Goal: Download file/media

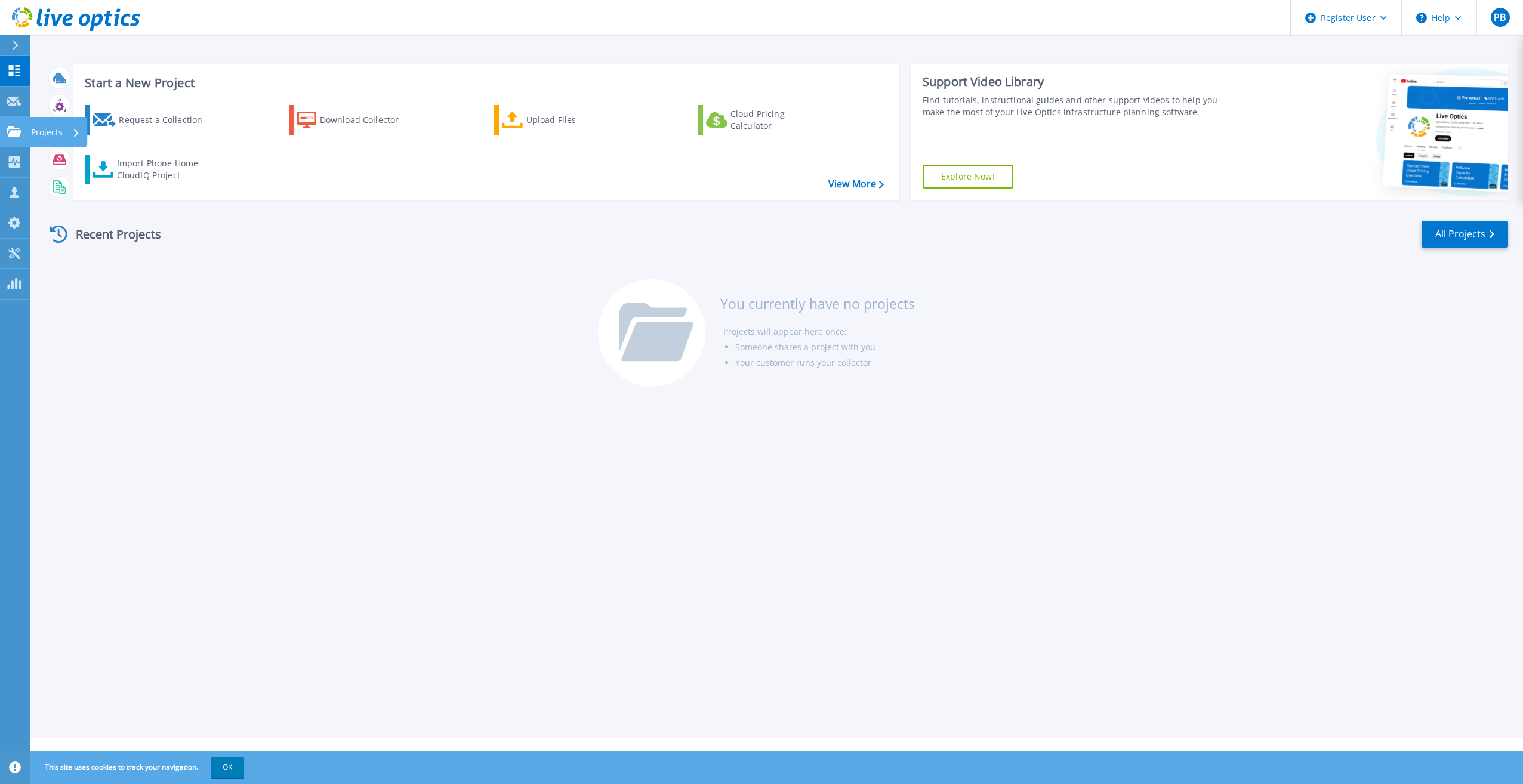
click at [24, 135] on link "Projects Projects" at bounding box center [15, 132] width 30 height 31
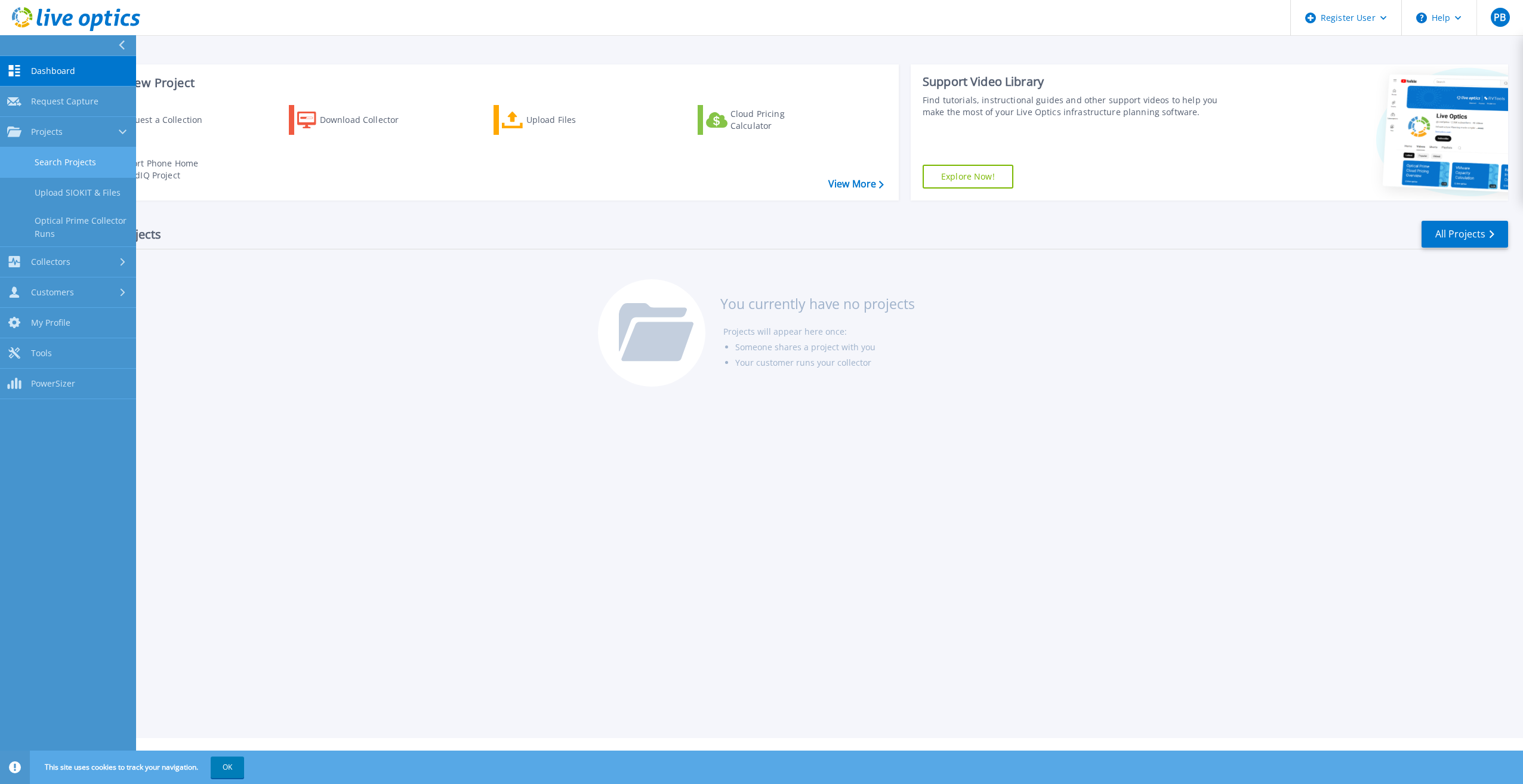
click at [99, 169] on link "Search Projects" at bounding box center [68, 162] width 136 height 31
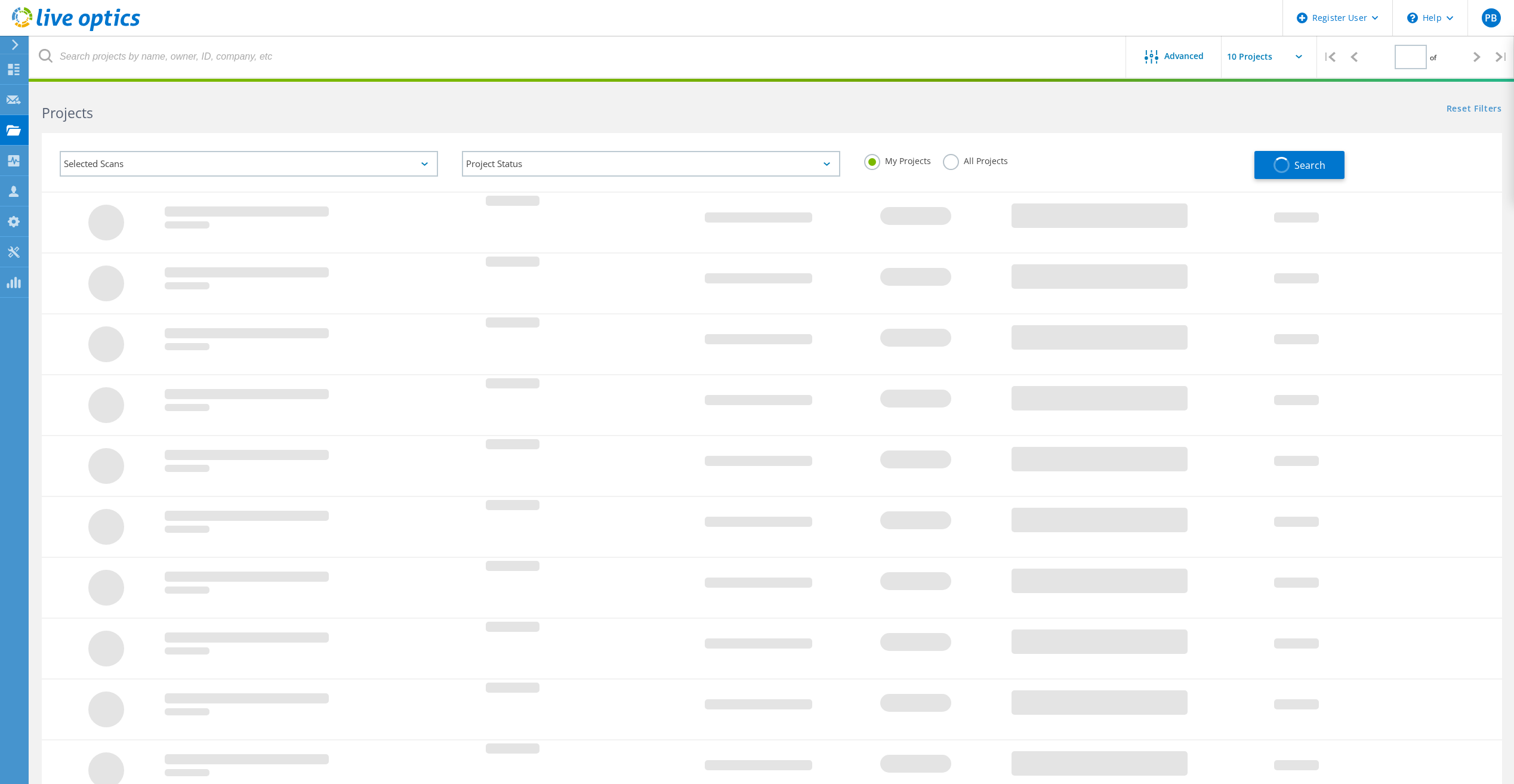
type input "1"
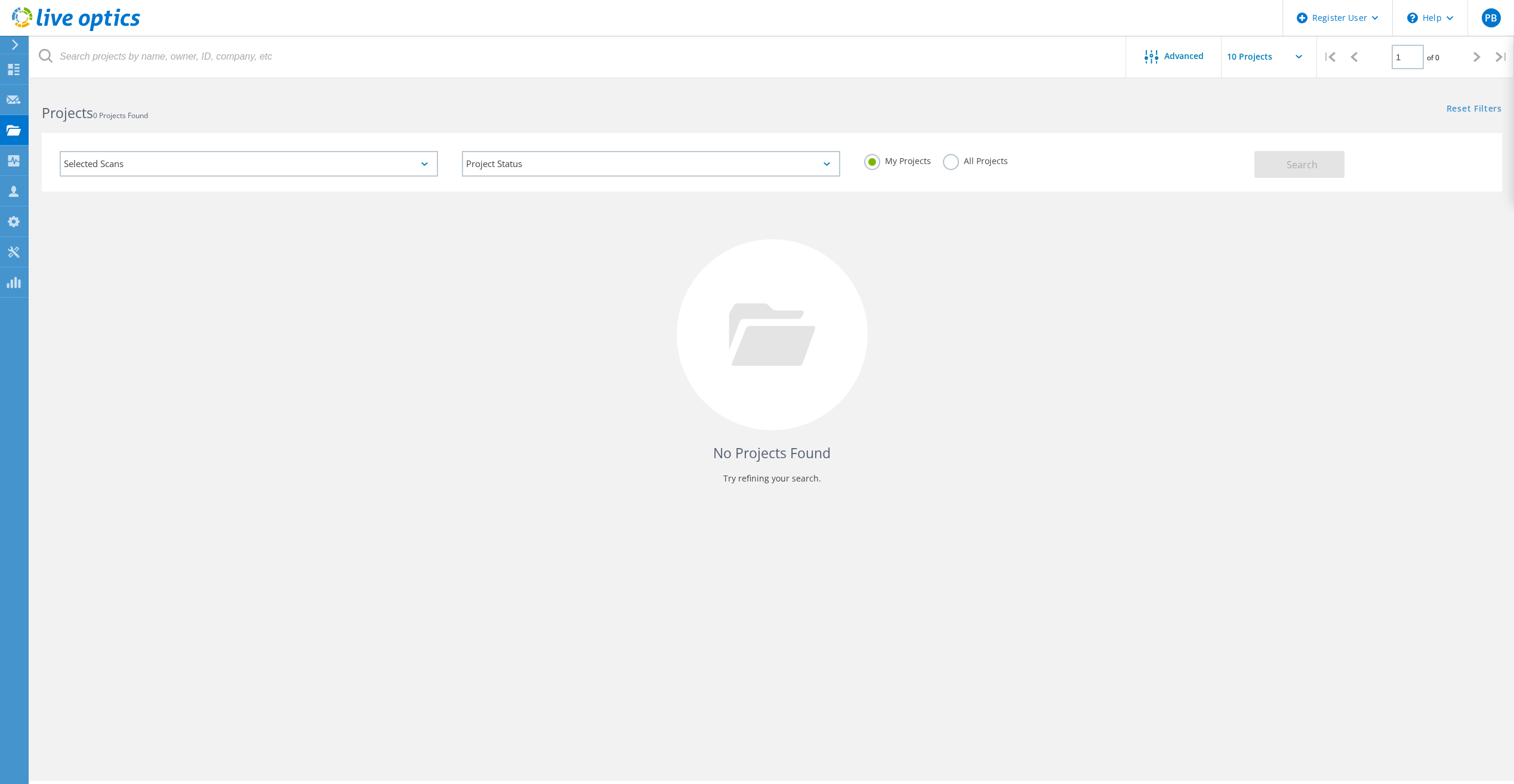
click at [957, 160] on label "All Projects" at bounding box center [975, 160] width 65 height 11
click at [0, 0] on input "All Projects" at bounding box center [0, 0] width 0 height 0
click at [322, 172] on div "Selected Scans" at bounding box center [249, 164] width 378 height 26
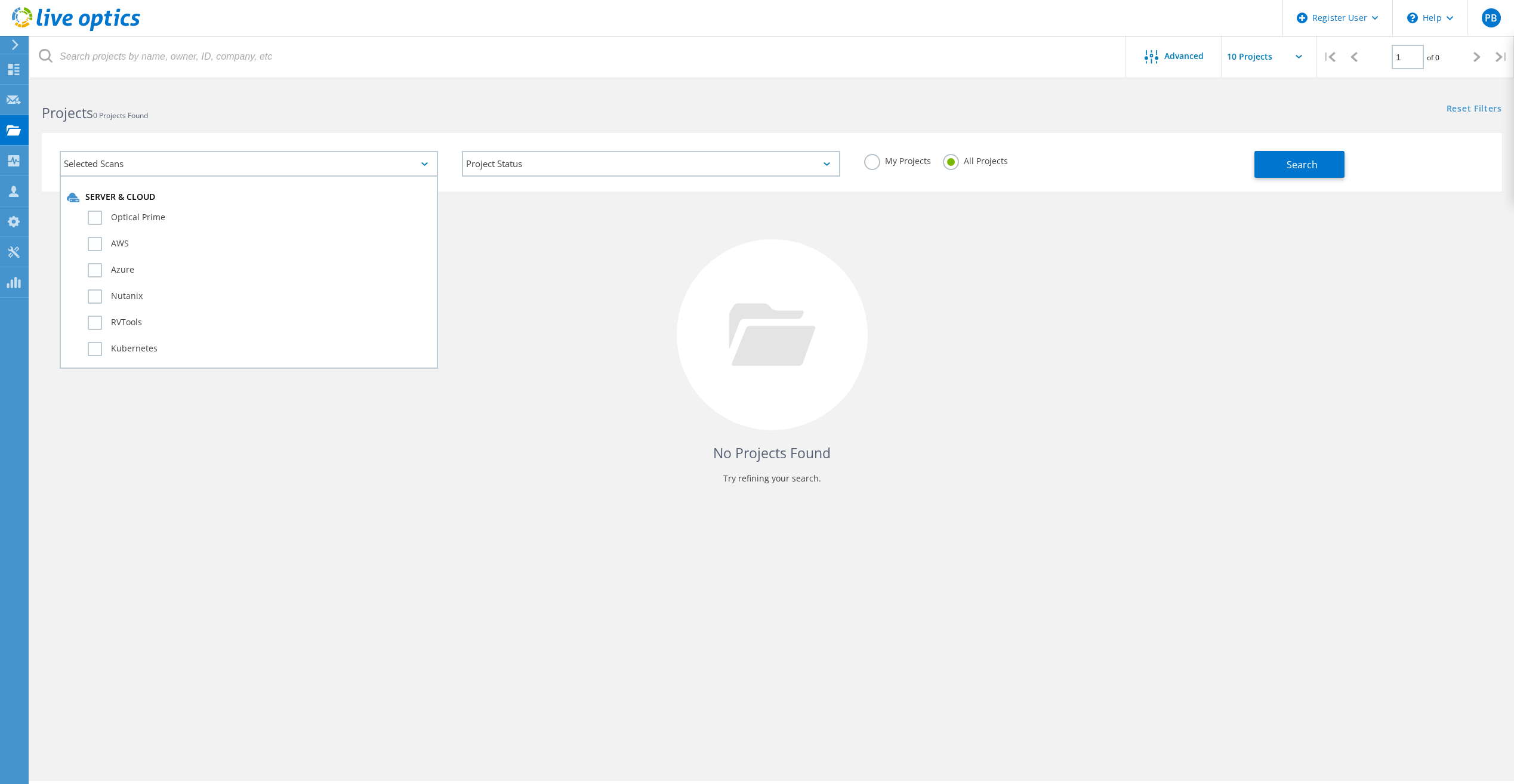
click at [471, 114] on h2 "Projects 0 Projects Found" at bounding box center [401, 113] width 718 height 20
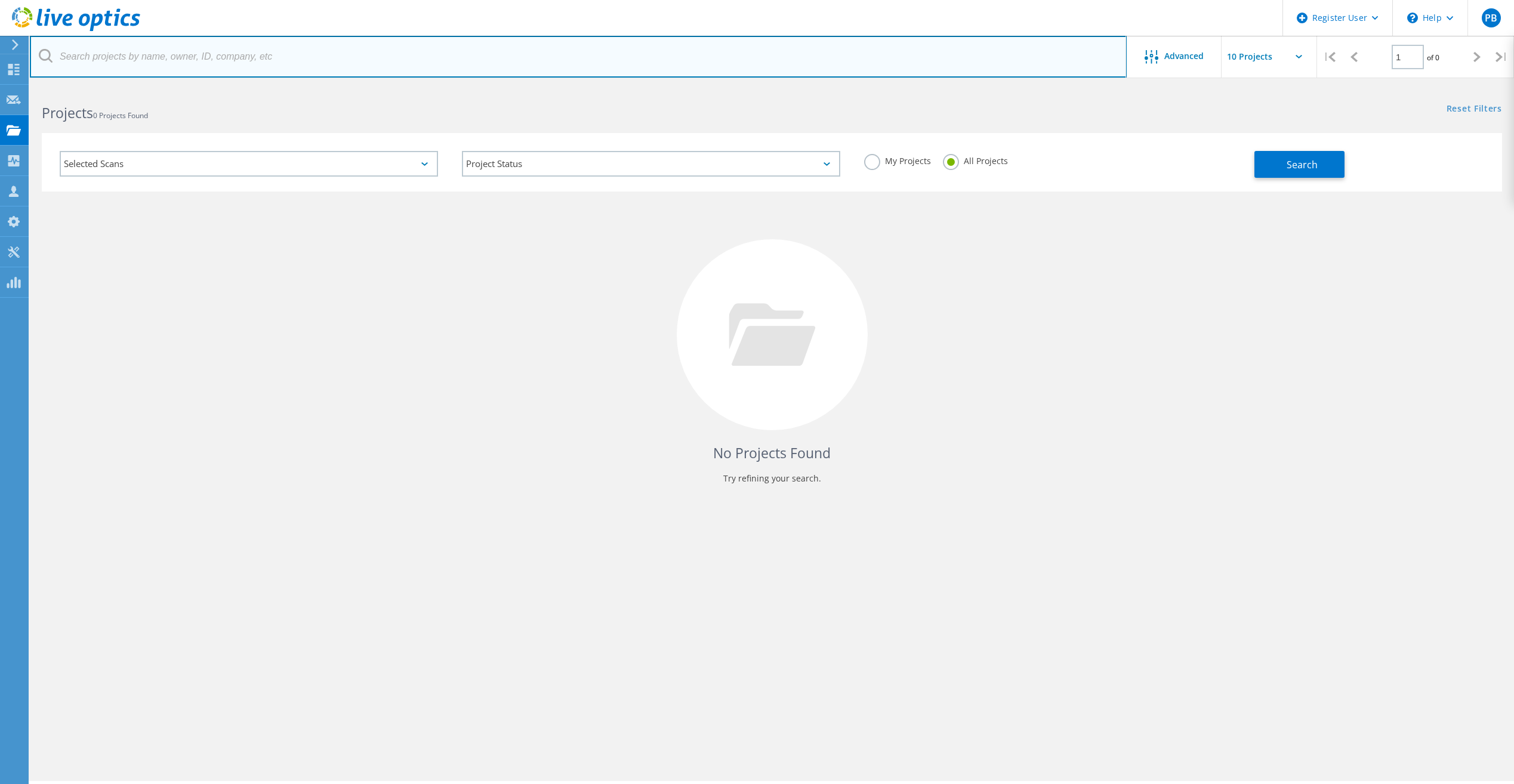
click at [385, 58] on input "text" at bounding box center [579, 56] width 1097 height 42
type input "test"
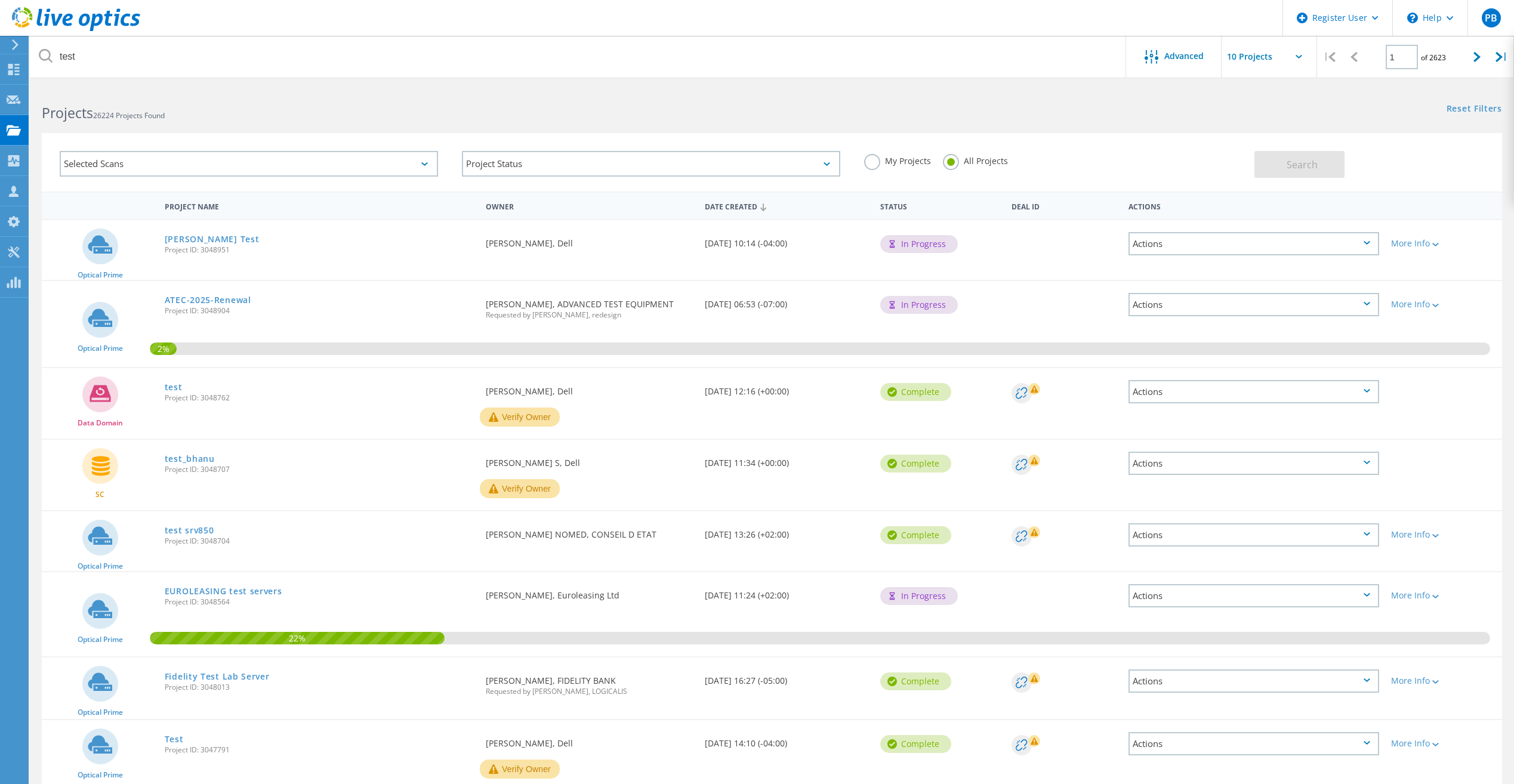
drag, startPoint x: 851, startPoint y: 115, endPoint x: 846, endPoint y: 117, distance: 5.4
drag, startPoint x: 846, startPoint y: 117, endPoint x: 781, endPoint y: 108, distance: 65.6
drag, startPoint x: 781, startPoint y: 108, endPoint x: 774, endPoint y: 108, distance: 7.0
drag, startPoint x: 774, startPoint y: 108, endPoint x: 733, endPoint y: 99, distance: 42.0
click at [733, 99] on div "Projects 26224 Projects Found" at bounding box center [400, 102] width 742 height 31
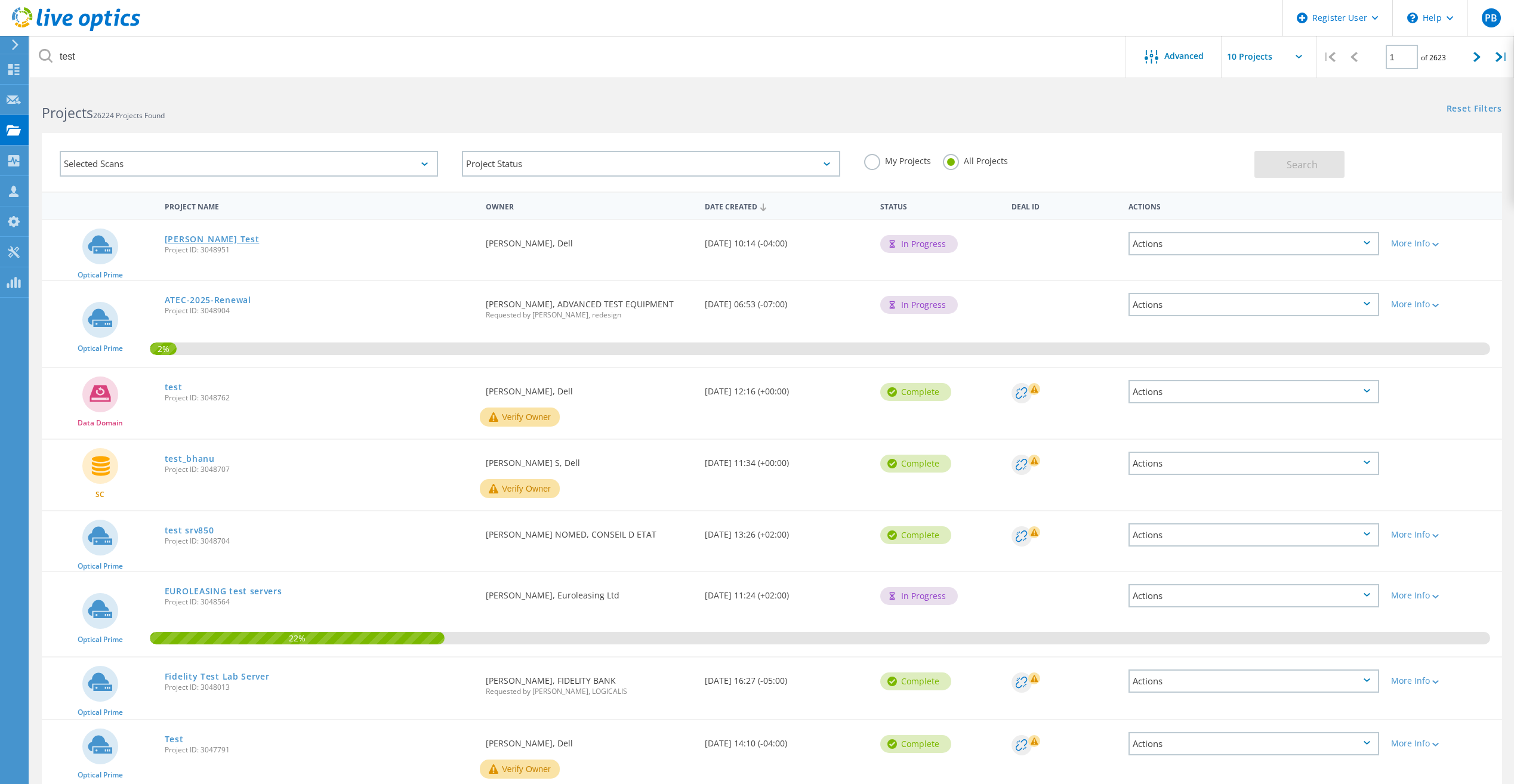
click at [213, 239] on link "Cassie LO Test" at bounding box center [212, 239] width 95 height 9
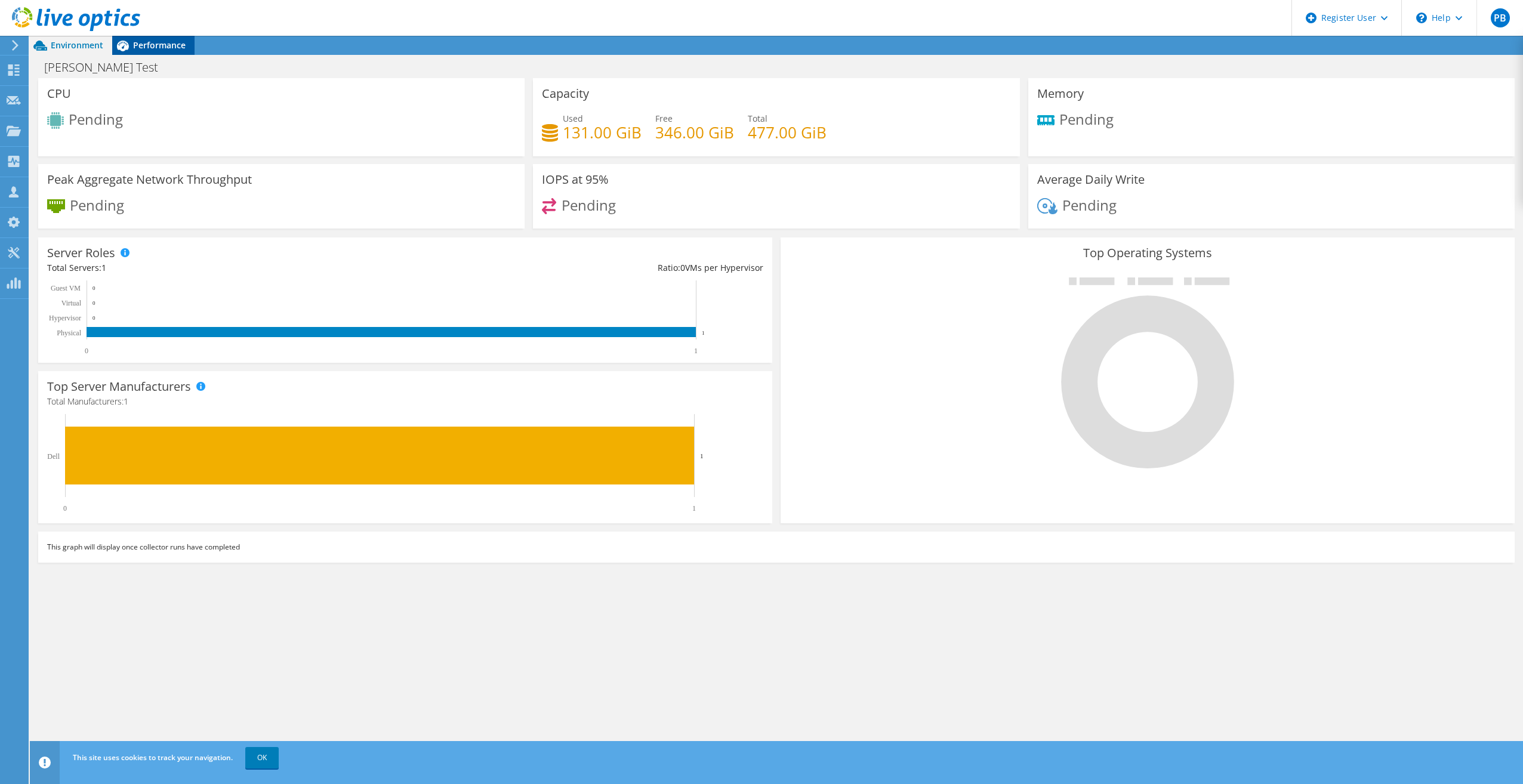
click at [167, 48] on span "Performance" at bounding box center [160, 45] width 53 height 11
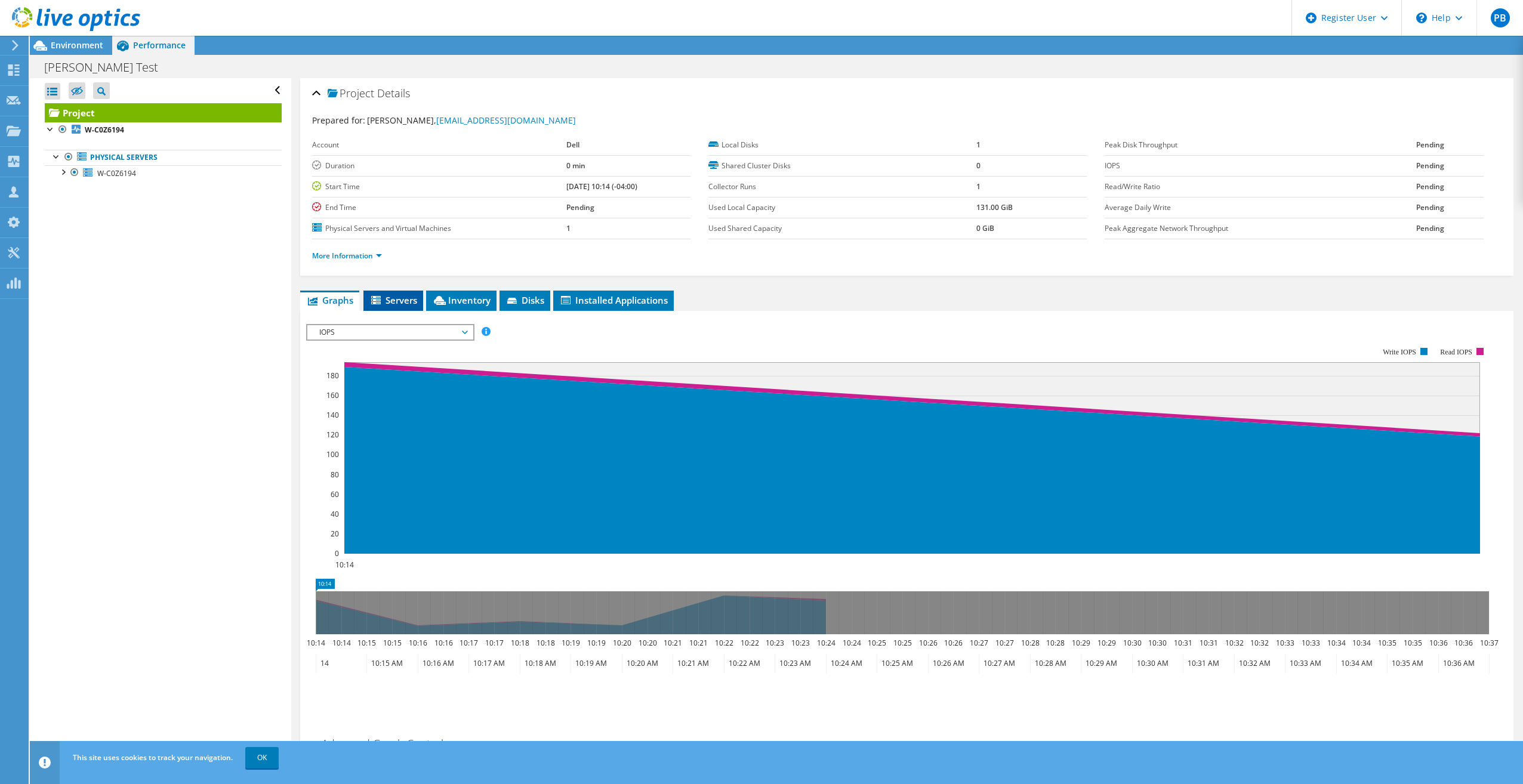
click at [369, 301] on li "Servers" at bounding box center [393, 300] width 60 height 20
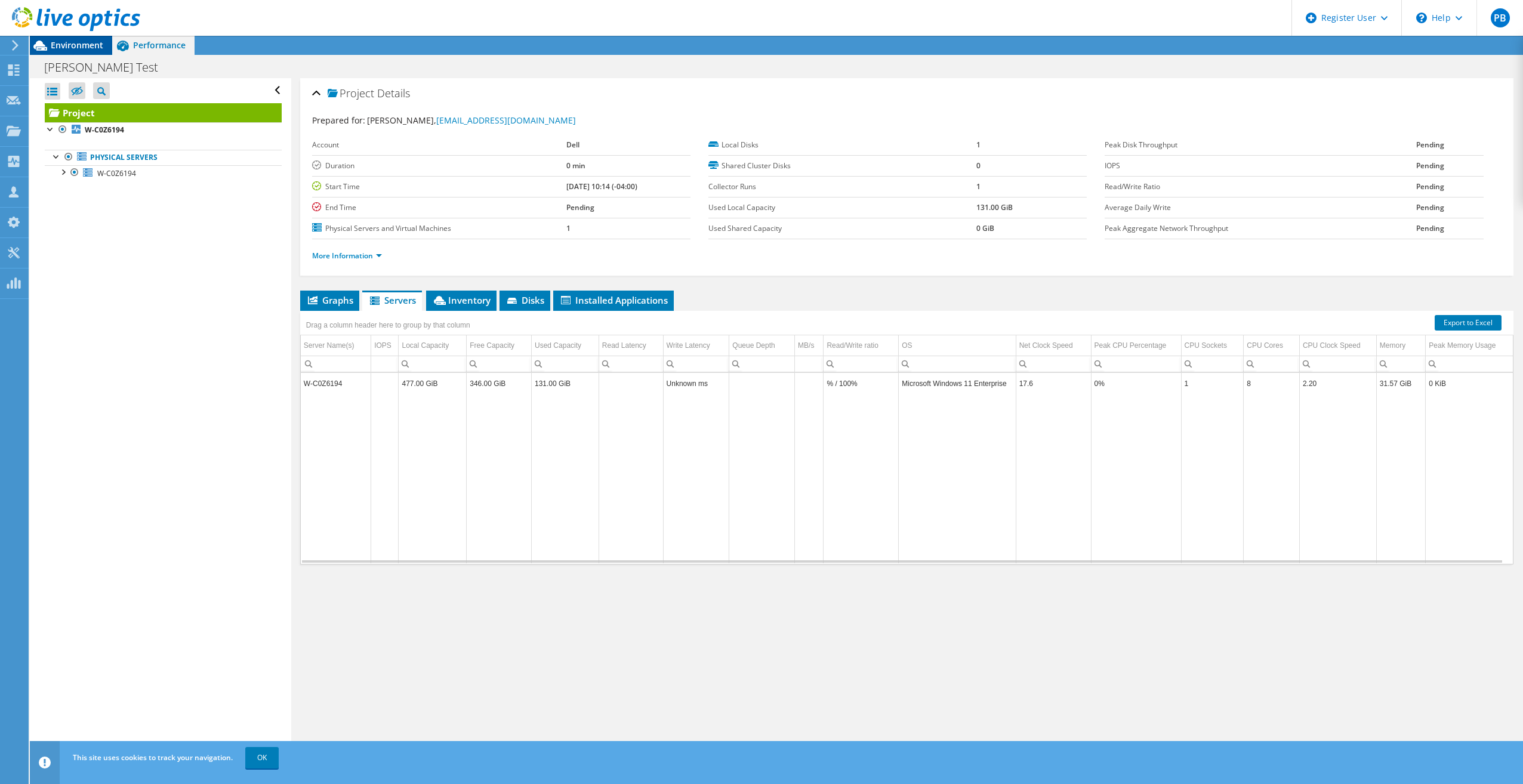
click at [80, 49] on span "Environment" at bounding box center [77, 45] width 53 height 11
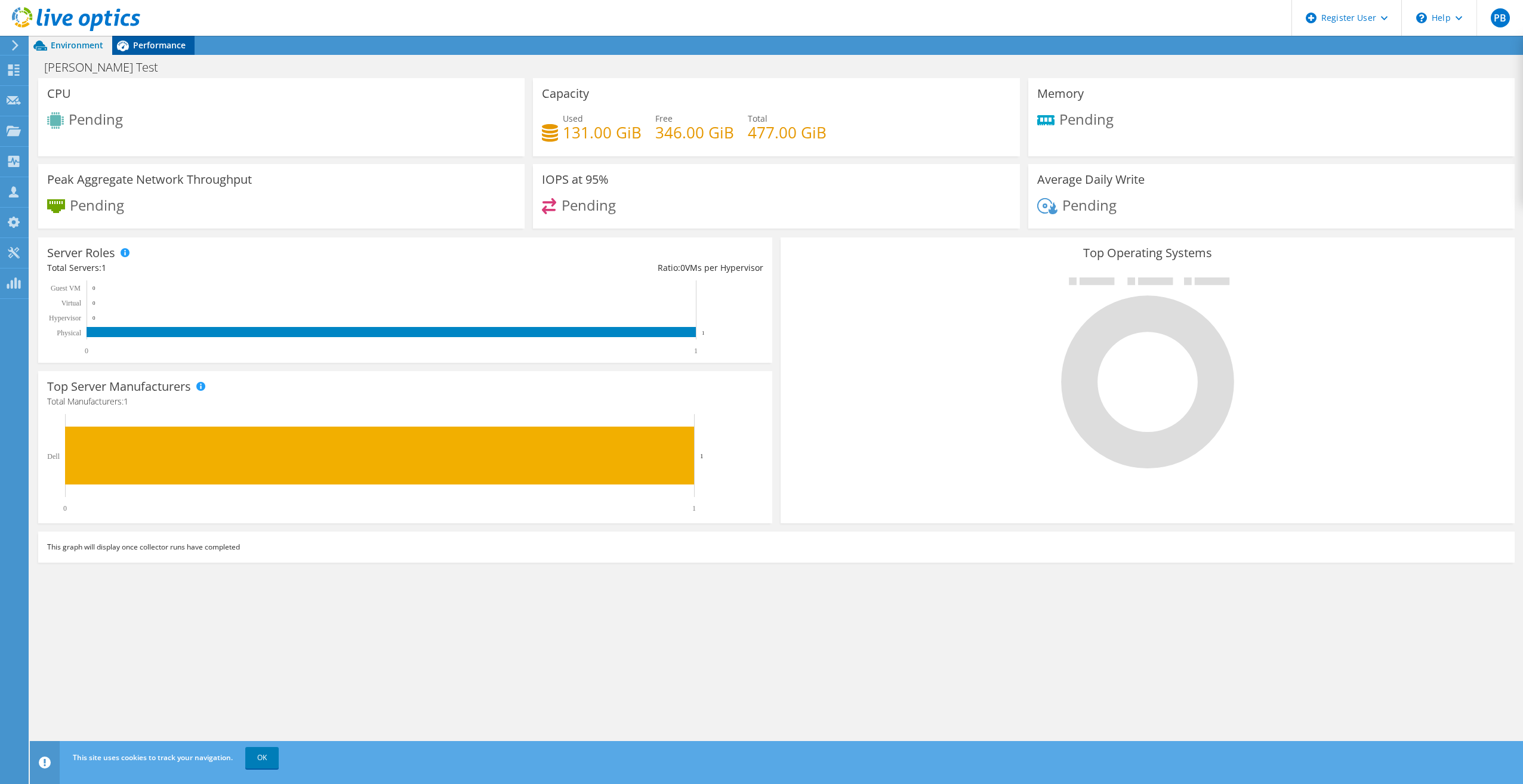
click at [157, 53] on div "Performance" at bounding box center [153, 45] width 83 height 19
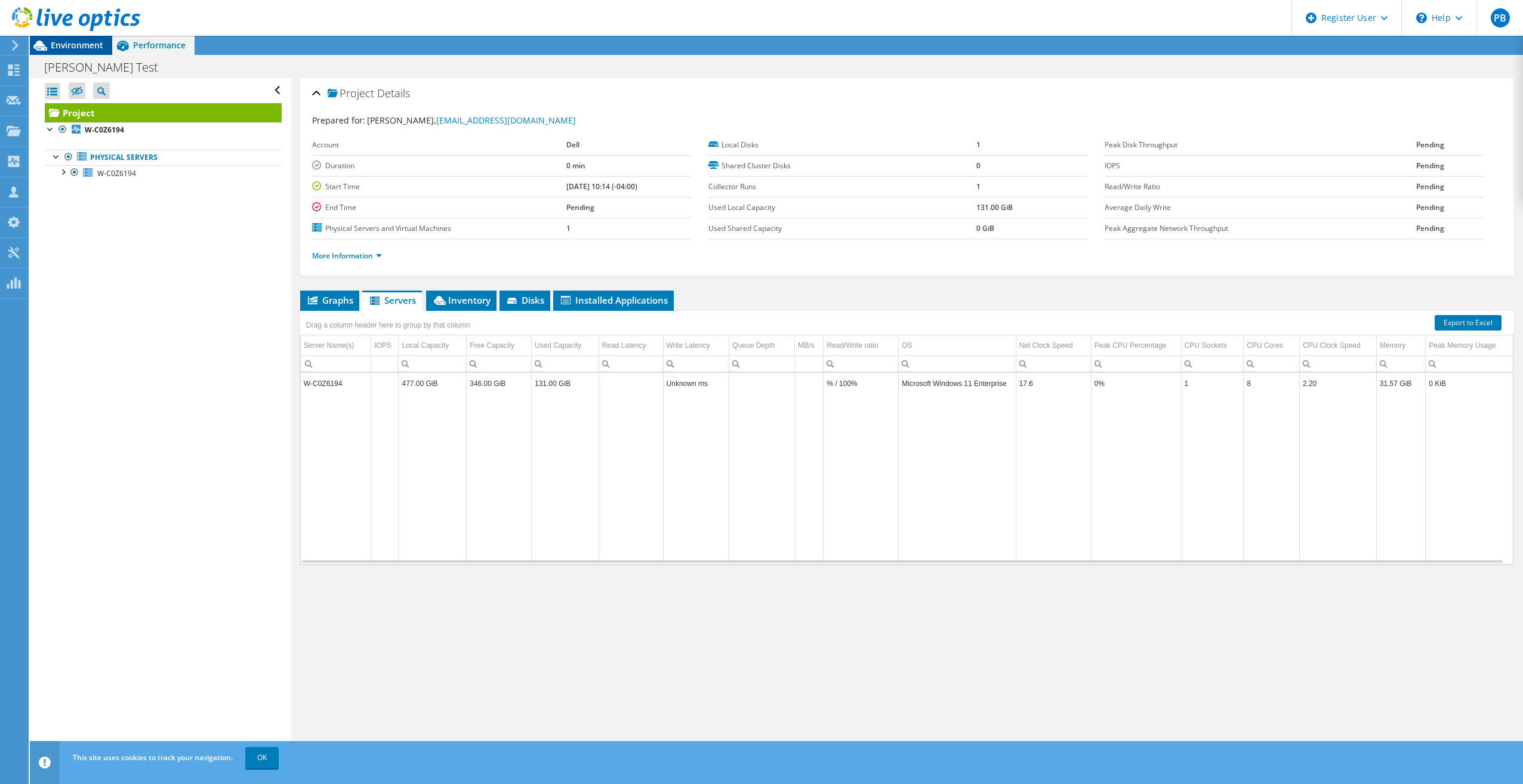
click at [52, 50] on span "Environment" at bounding box center [77, 45] width 53 height 11
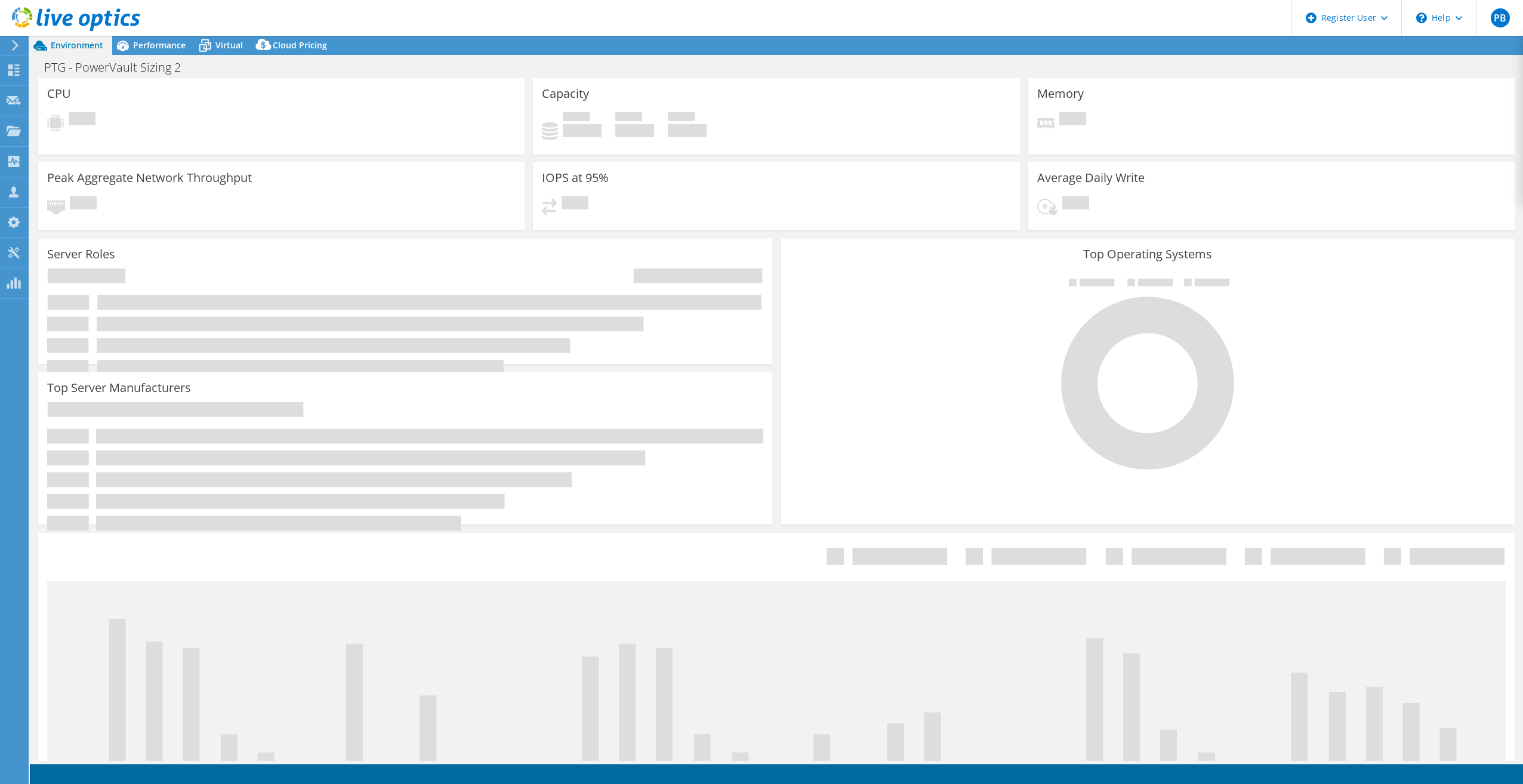
select select "USD"
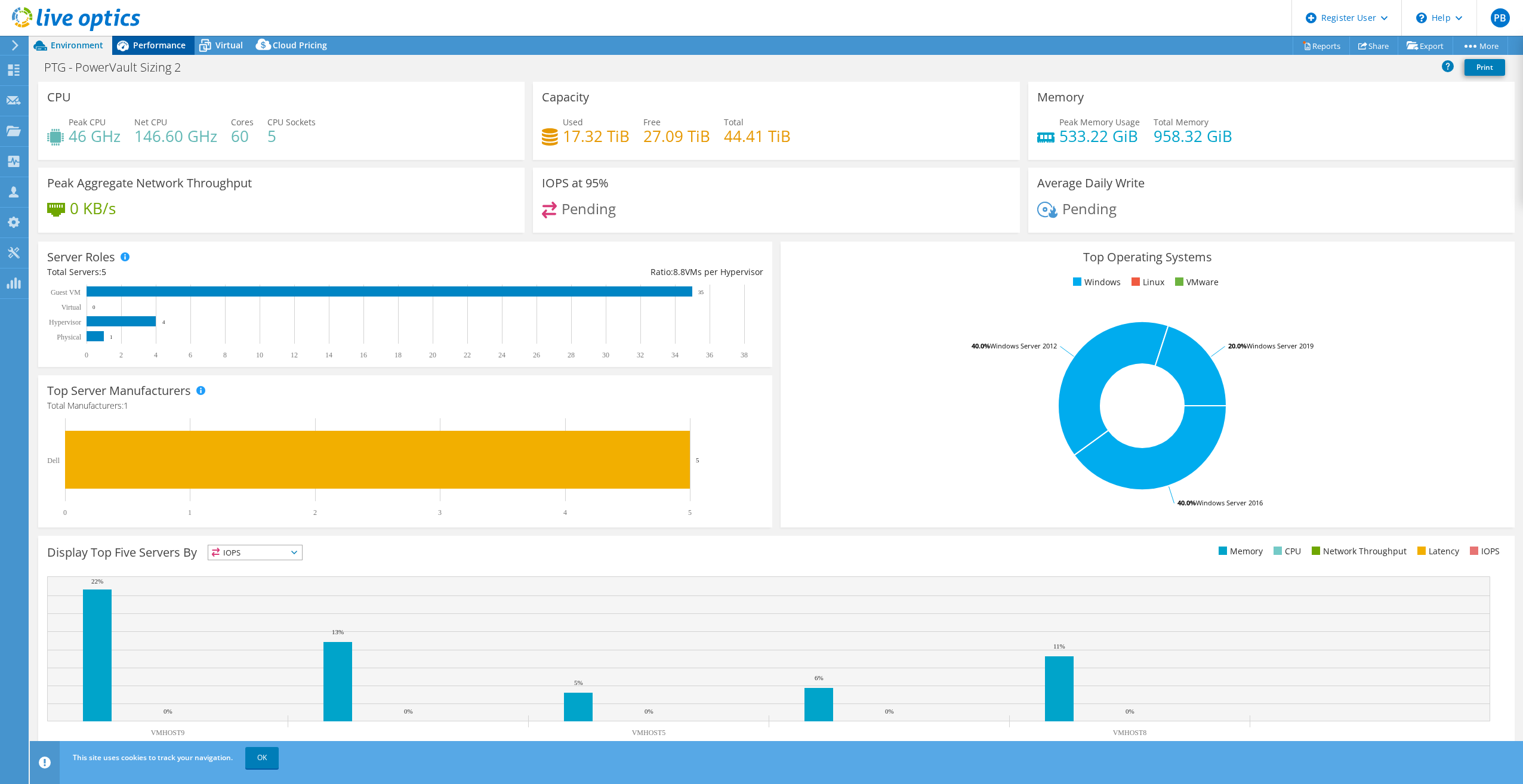
click at [164, 50] on span "Performance" at bounding box center [160, 45] width 53 height 11
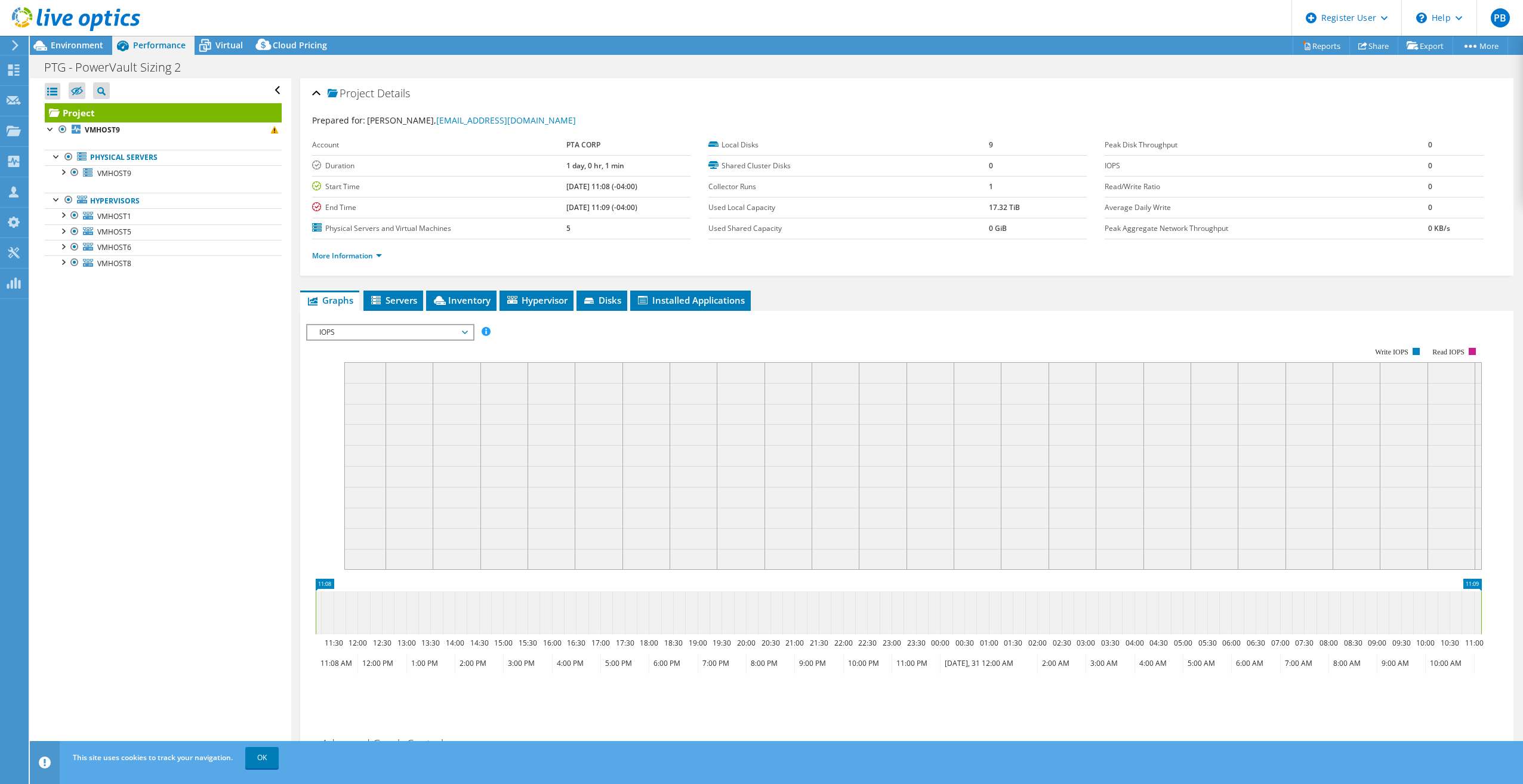
click at [395, 328] on span "IOPS" at bounding box center [390, 332] width 153 height 14
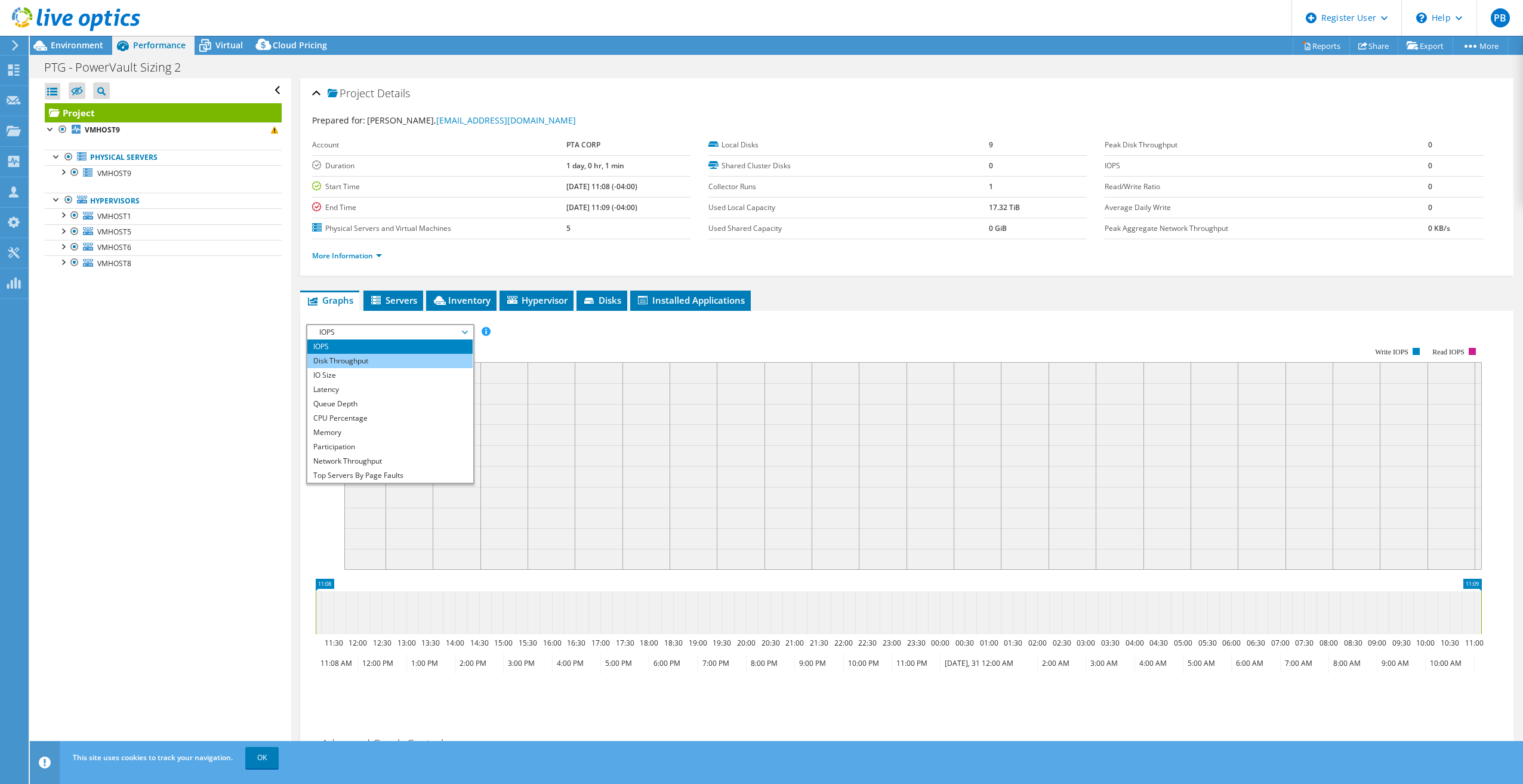
click at [402, 363] on li "Disk Throughput" at bounding box center [390, 361] width 165 height 14
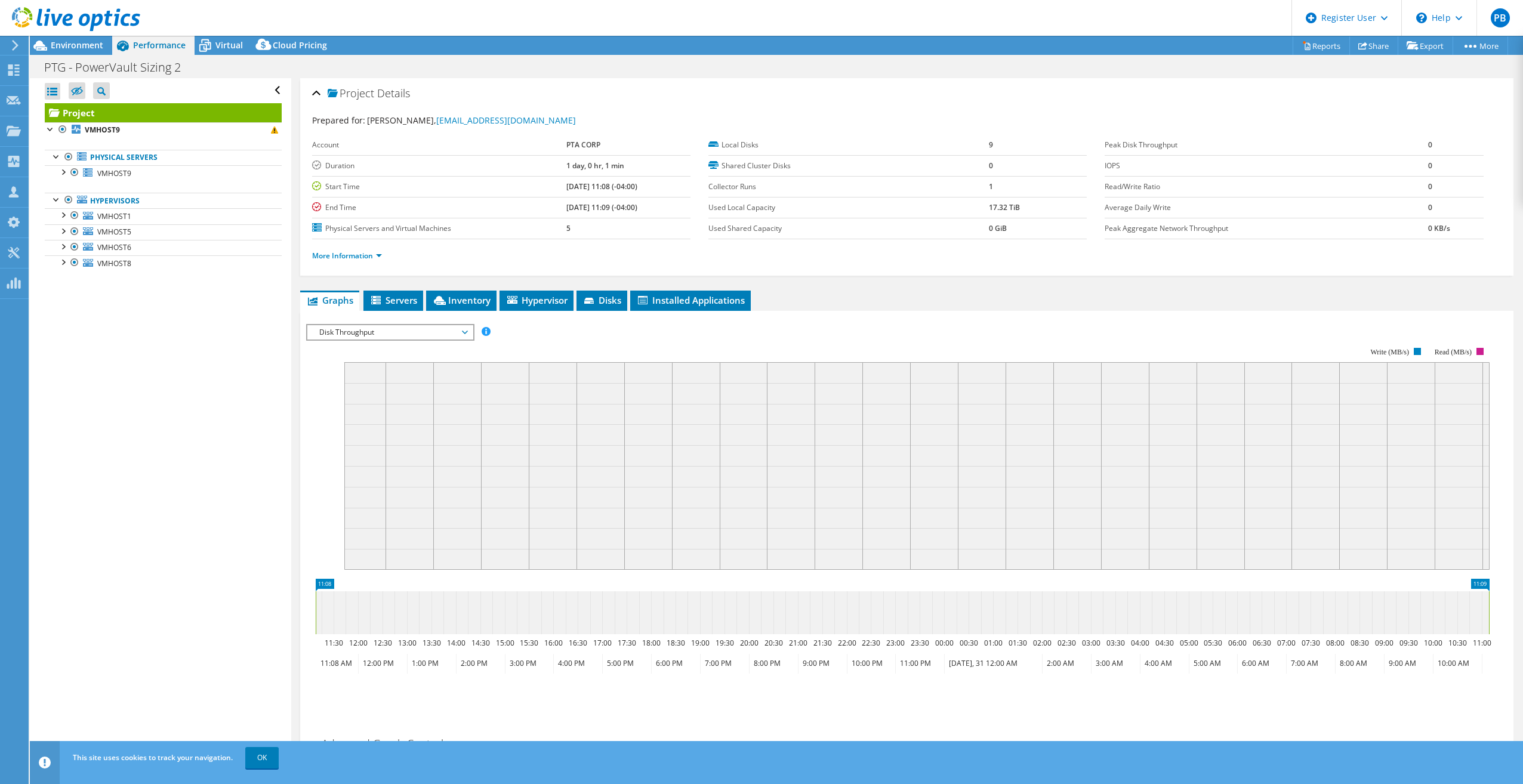
click at [411, 341] on rect at bounding box center [898, 450] width 1183 height 239
click at [410, 333] on span "Disk Throughput" at bounding box center [390, 332] width 153 height 14
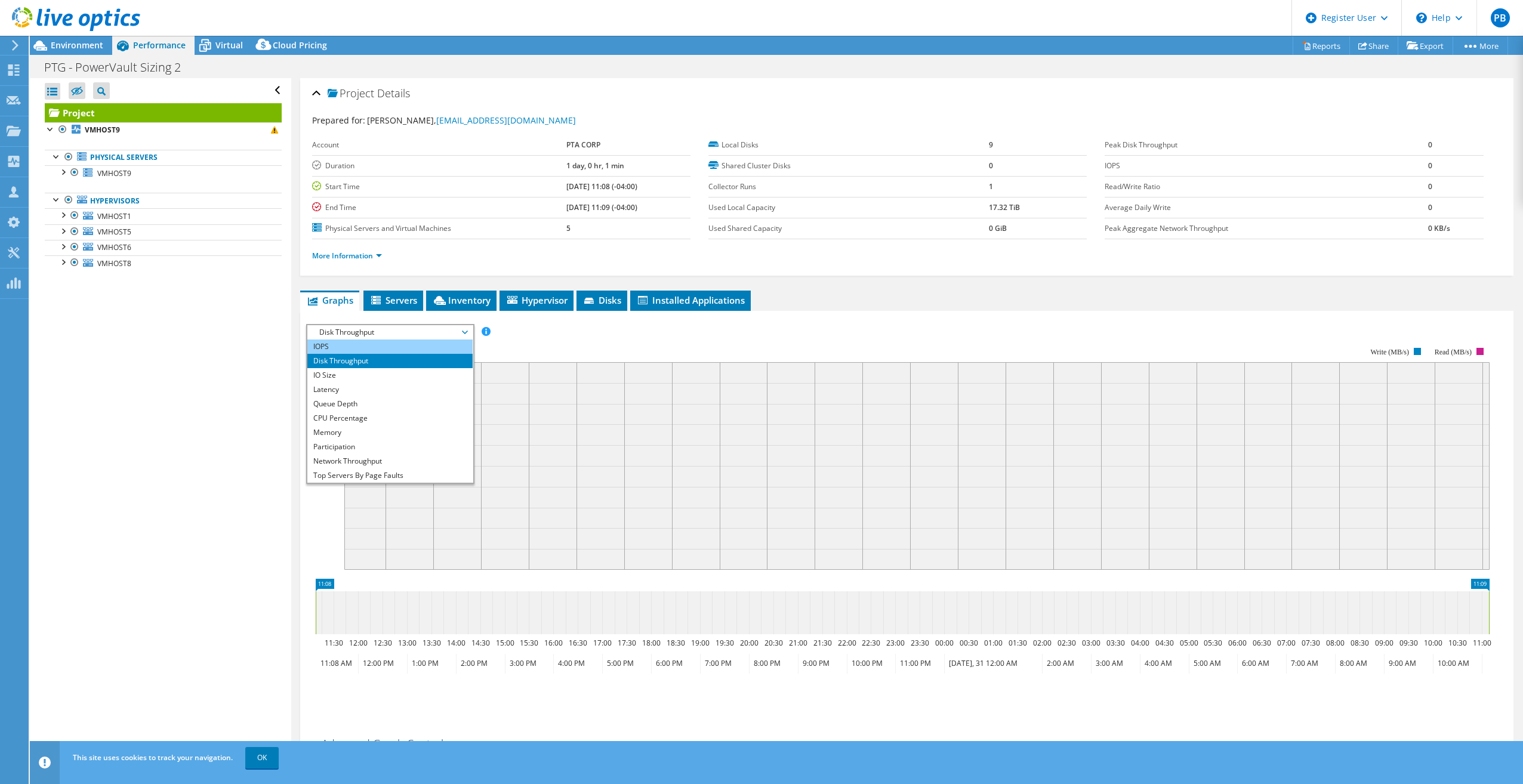
click at [380, 347] on li "IOPS" at bounding box center [390, 347] width 165 height 14
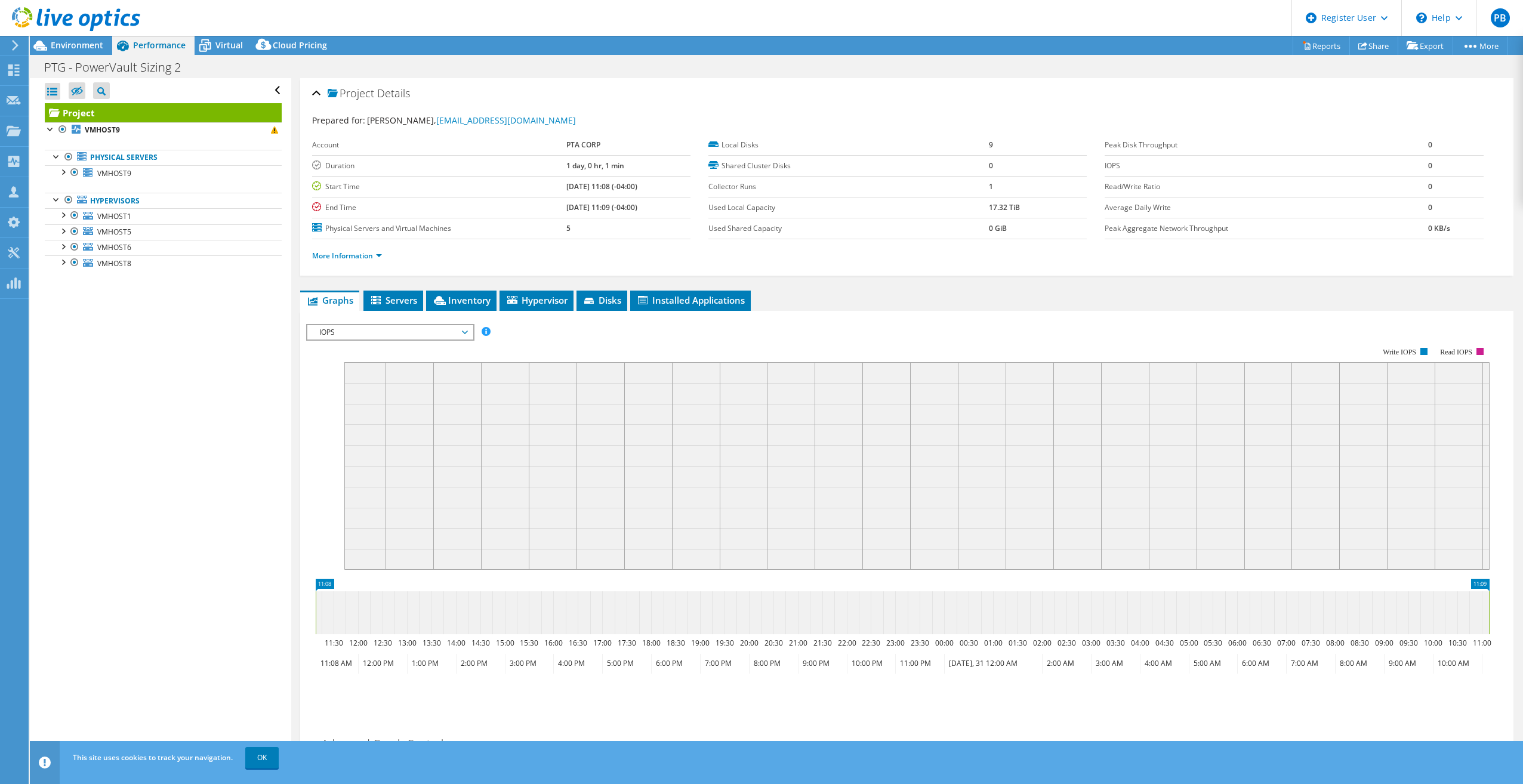
click at [646, 458] on rect at bounding box center [916, 465] width 1145 height 207
click at [402, 307] on li "Servers" at bounding box center [393, 300] width 60 height 20
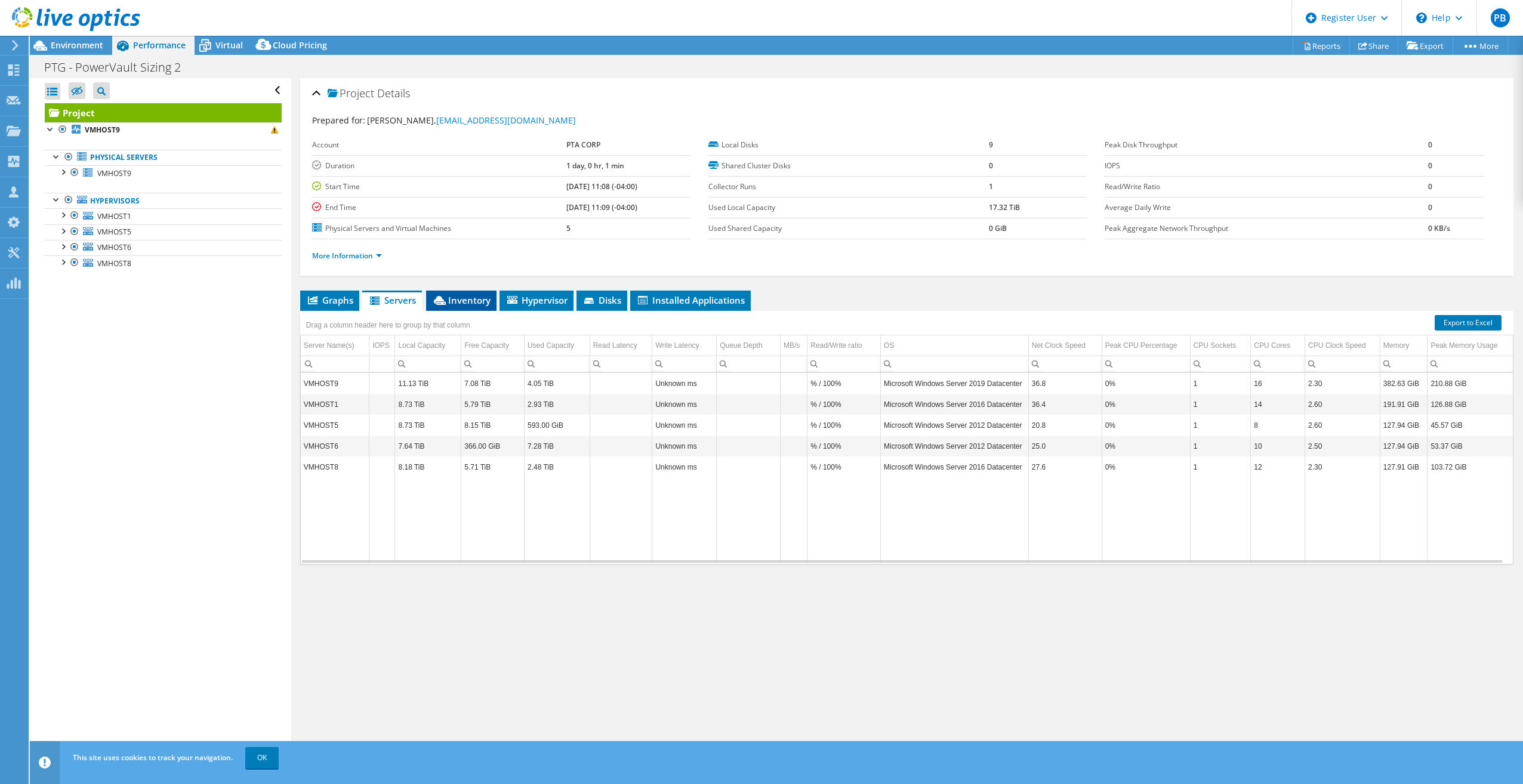
click at [449, 306] on li "Inventory" at bounding box center [461, 300] width 71 height 20
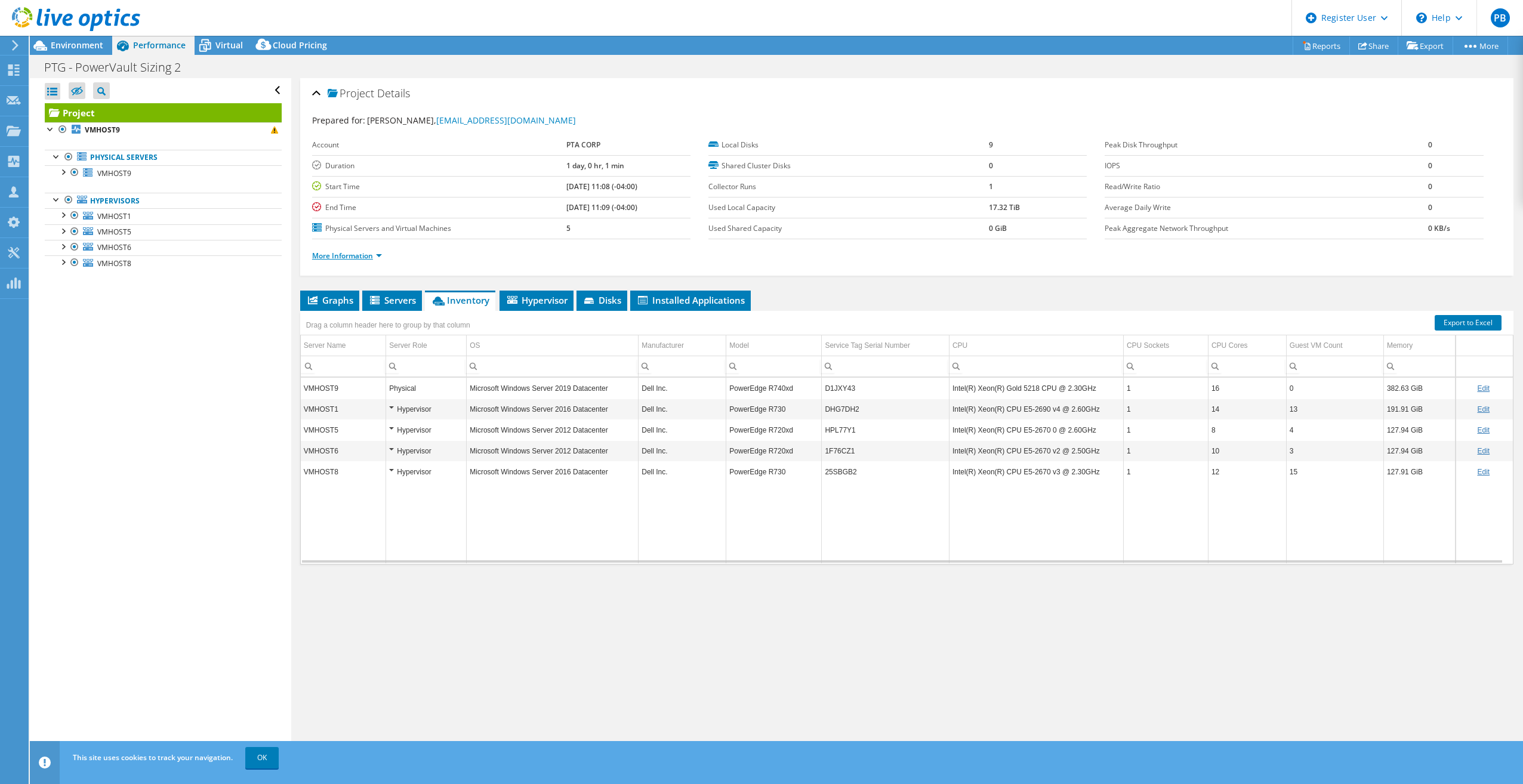
click at [372, 258] on link "More Information" at bounding box center [347, 256] width 70 height 10
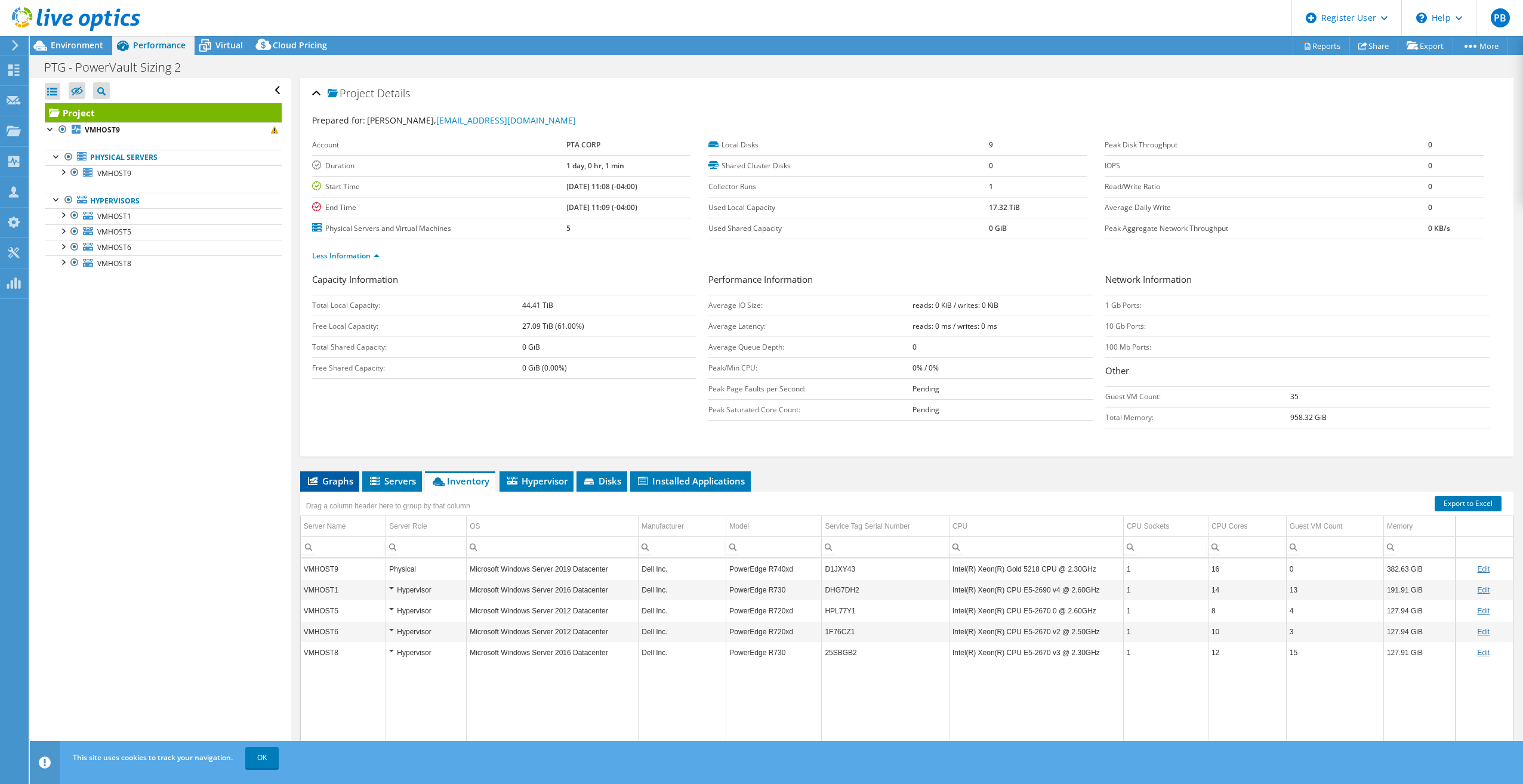
click at [343, 484] on span "Graphs" at bounding box center [330, 481] width 47 height 12
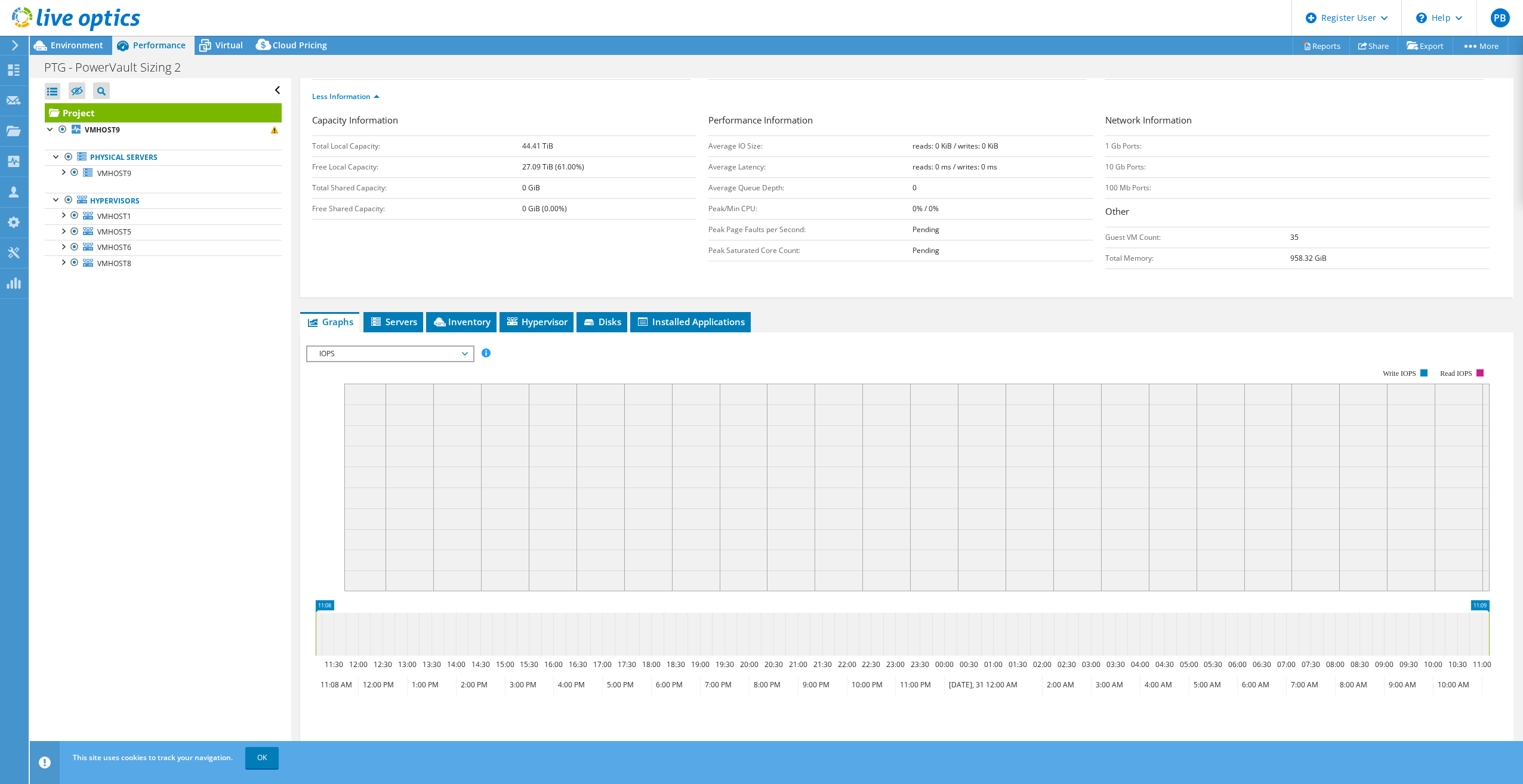
scroll to position [179, 0]
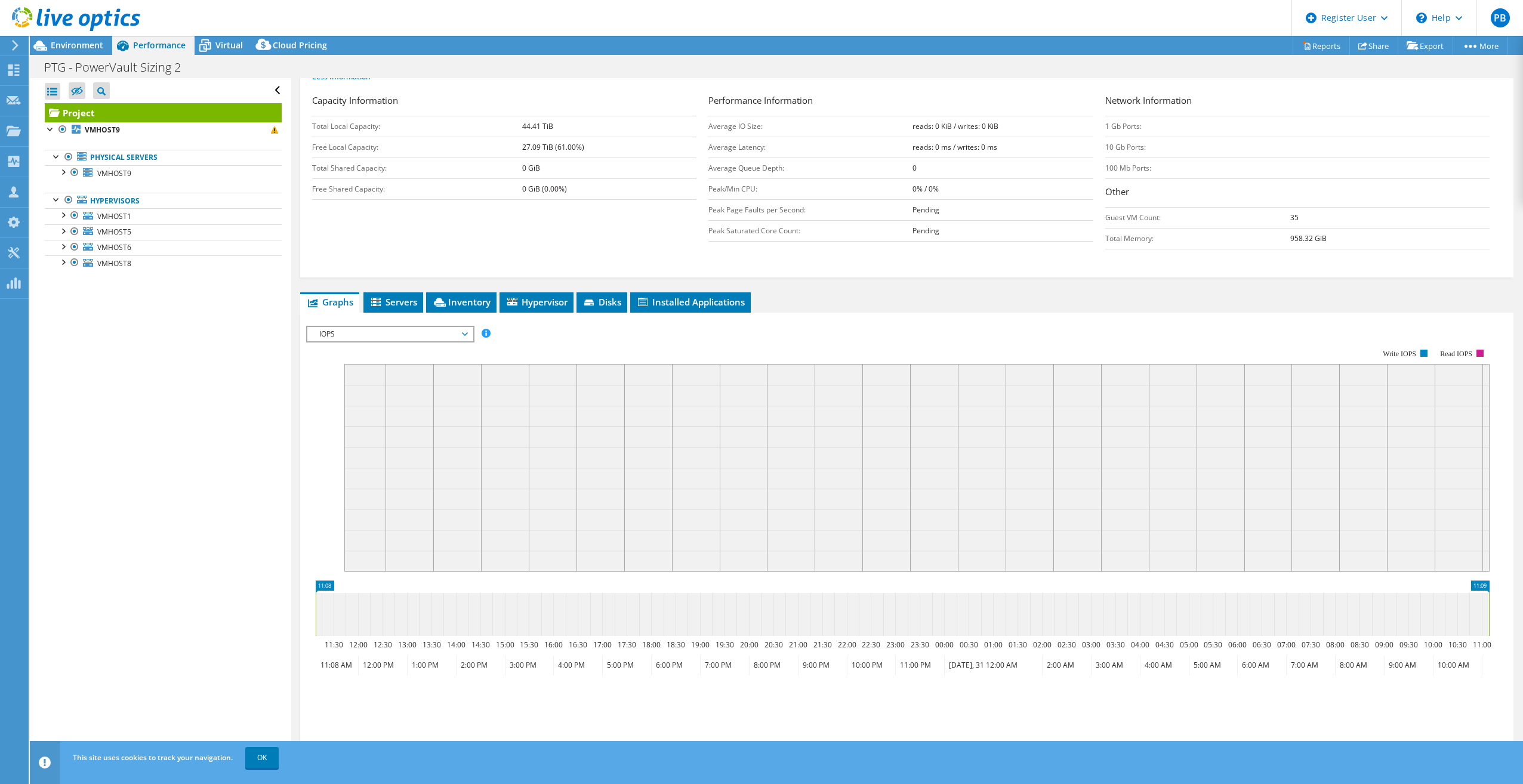
click at [441, 335] on span "IOPS" at bounding box center [390, 334] width 153 height 14
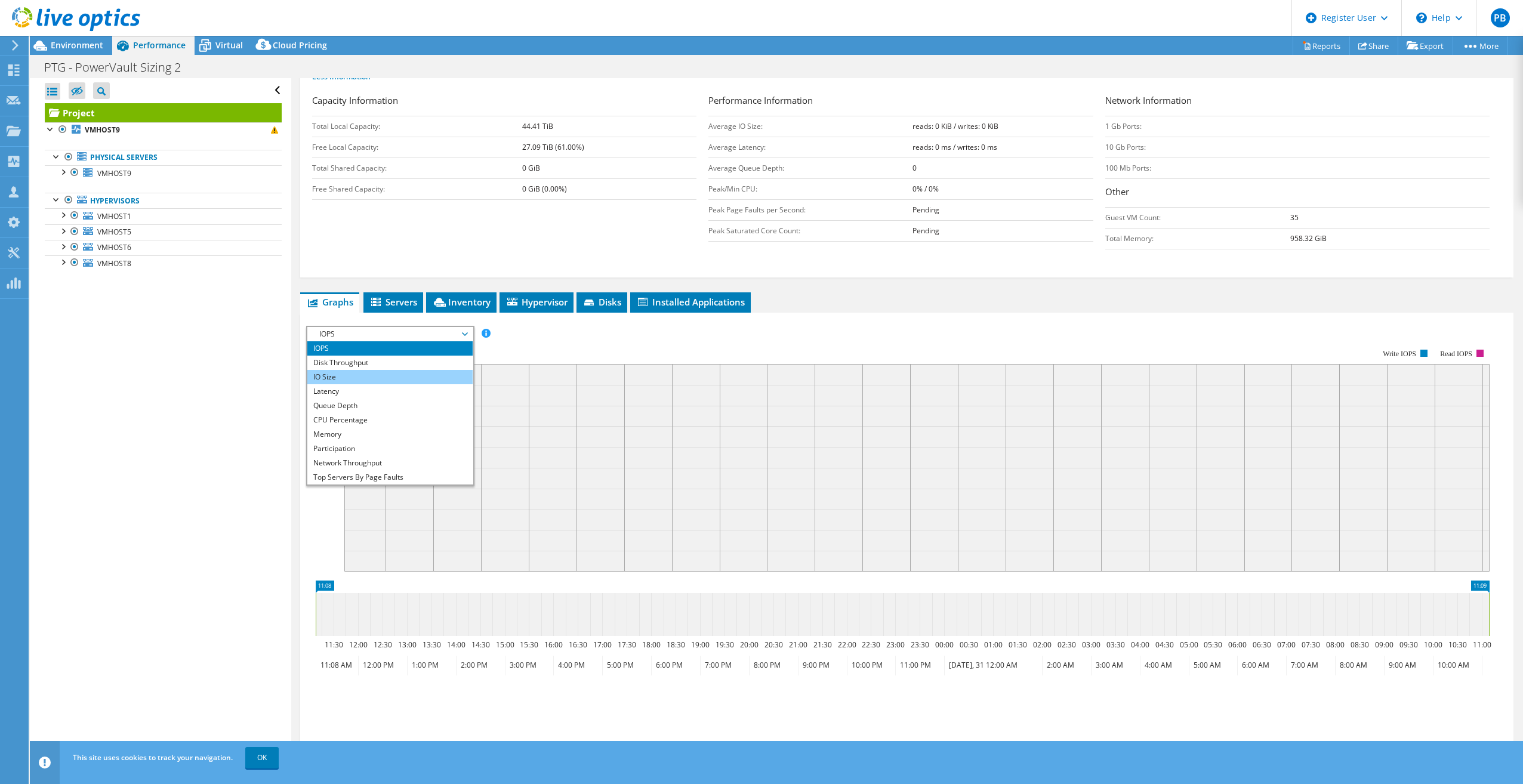
click at [413, 382] on li "IO Size" at bounding box center [390, 377] width 165 height 14
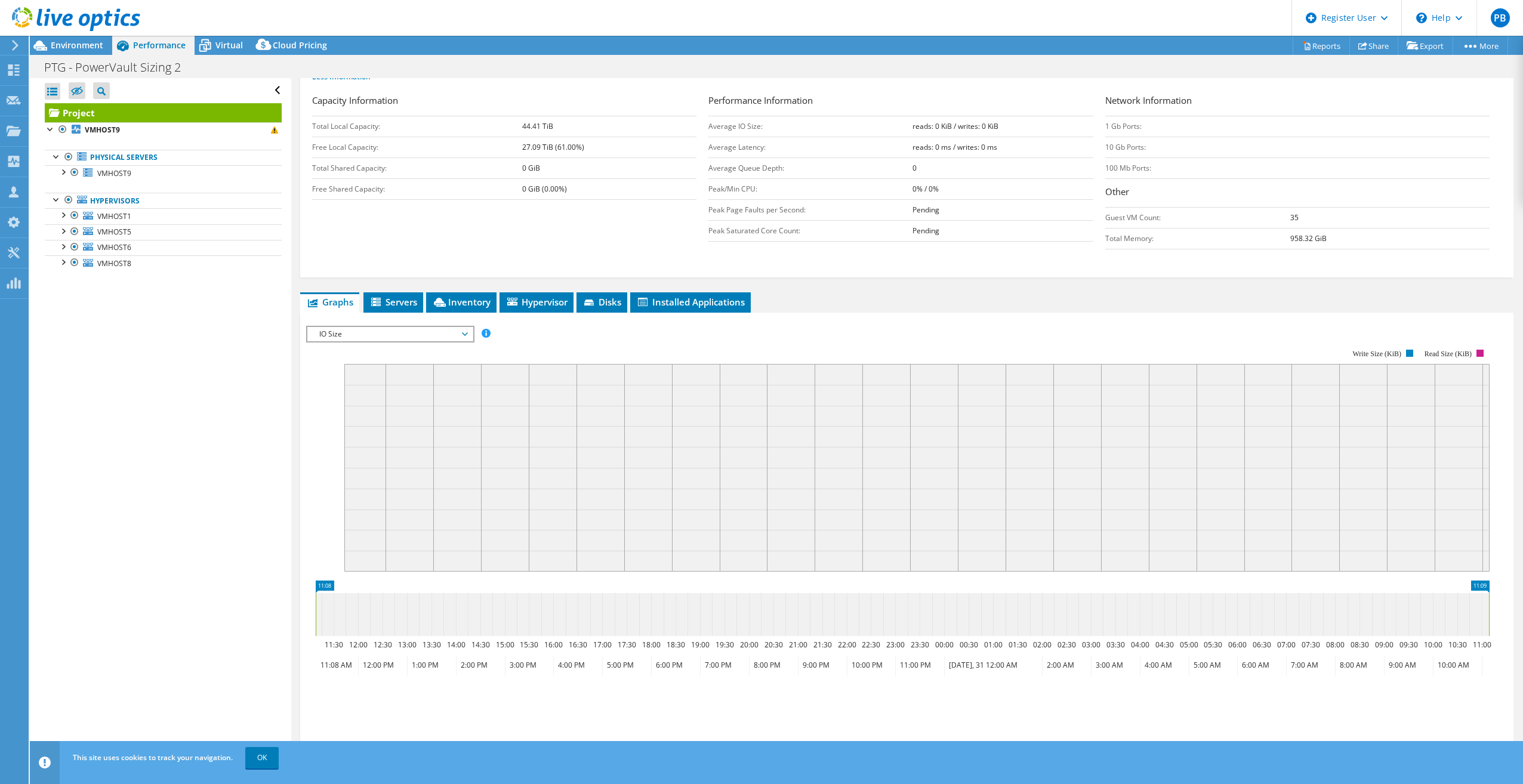
click at [425, 340] on span "IO Size" at bounding box center [390, 334] width 153 height 14
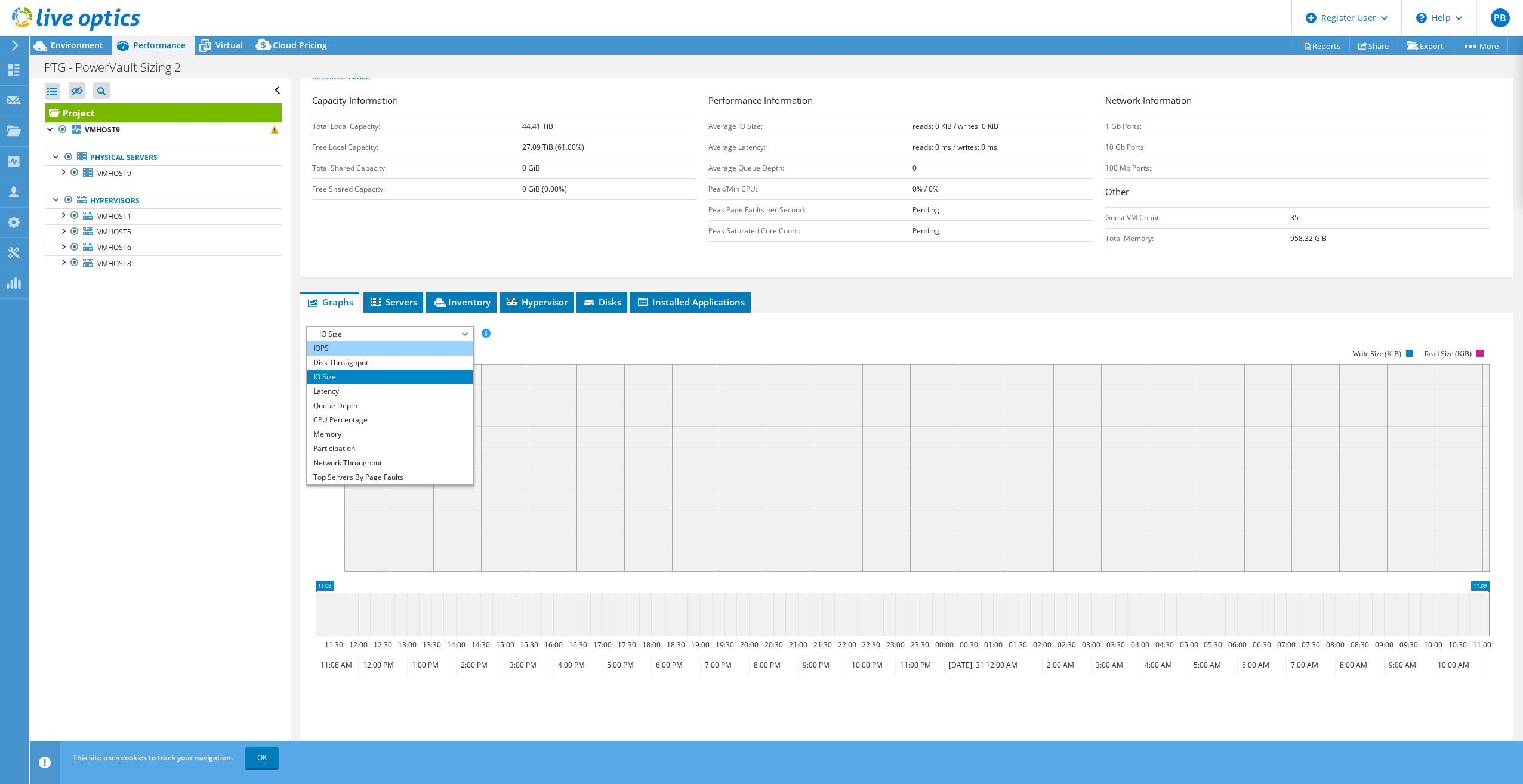
click at [403, 352] on li "IOPS" at bounding box center [390, 348] width 165 height 14
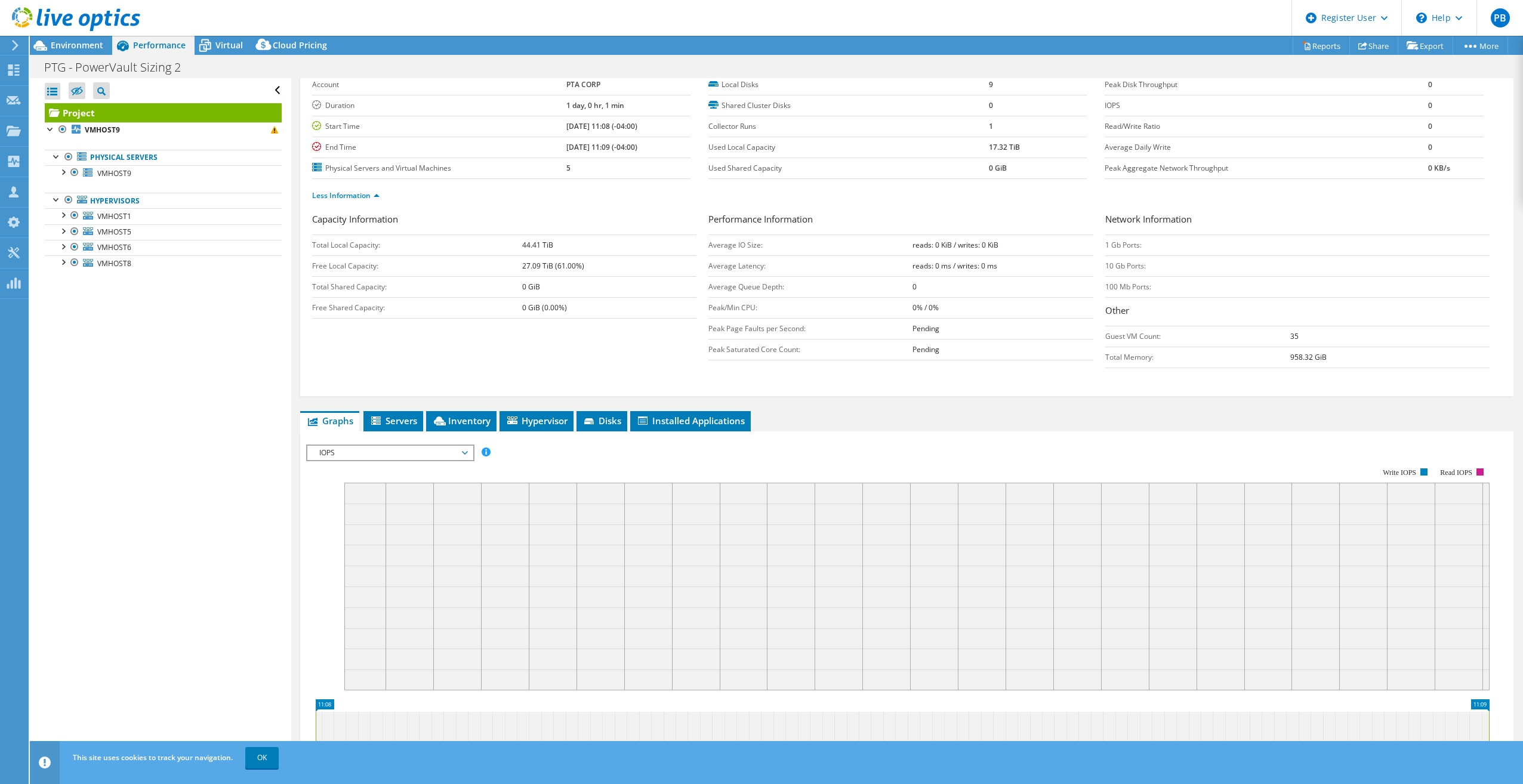
scroll to position [0, 0]
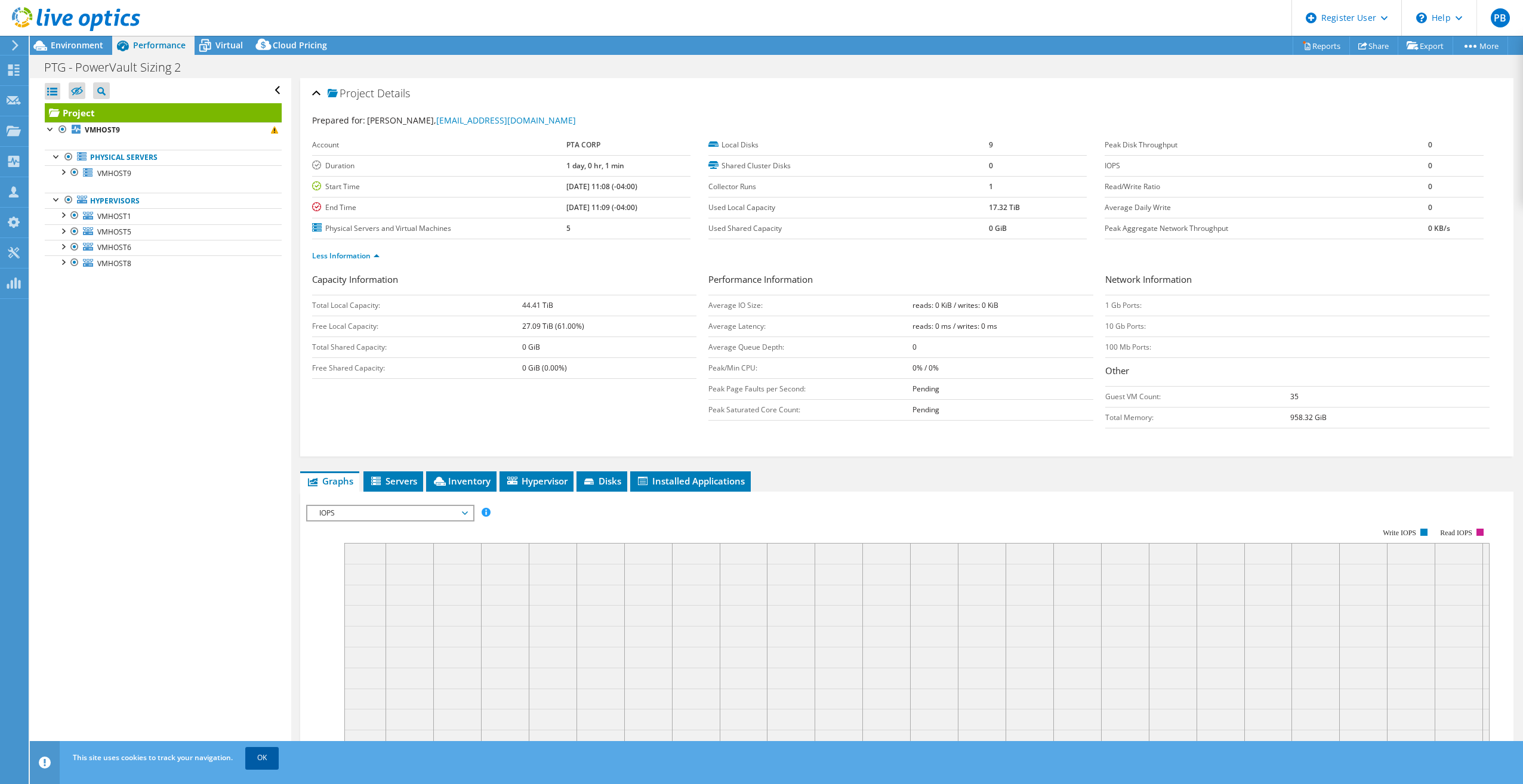
click at [245, 751] on div "This site uses cookies to track your navigation. OK" at bounding box center [798, 757] width 1457 height 33
click at [252, 751] on link "OK" at bounding box center [261, 758] width 33 height 21
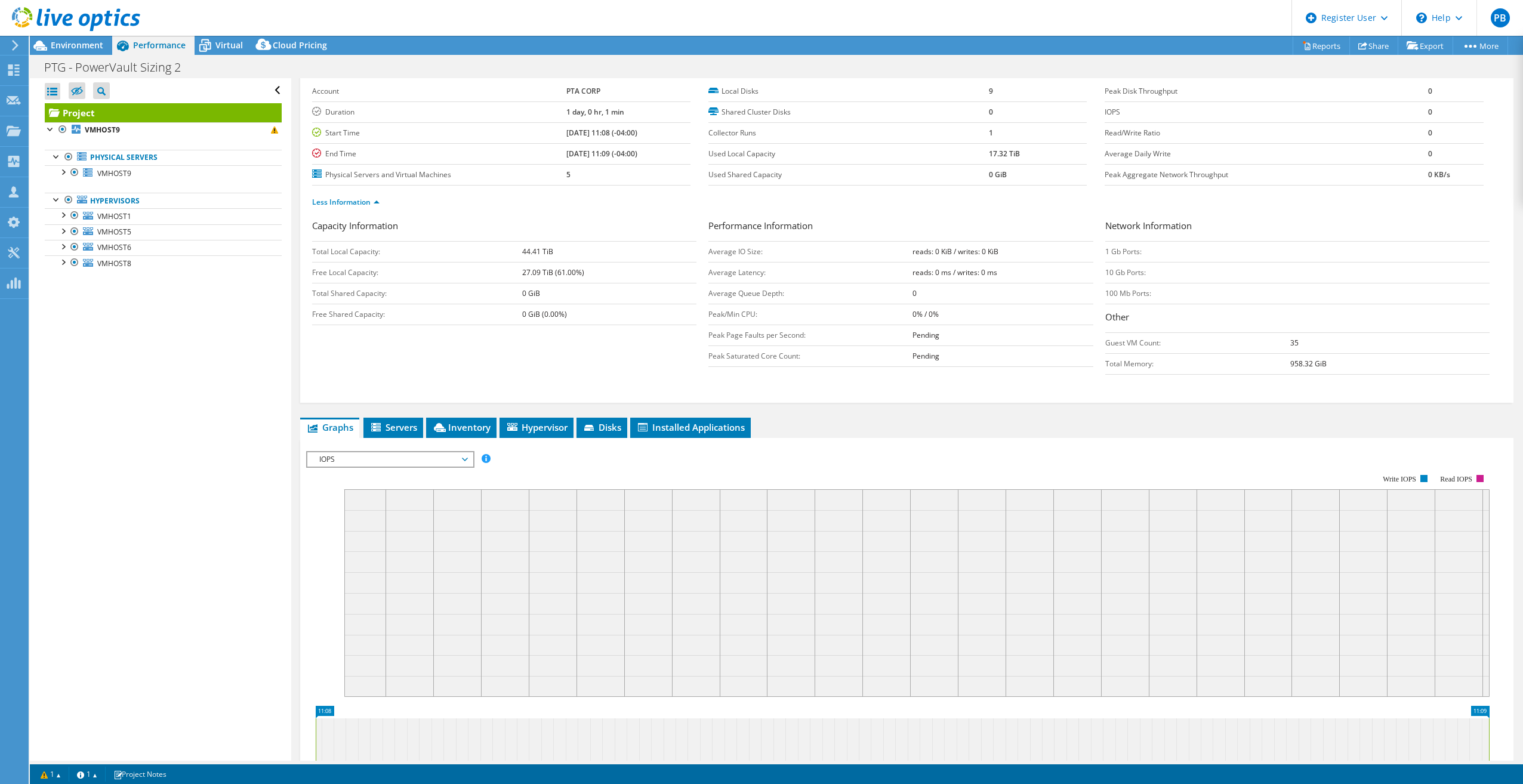
scroll to position [120, 0]
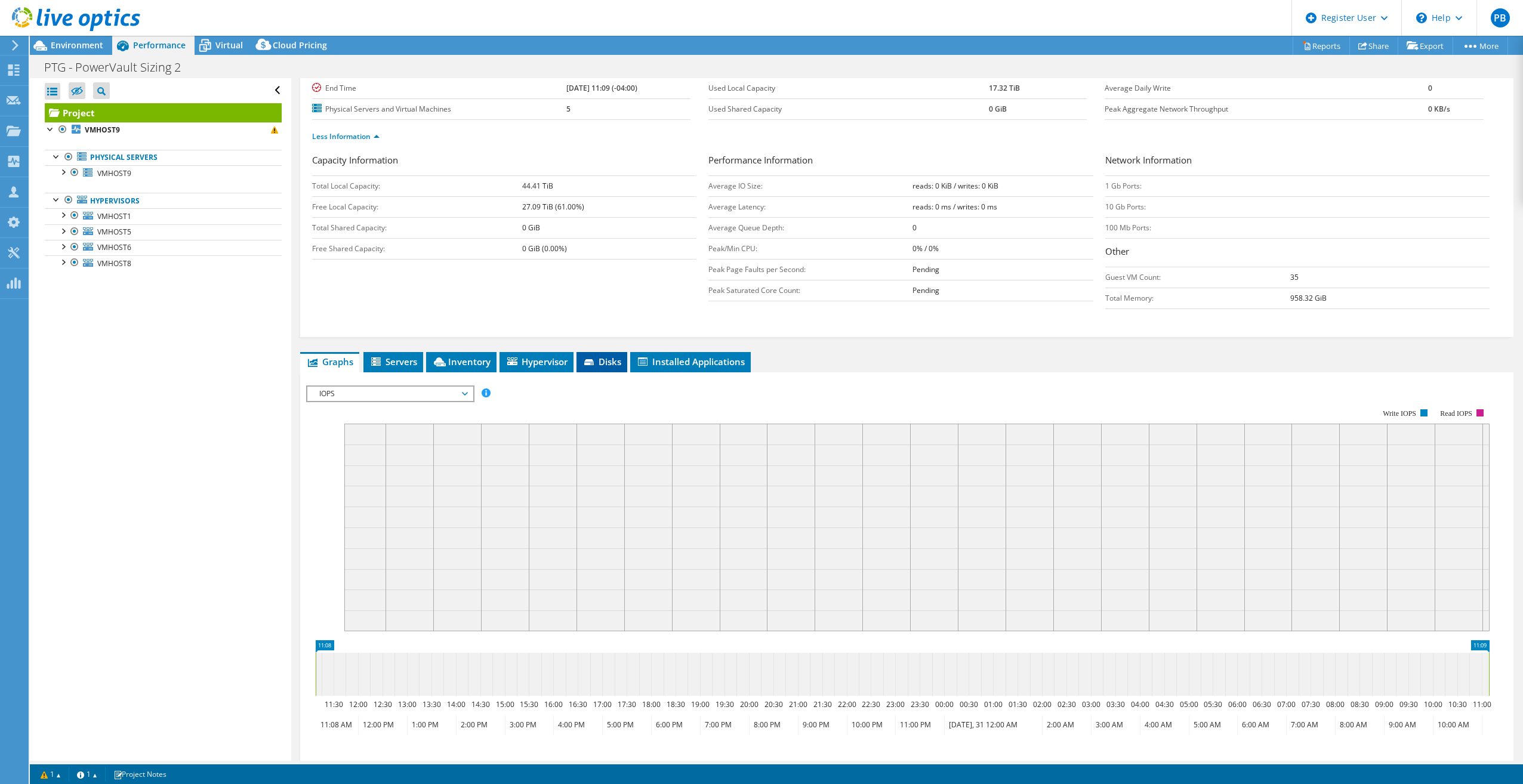
click at [616, 355] on li "Disks" at bounding box center [601, 362] width 51 height 20
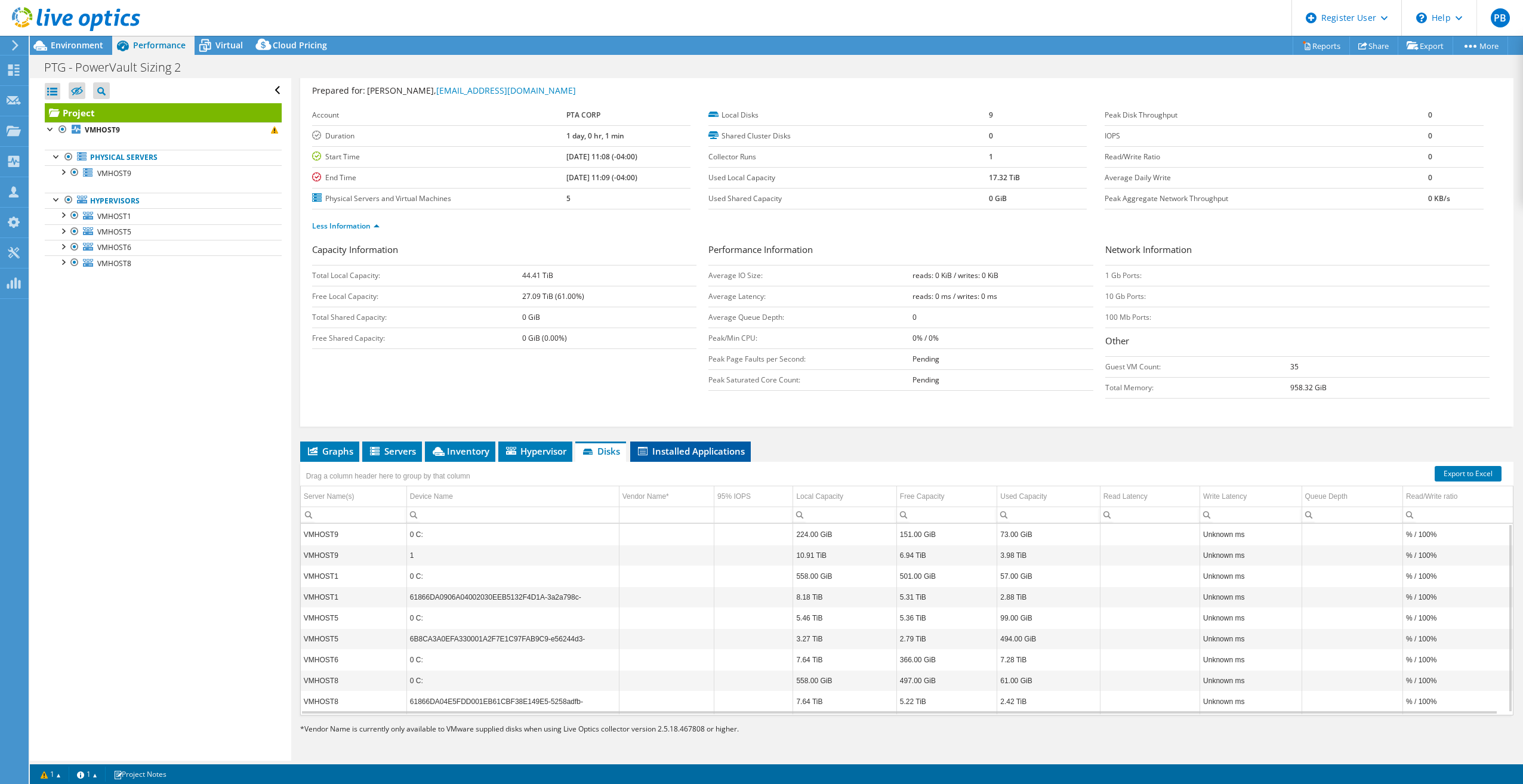
click at [691, 450] on span "Installed Applications" at bounding box center [690, 451] width 108 height 12
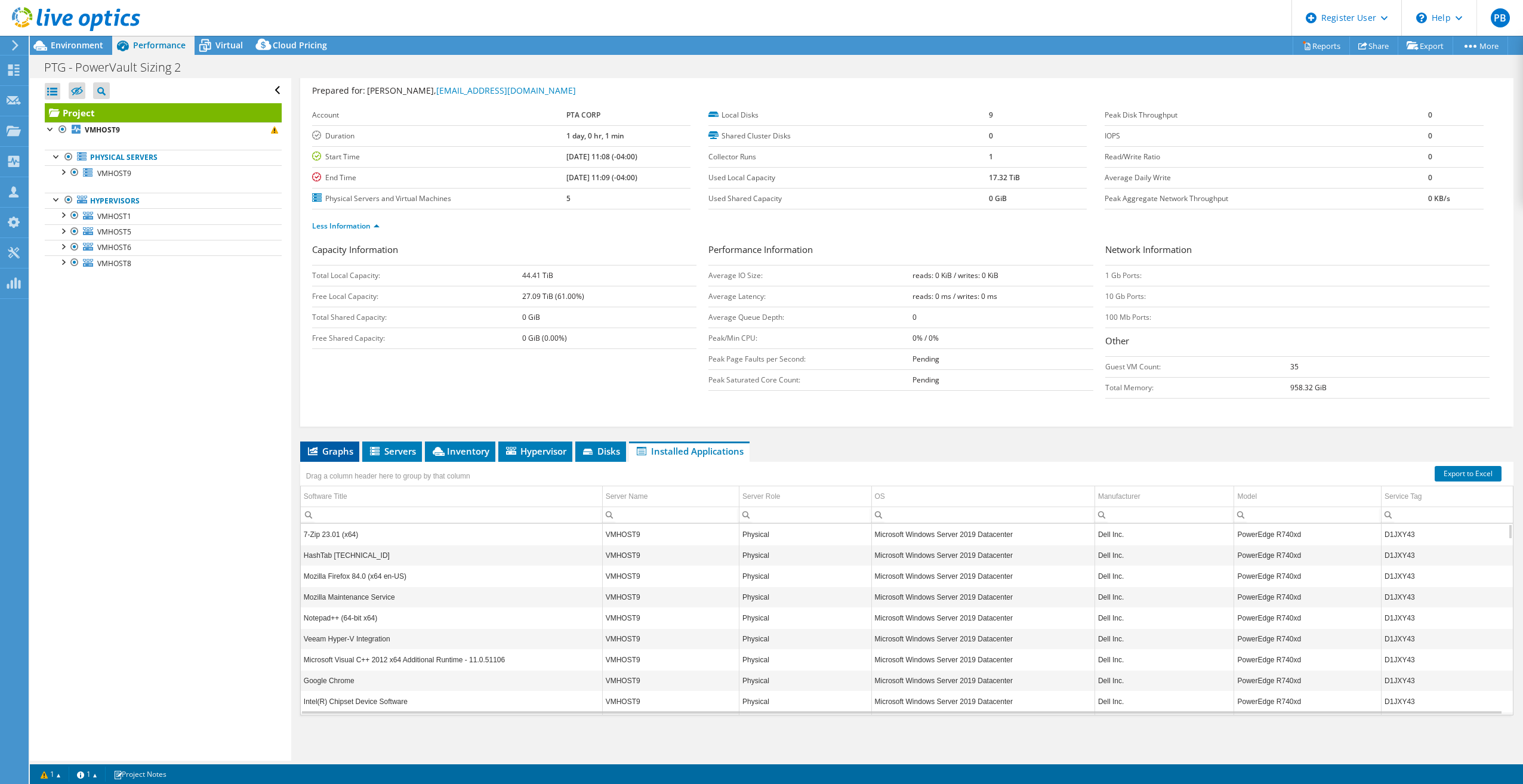
click at [338, 448] on span "Graphs" at bounding box center [330, 451] width 47 height 12
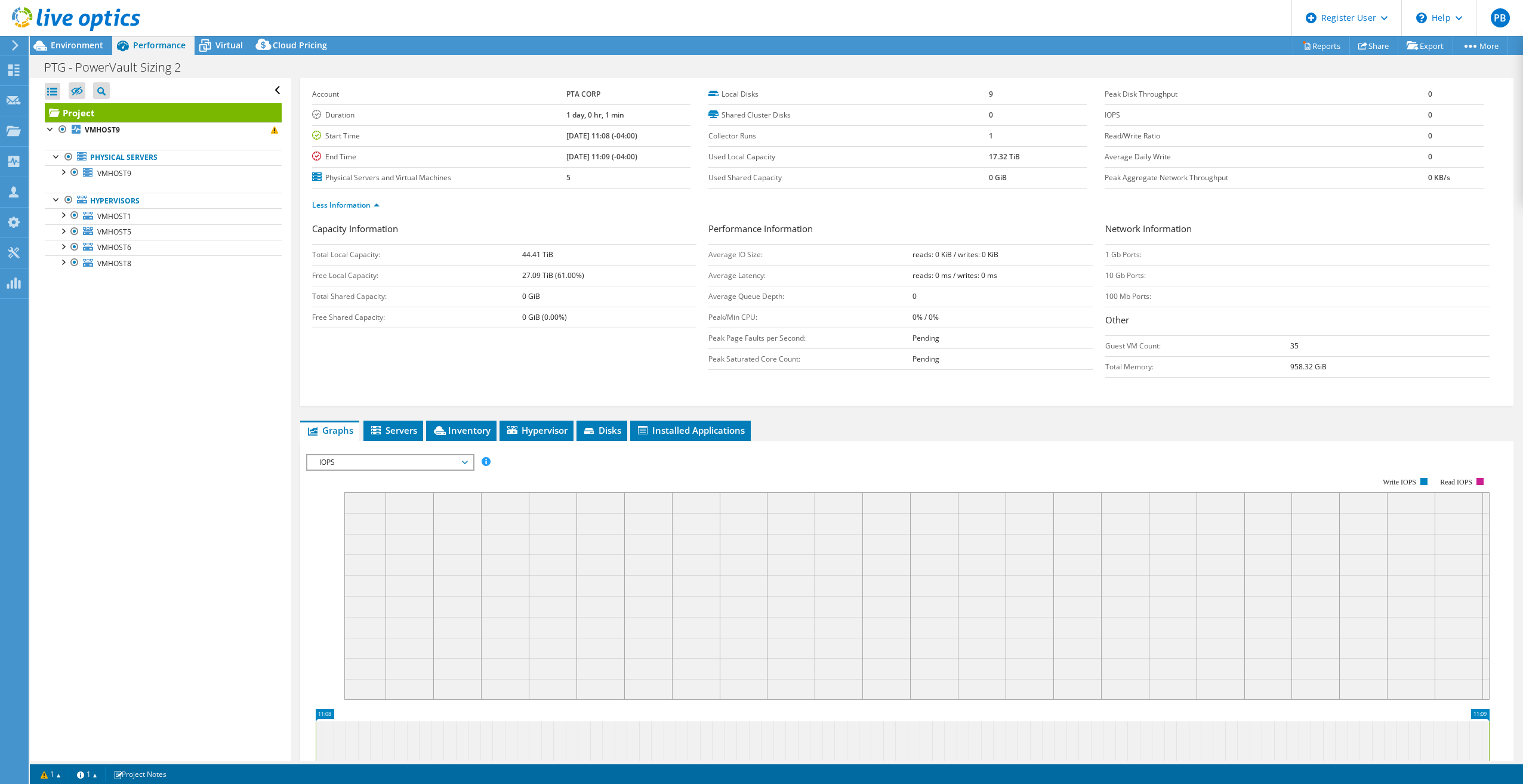
scroll to position [0, 0]
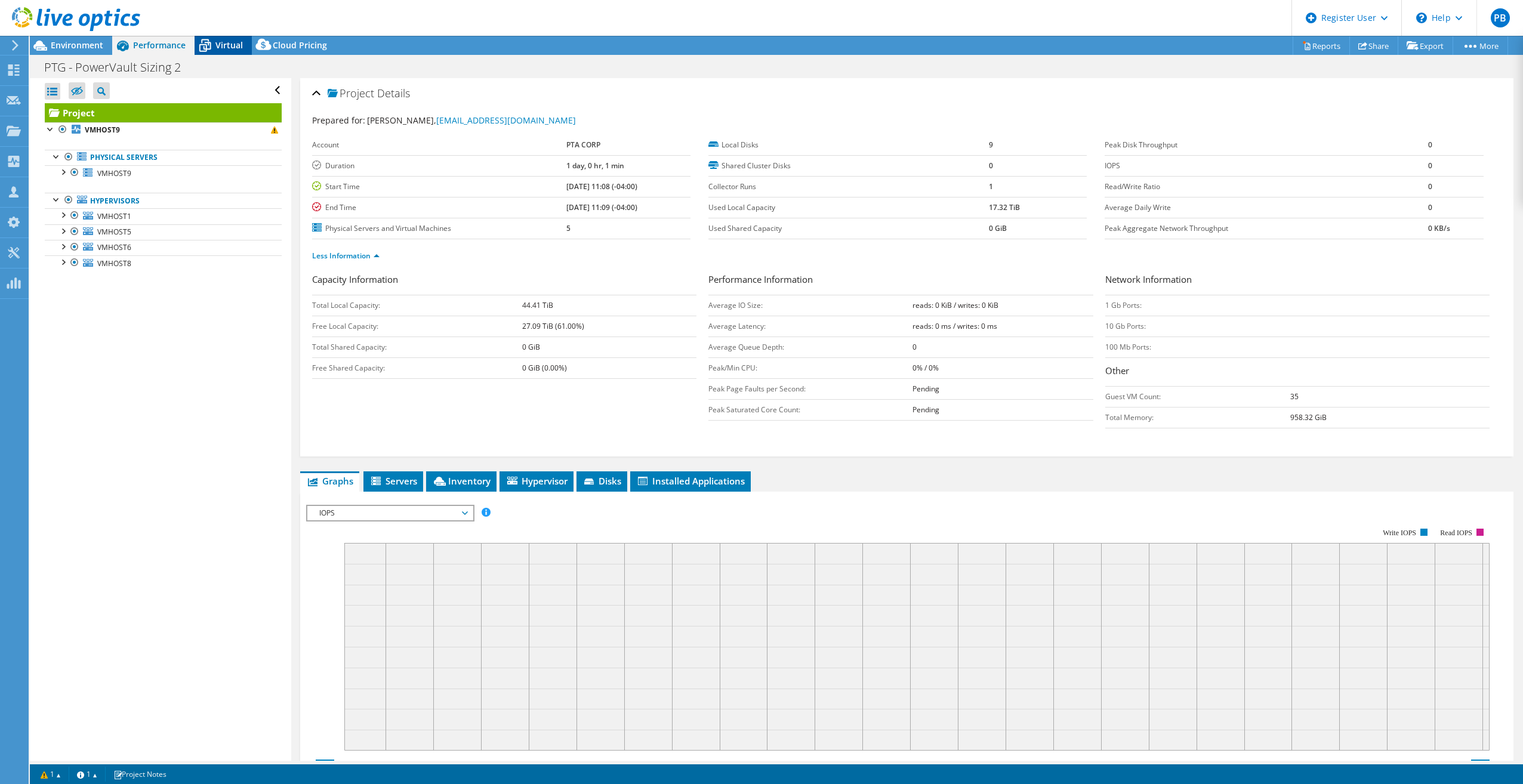
click at [230, 47] on span "Virtual" at bounding box center [229, 45] width 28 height 11
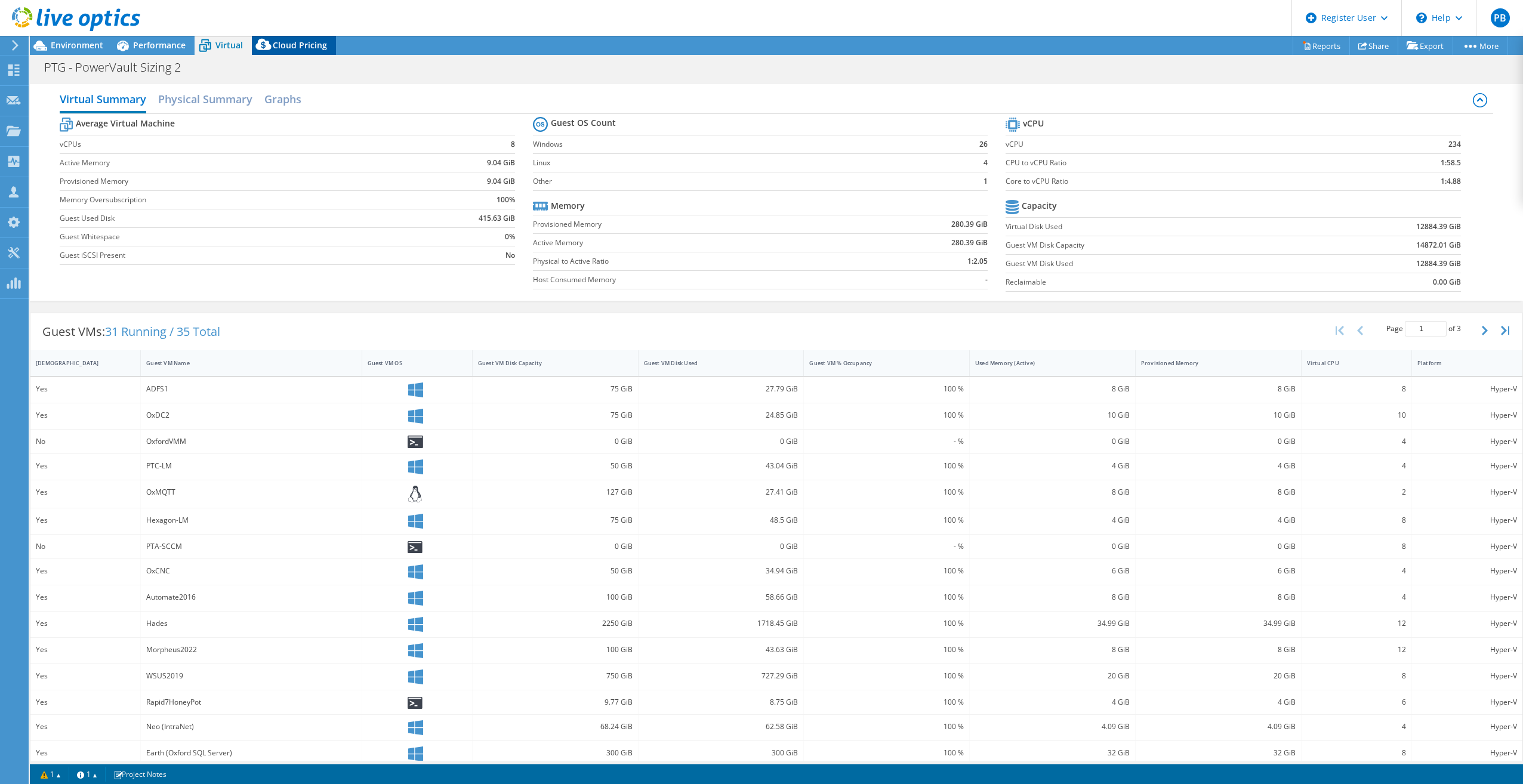
click at [298, 47] on span "Cloud Pricing" at bounding box center [300, 45] width 54 height 11
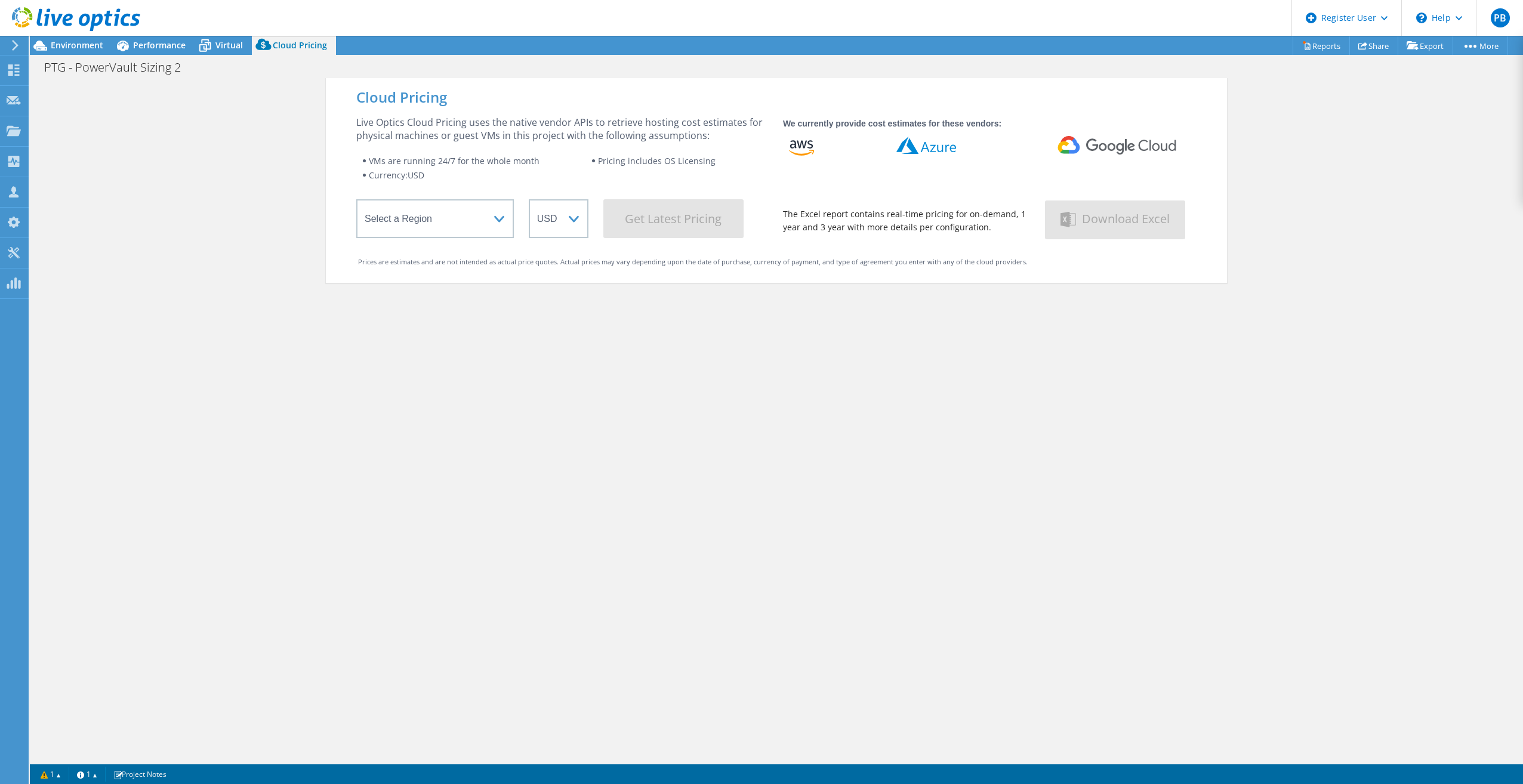
click at [80, 38] on div at bounding box center [70, 20] width 140 height 40
click at [82, 48] on span "Environment" at bounding box center [77, 45] width 53 height 11
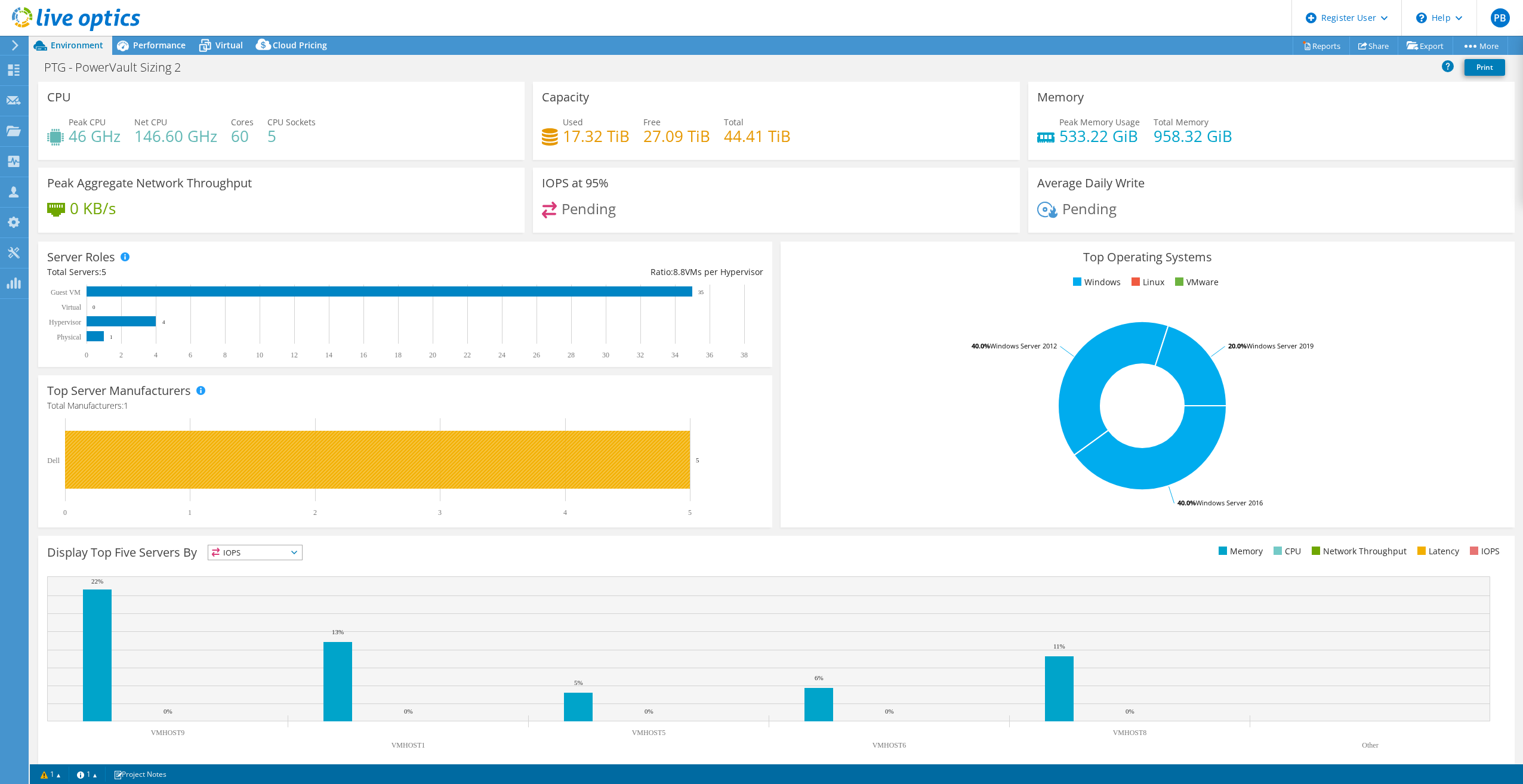
click at [237, 461] on rect at bounding box center [377, 459] width 625 height 58
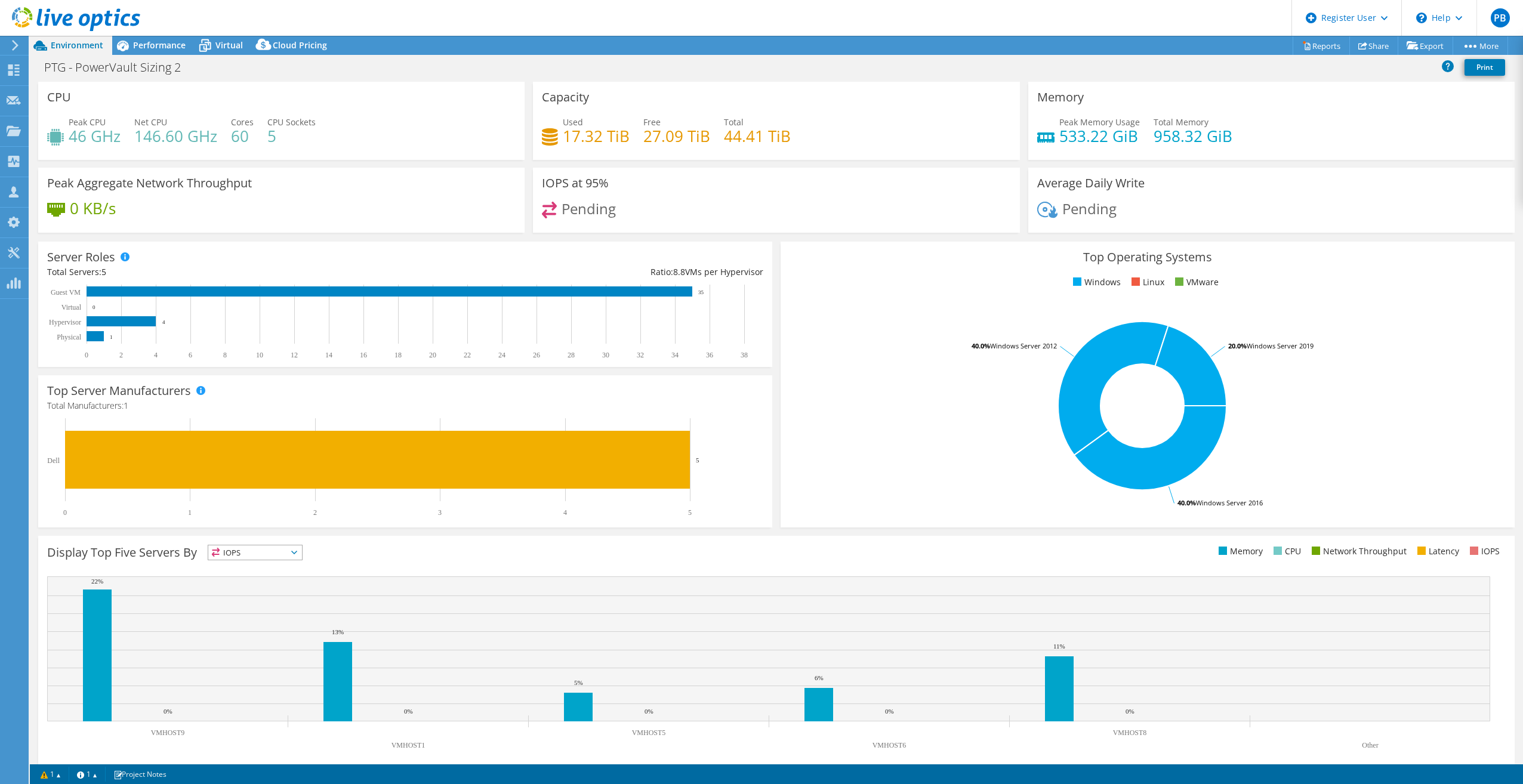
click at [270, 405] on h4 "Total Manufacturers: 1" at bounding box center [405, 405] width 716 height 13
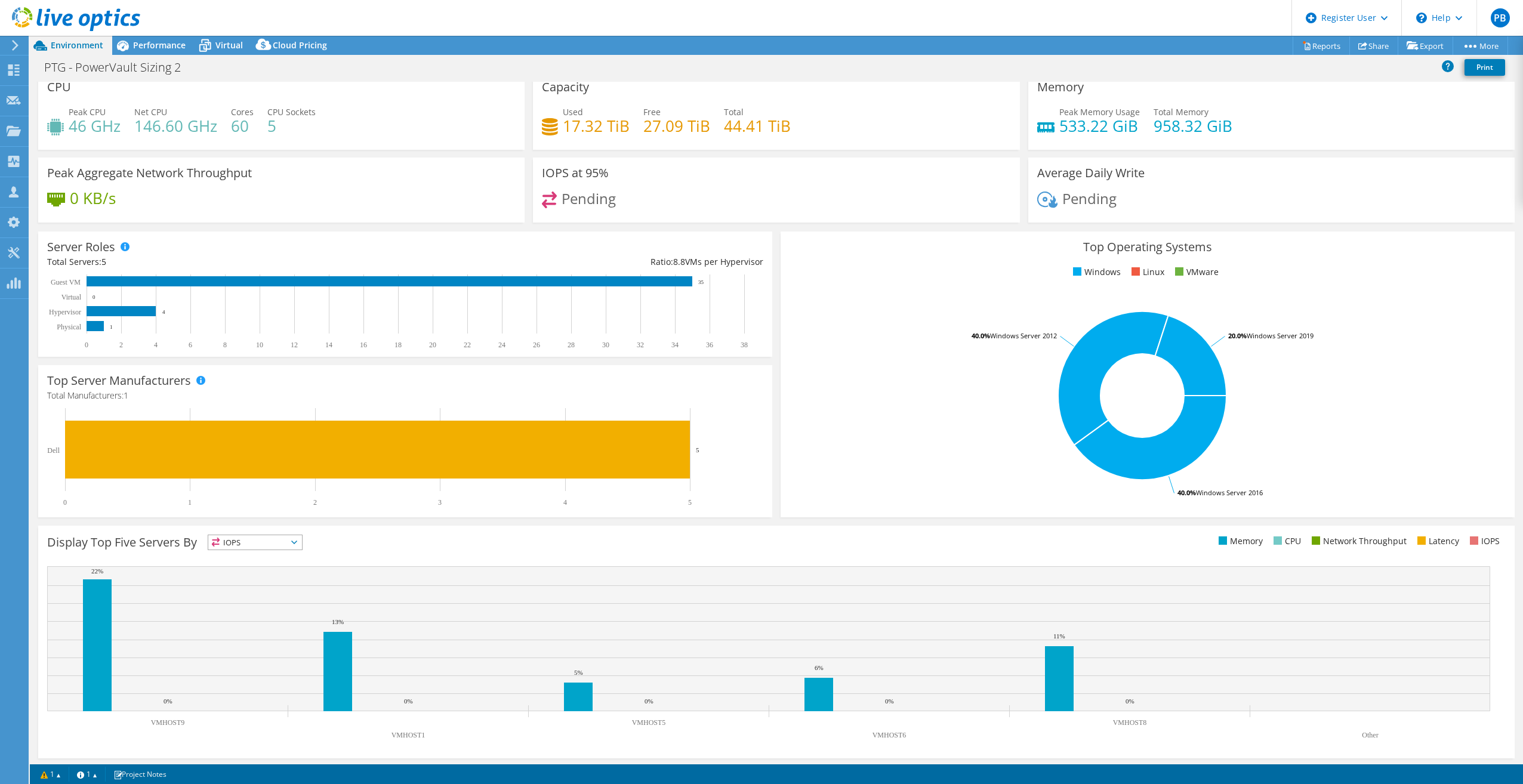
scroll to position [13, 0]
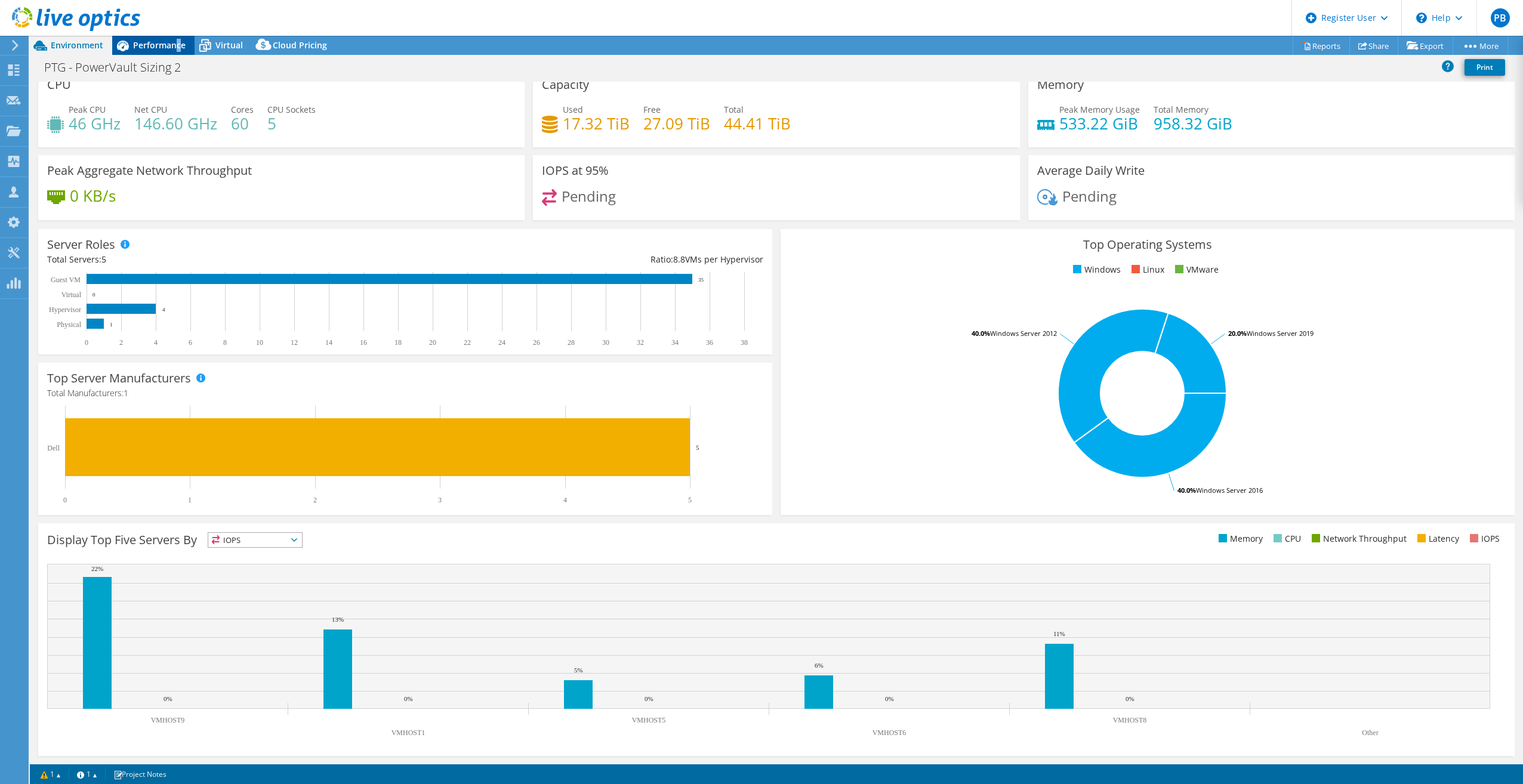
click at [178, 48] on span "Performance" at bounding box center [160, 45] width 53 height 11
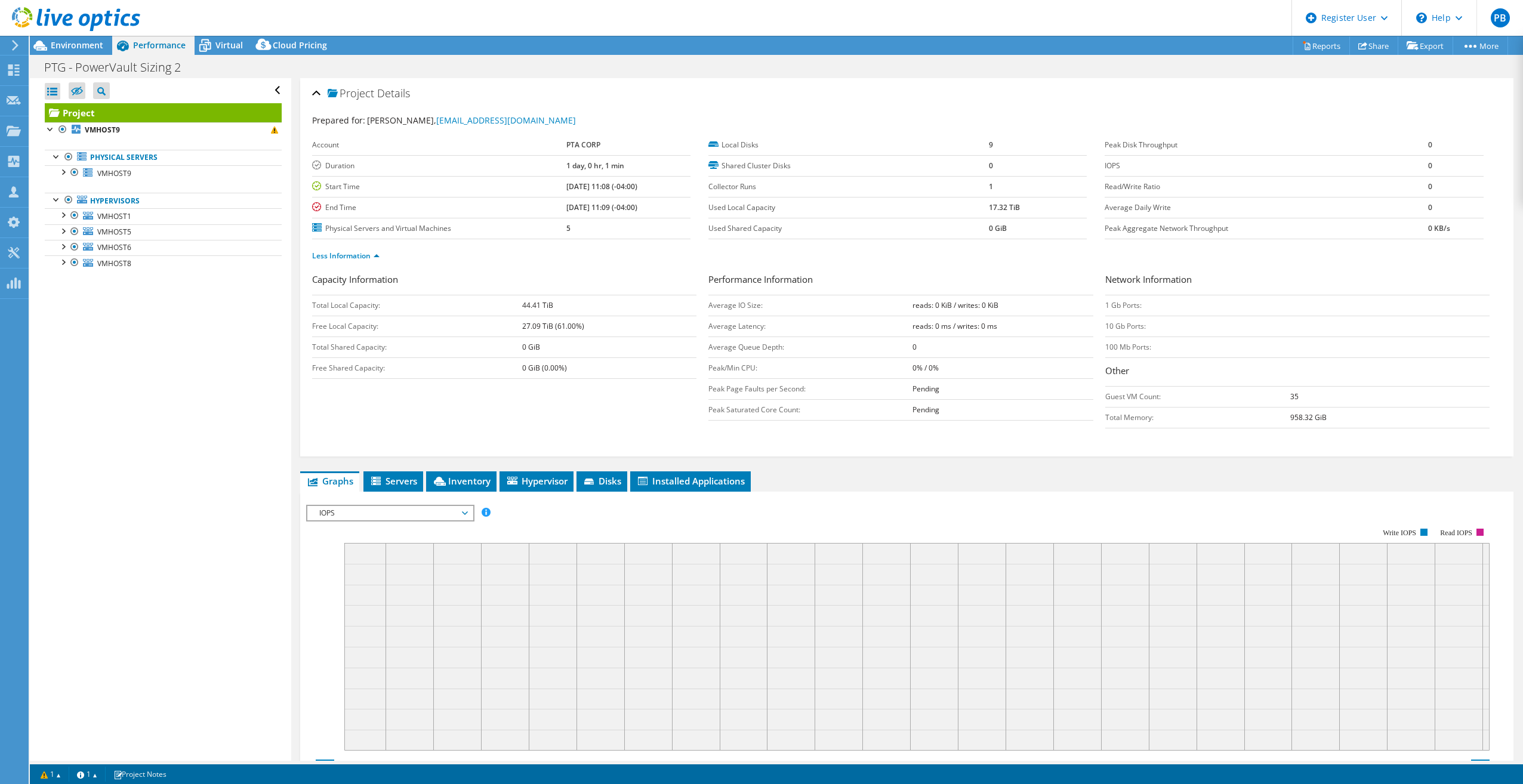
click at [182, 412] on div "Open All Close All Hide Excluded Nodes Project Tree Filter" at bounding box center [160, 419] width 261 height 682
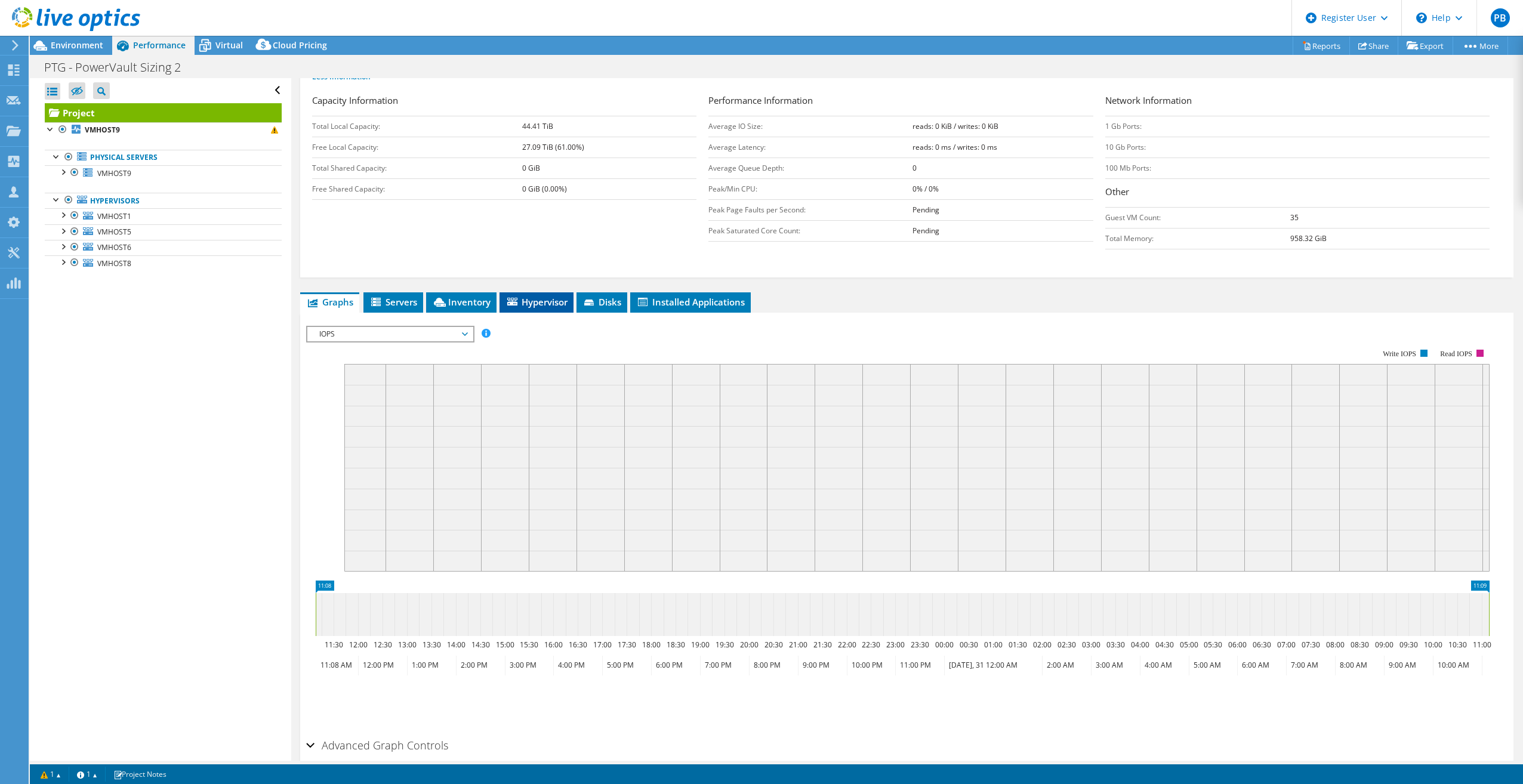
click at [517, 293] on li "Hypervisor" at bounding box center [536, 302] width 74 height 20
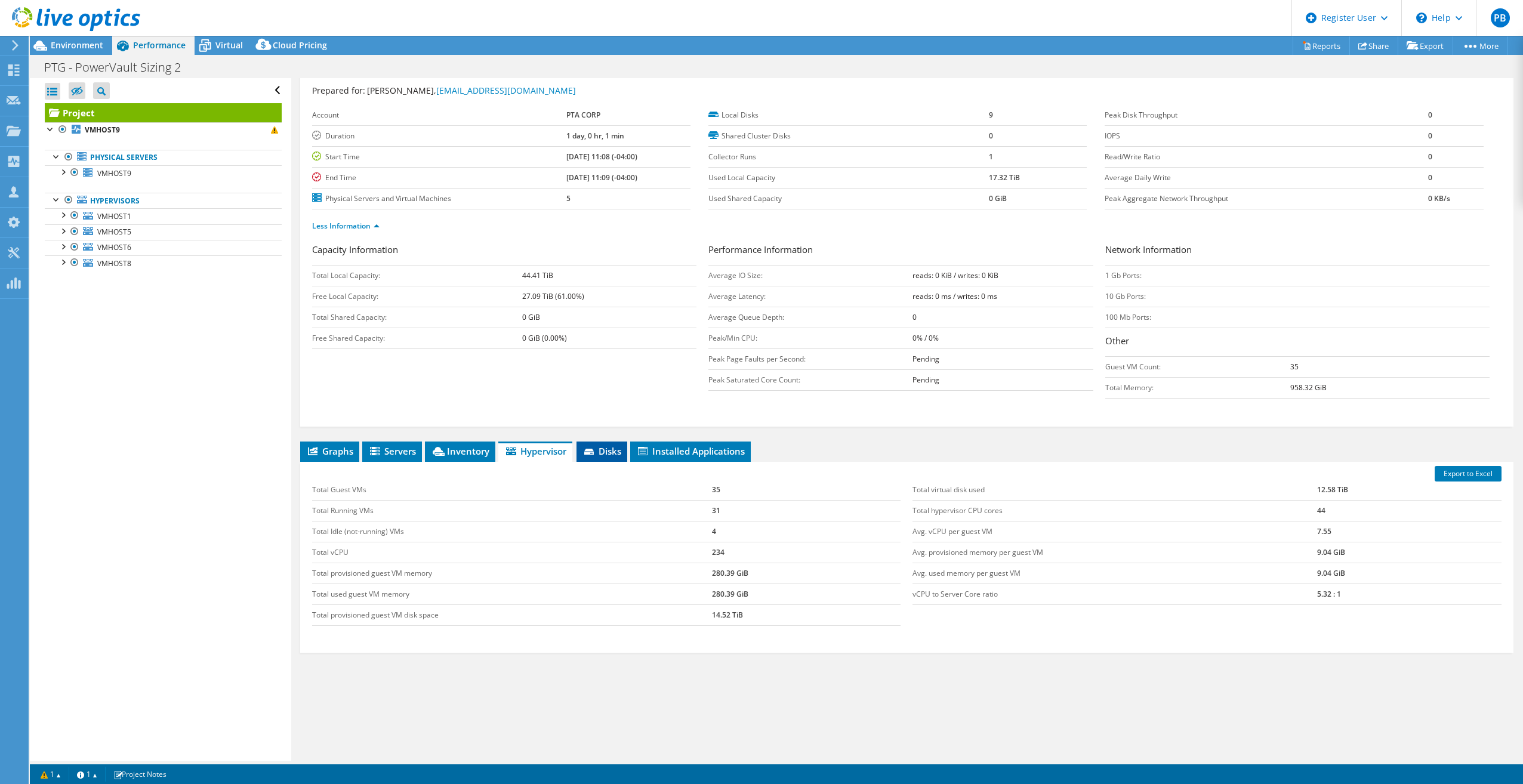
click at [618, 454] on span "Disks" at bounding box center [602, 451] width 38 height 12
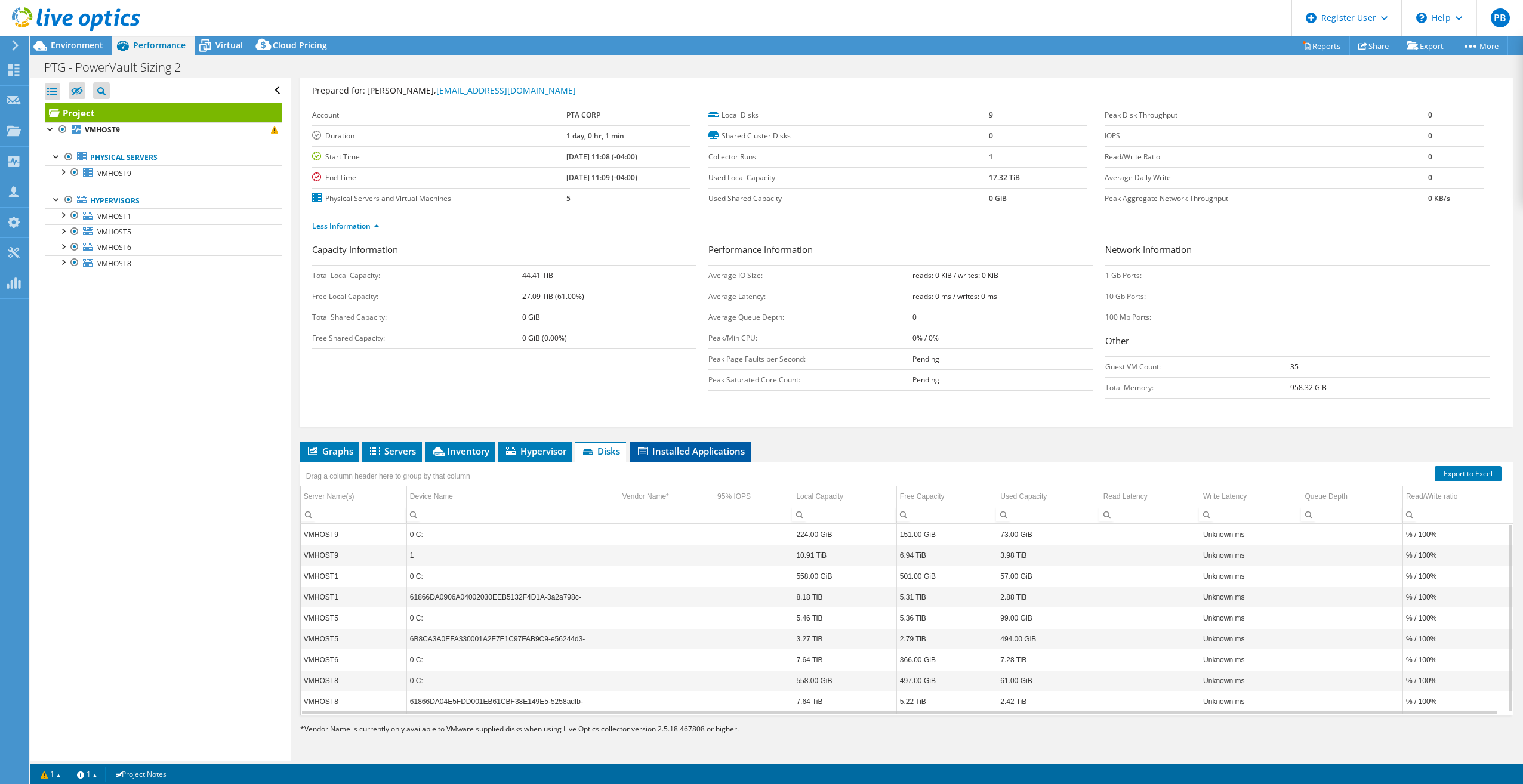
click at [670, 449] on span "Installed Applications" at bounding box center [690, 451] width 108 height 12
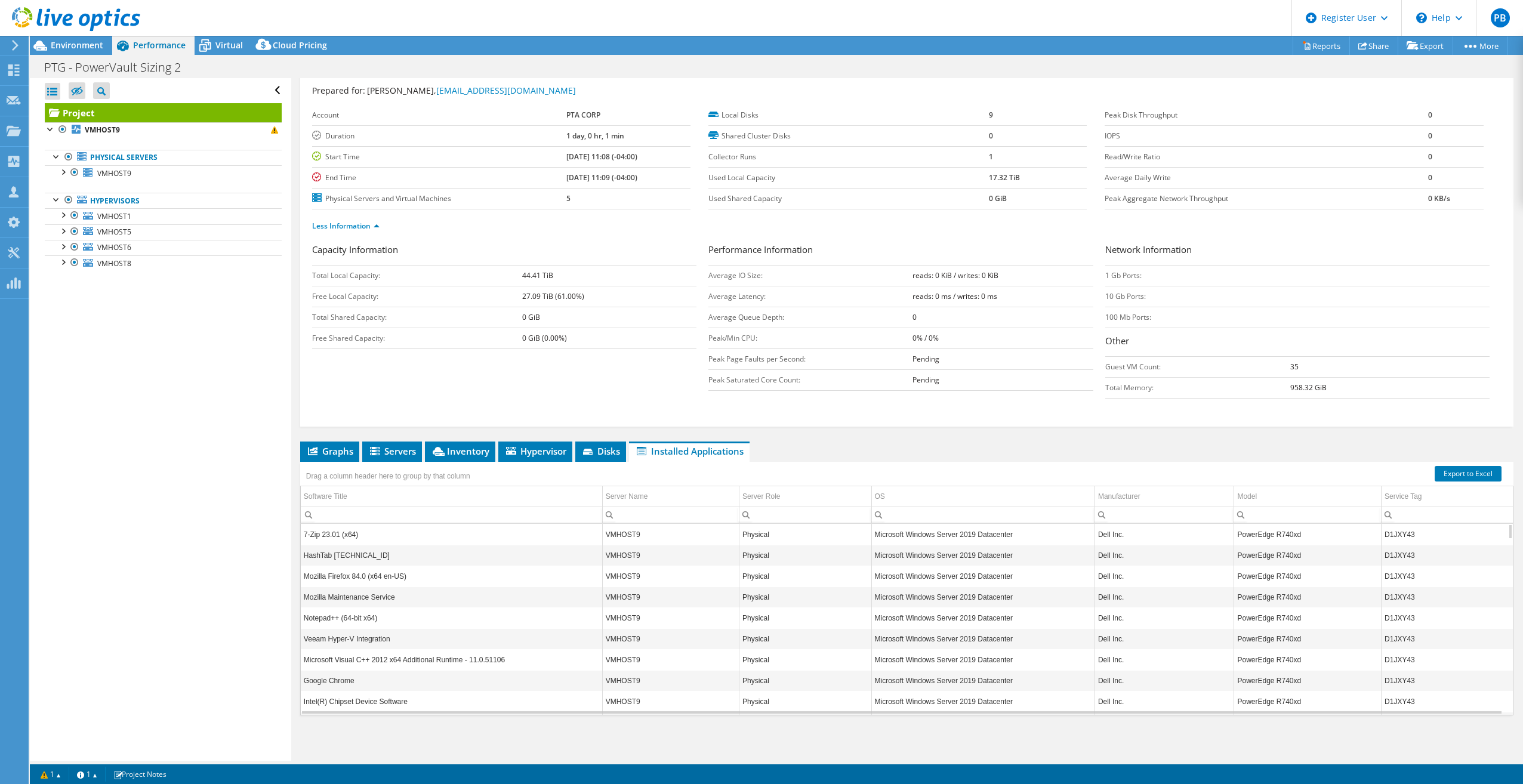
click at [19, 44] on icon at bounding box center [15, 45] width 9 height 11
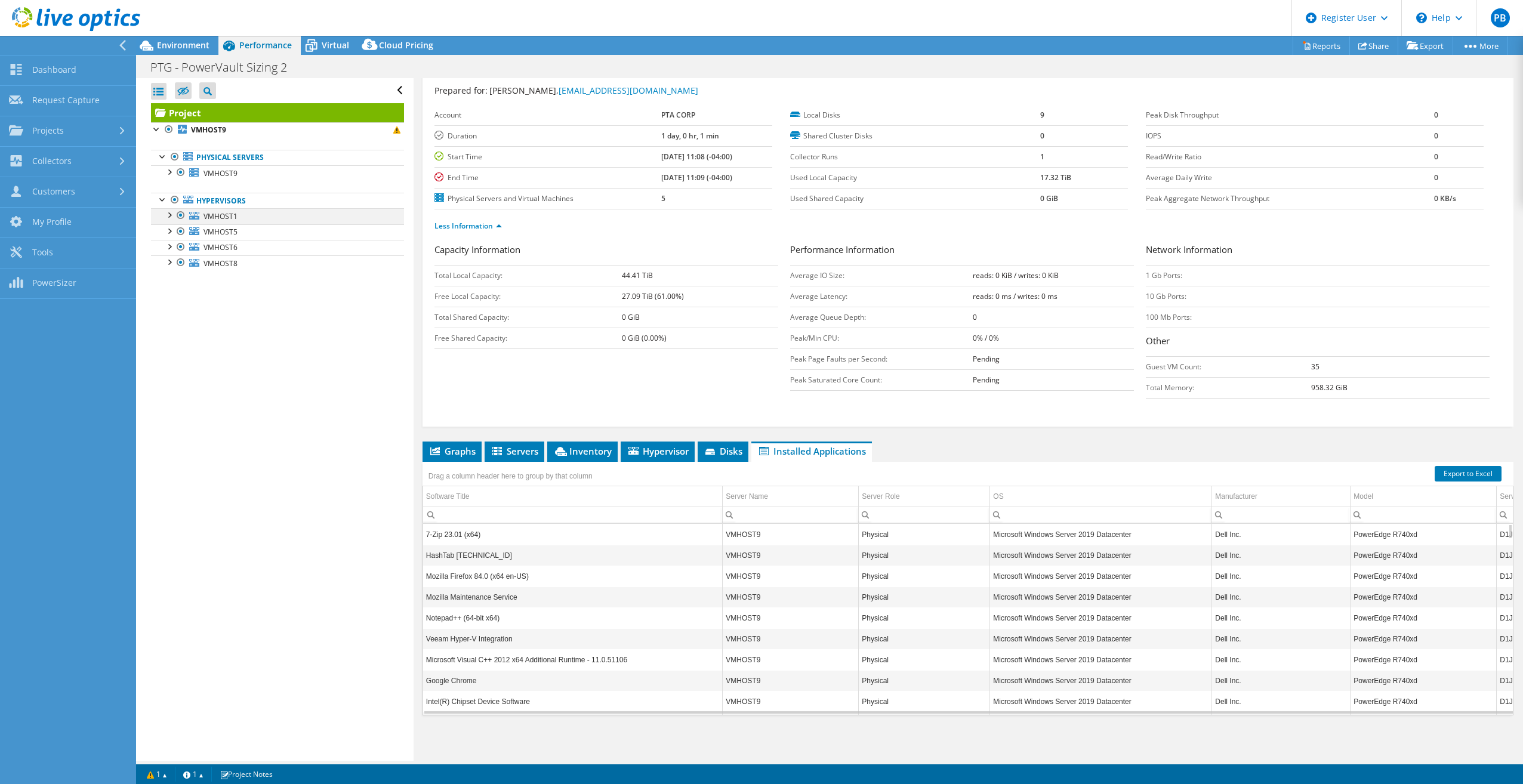
click at [182, 213] on div at bounding box center [180, 215] width 12 height 14
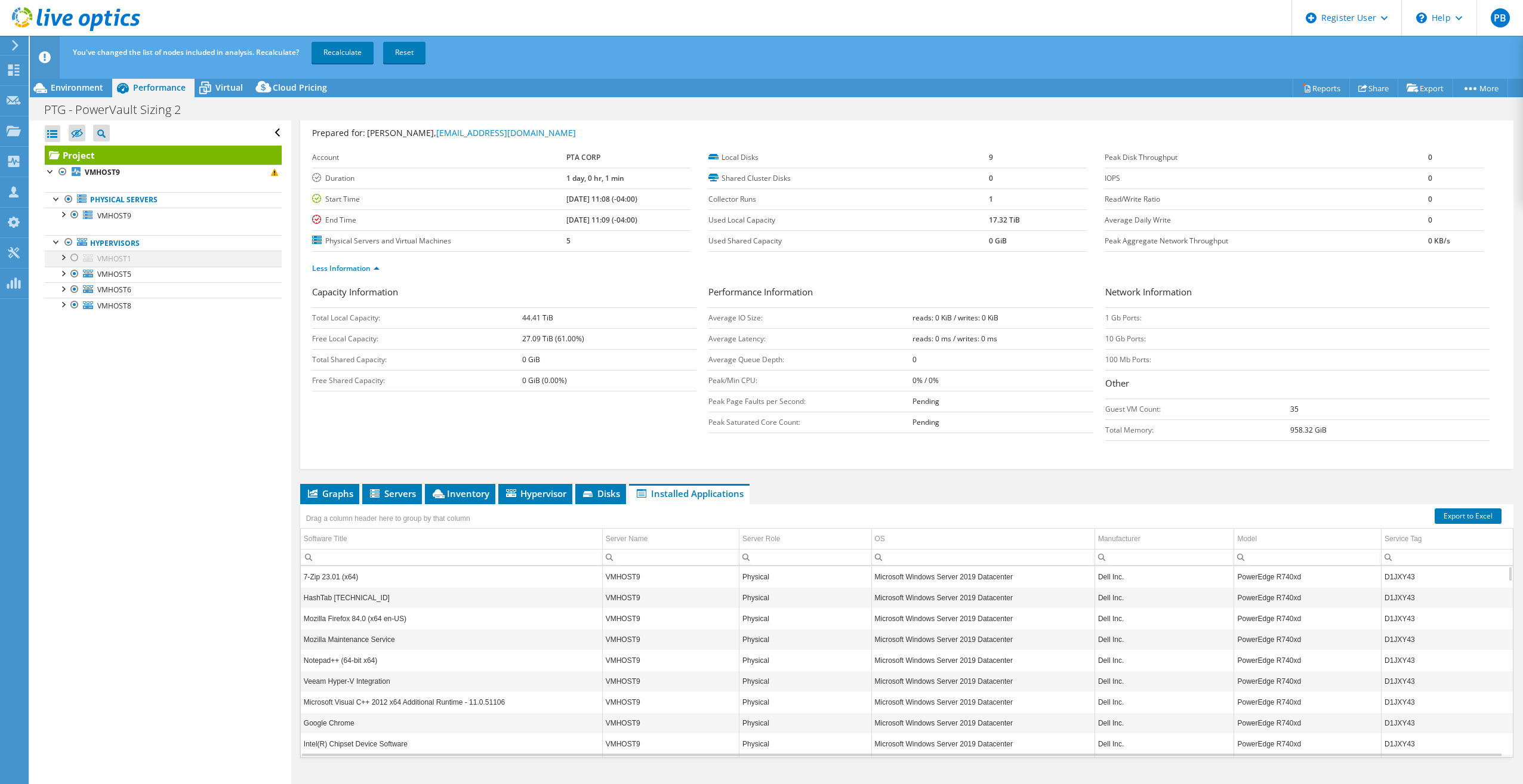
click at [77, 259] on div at bounding box center [74, 258] width 12 height 14
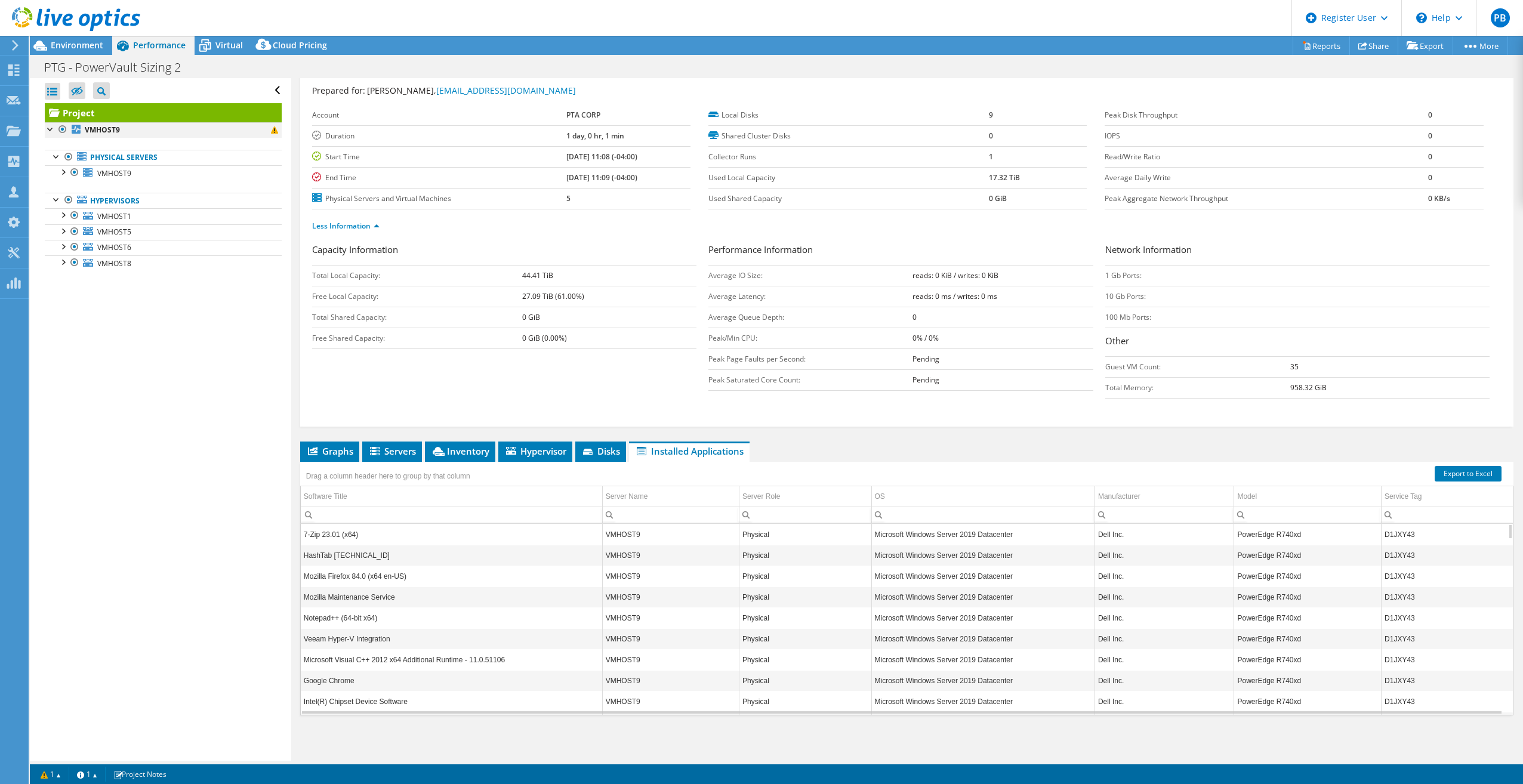
click at [64, 130] on div at bounding box center [63, 130] width 12 height 14
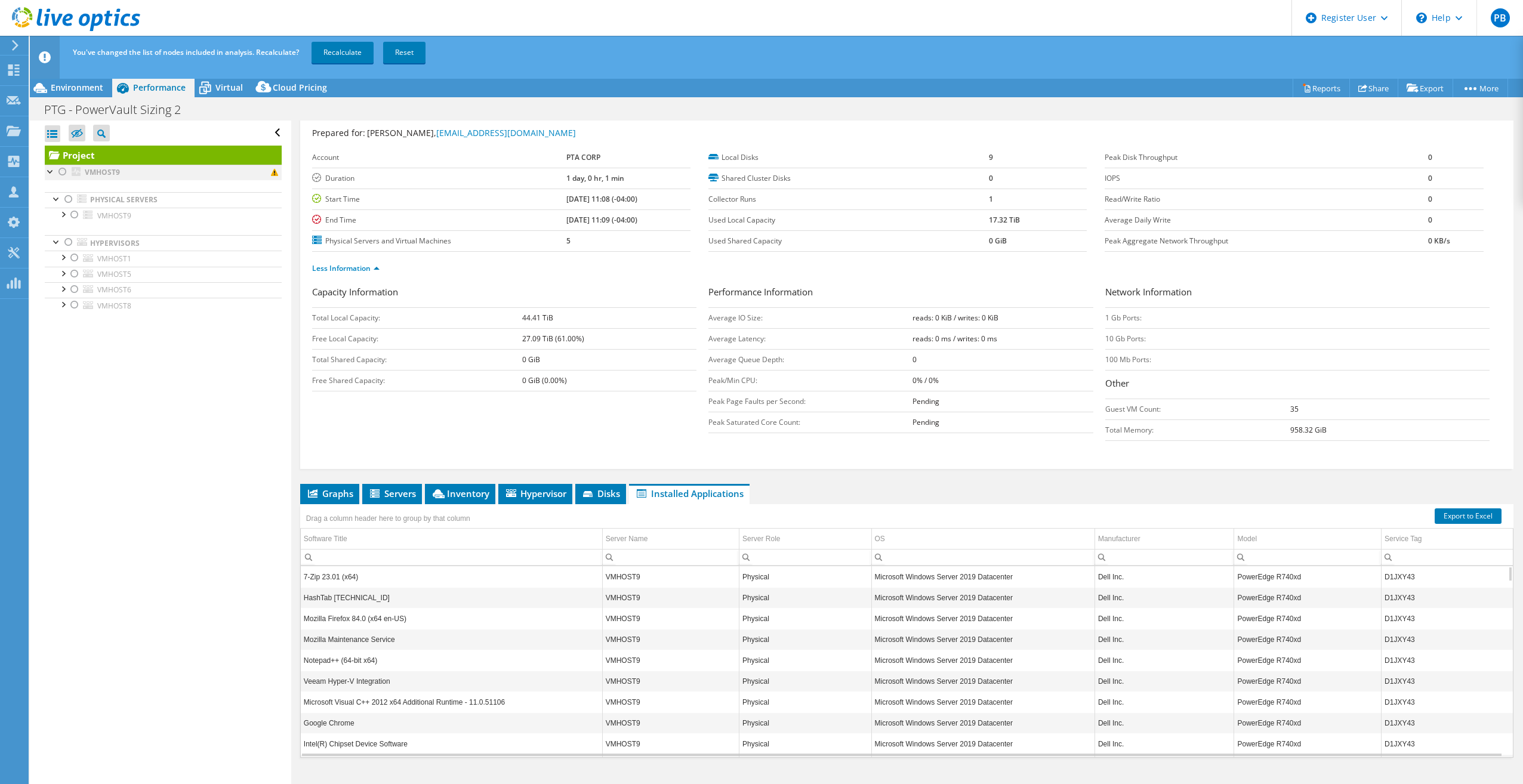
click at [61, 173] on div at bounding box center [63, 172] width 12 height 14
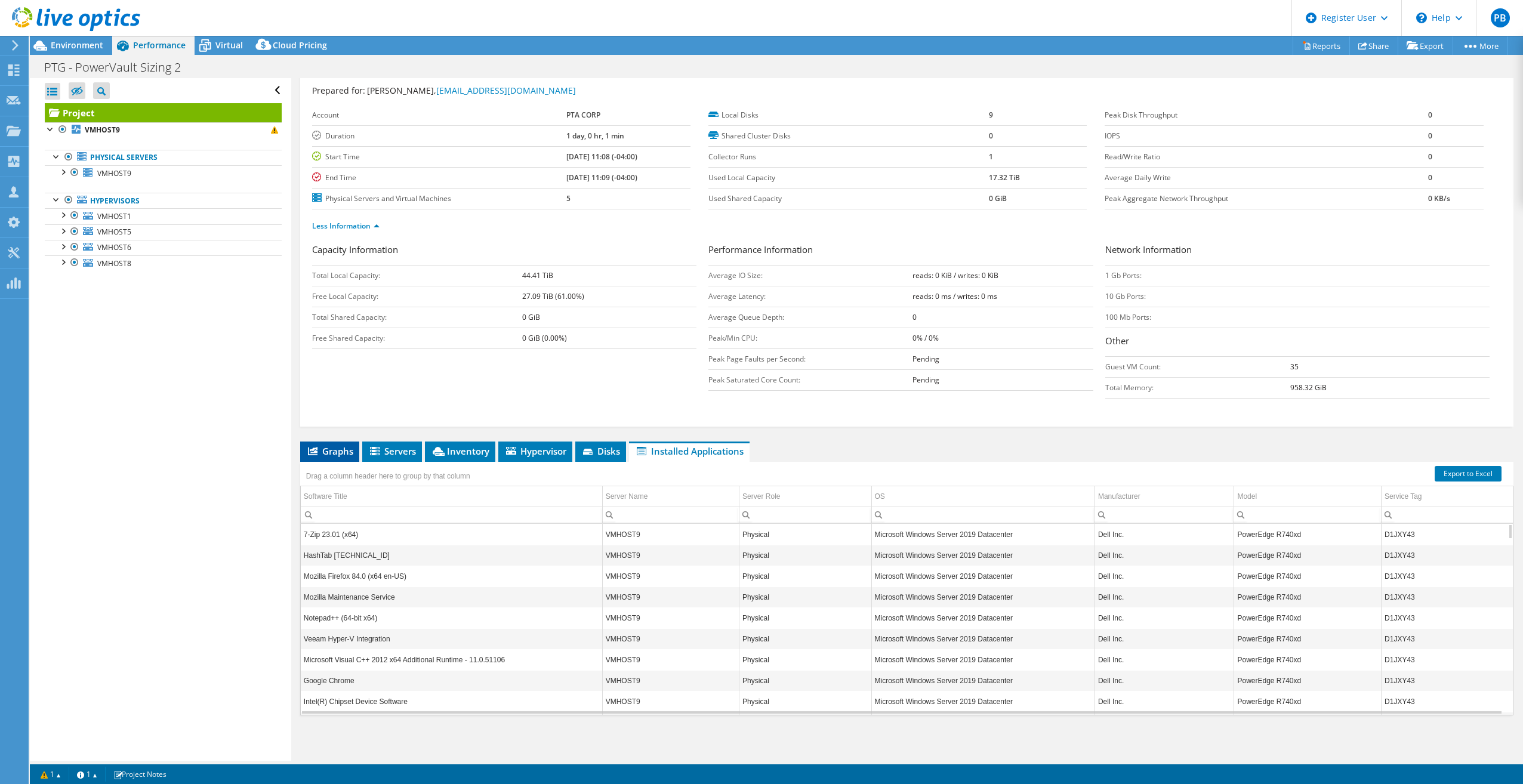
click at [337, 451] on span "Graphs" at bounding box center [330, 451] width 47 height 12
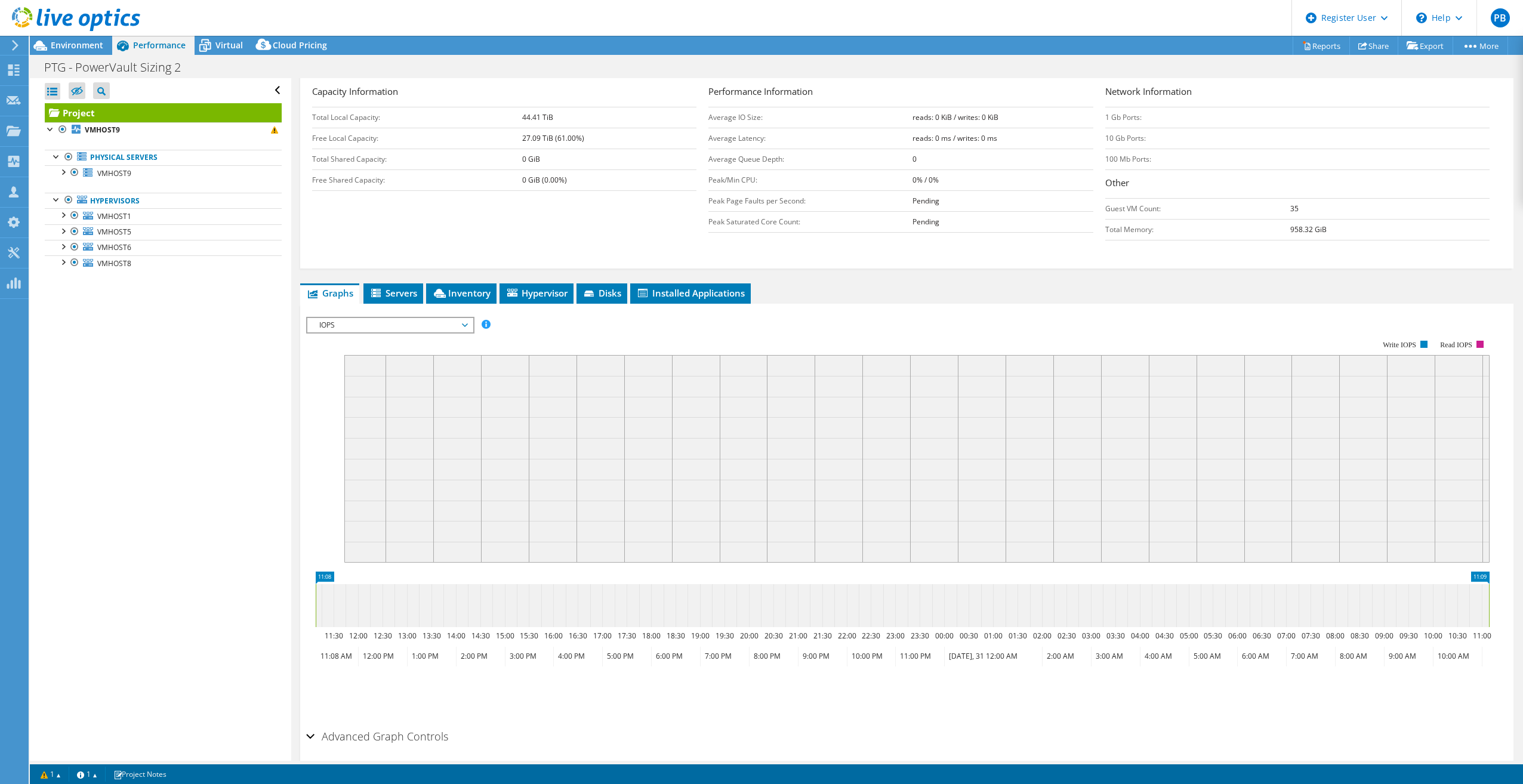
scroll to position [234, 0]
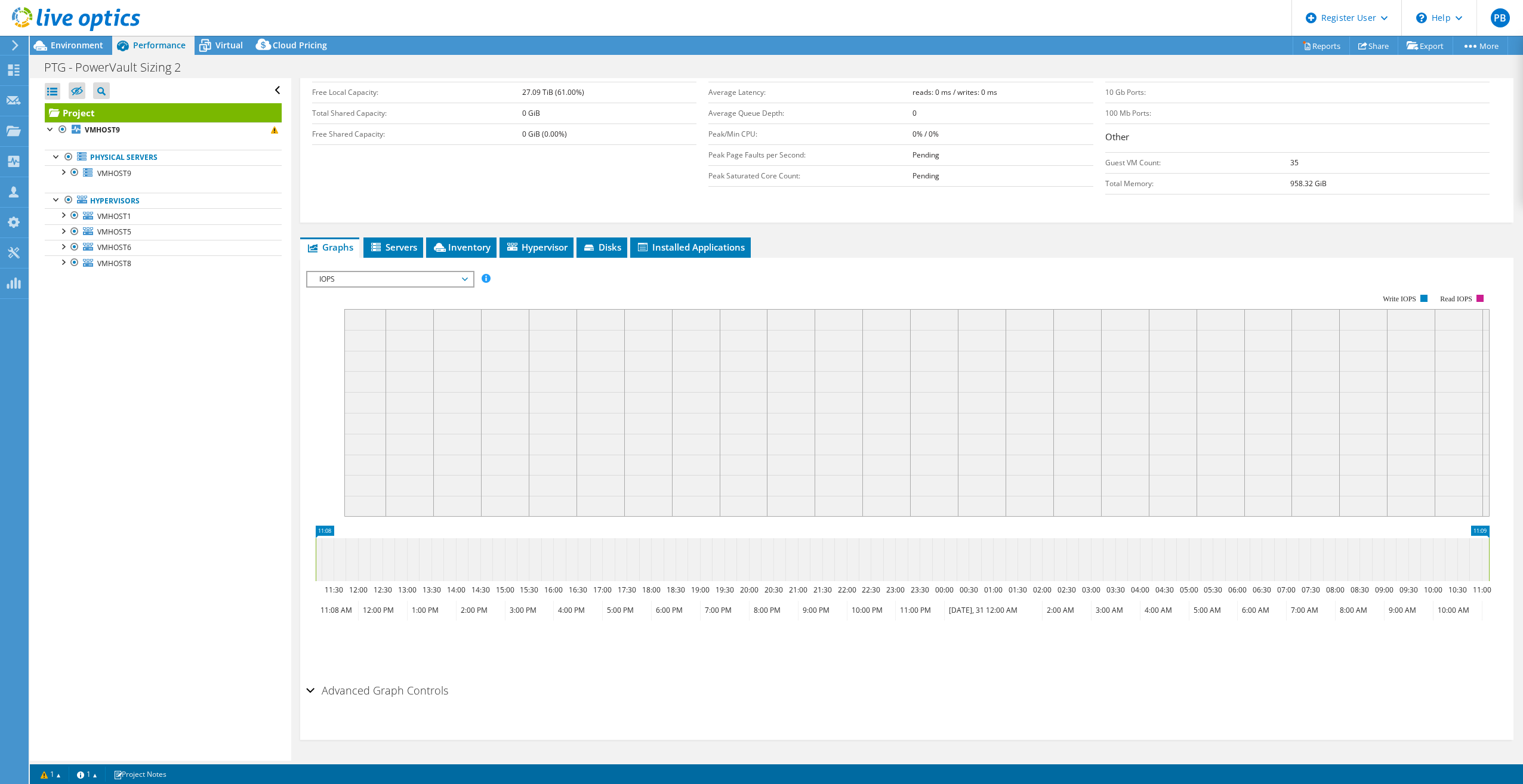
drag, startPoint x: 397, startPoint y: 246, endPoint x: 389, endPoint y: 246, distance: 8.0
click at [396, 246] on span "Servers" at bounding box center [393, 246] width 48 height 12
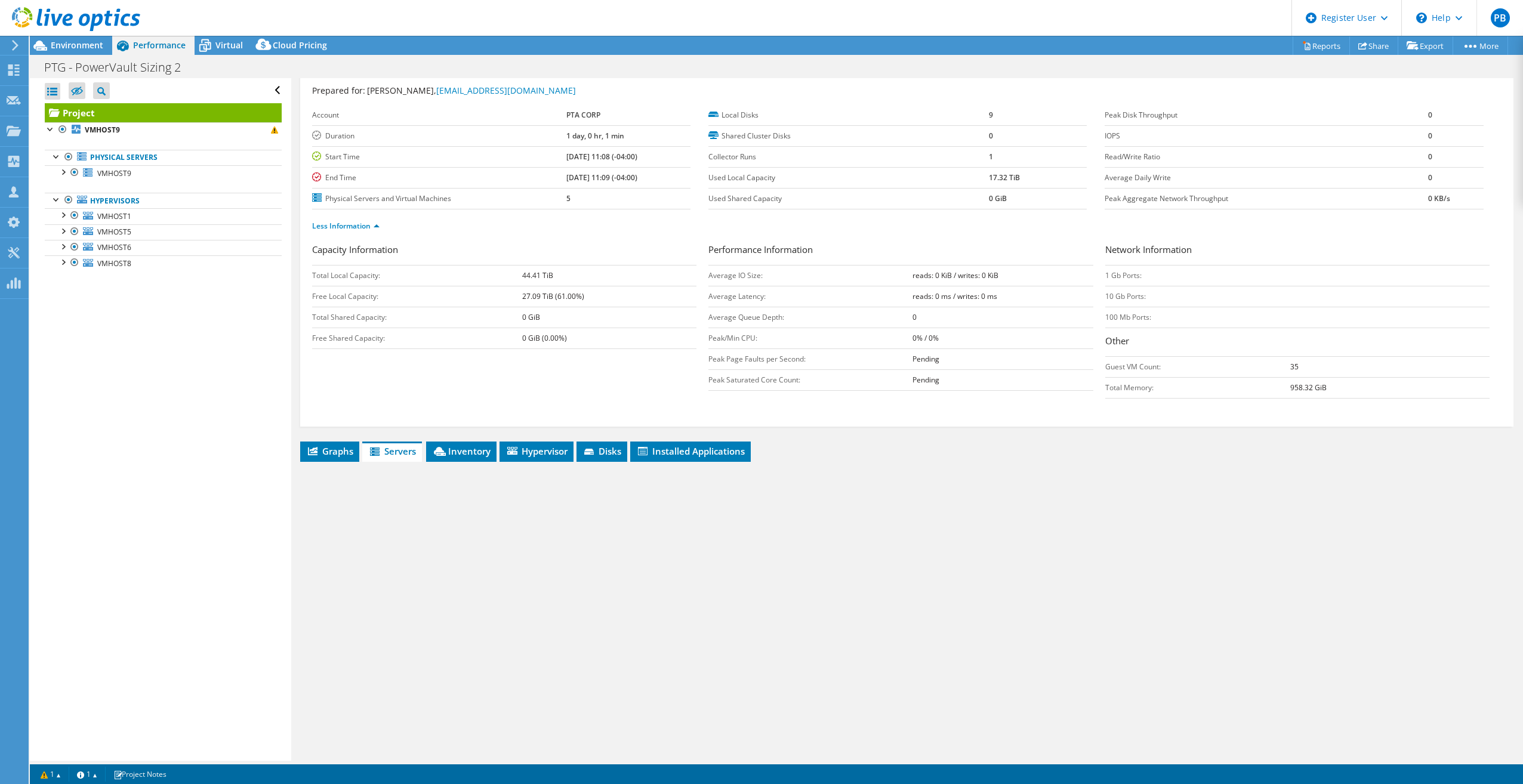
scroll to position [30, 0]
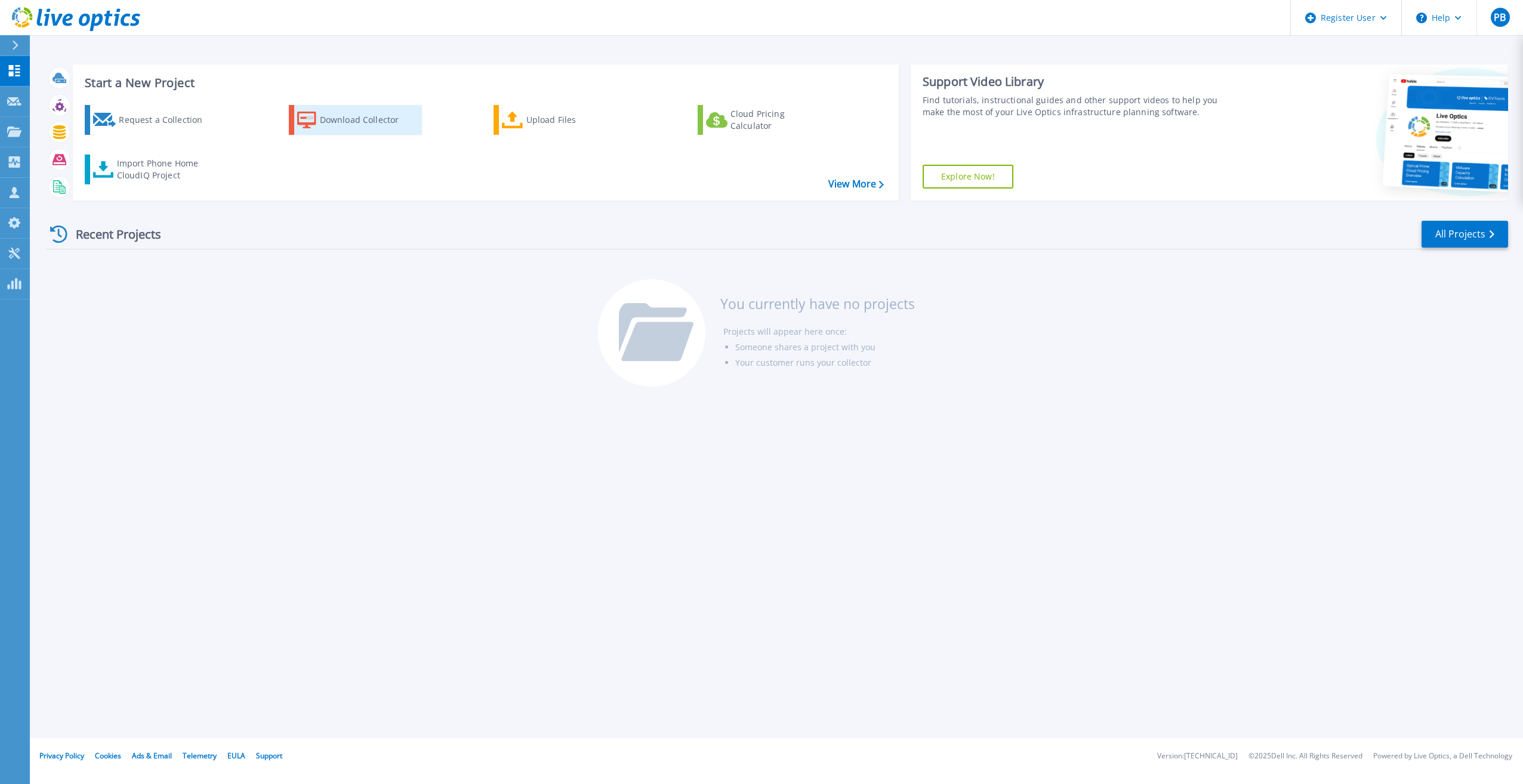
click at [365, 117] on div "Download Collector" at bounding box center [368, 120] width 95 height 24
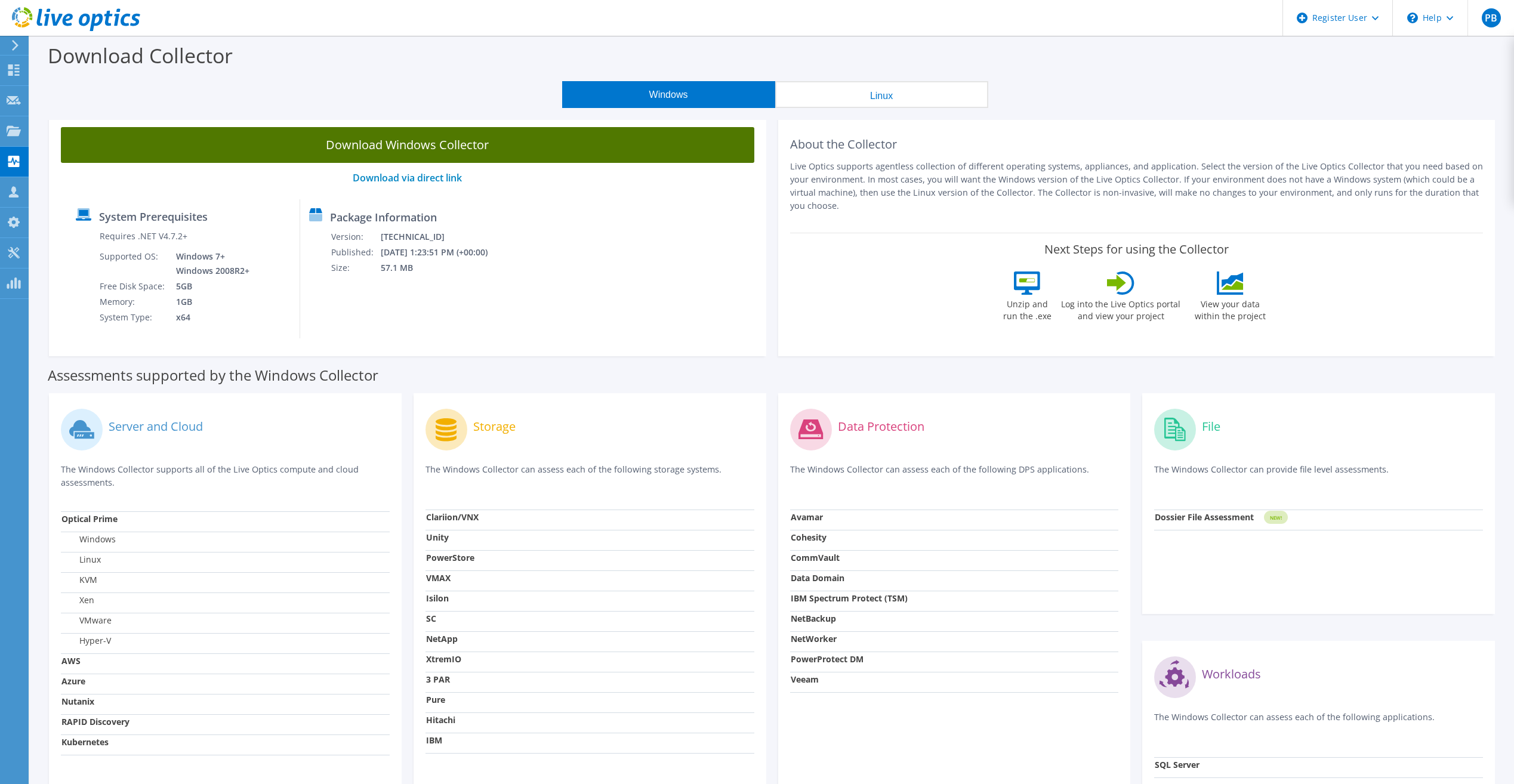
click at [435, 142] on link "Download Windows Collector" at bounding box center [407, 145] width 693 height 36
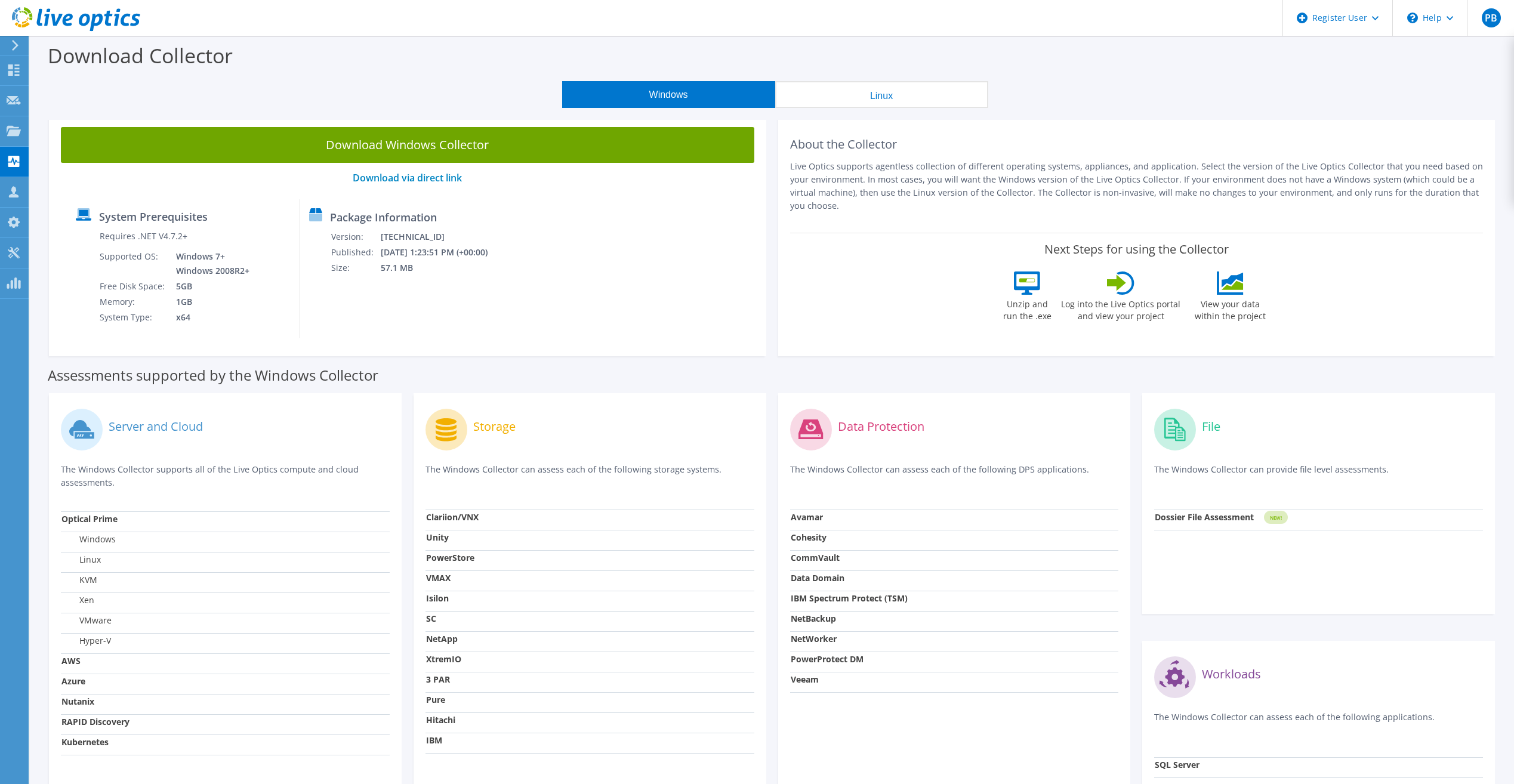
click at [1132, 73] on div "Download Collector" at bounding box center [772, 58] width 1472 height 46
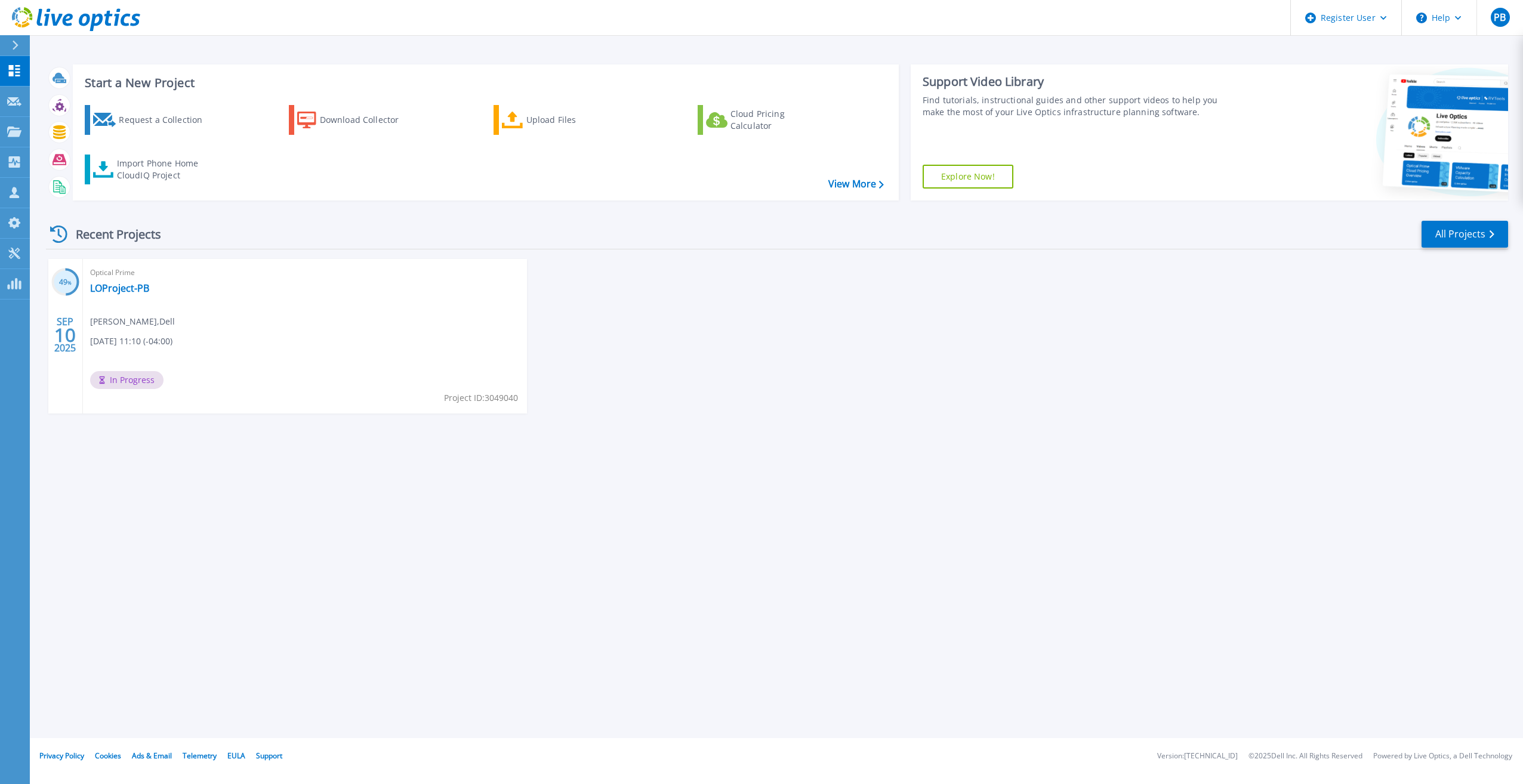
click at [237, 315] on div "Optical Prime LOProject-PB [PERSON_NAME] , Dell [DATE] 11:10 (-04:00) In Progre…" at bounding box center [304, 336] width 444 height 155
click at [121, 286] on link "LOProject-PB" at bounding box center [119, 288] width 59 height 12
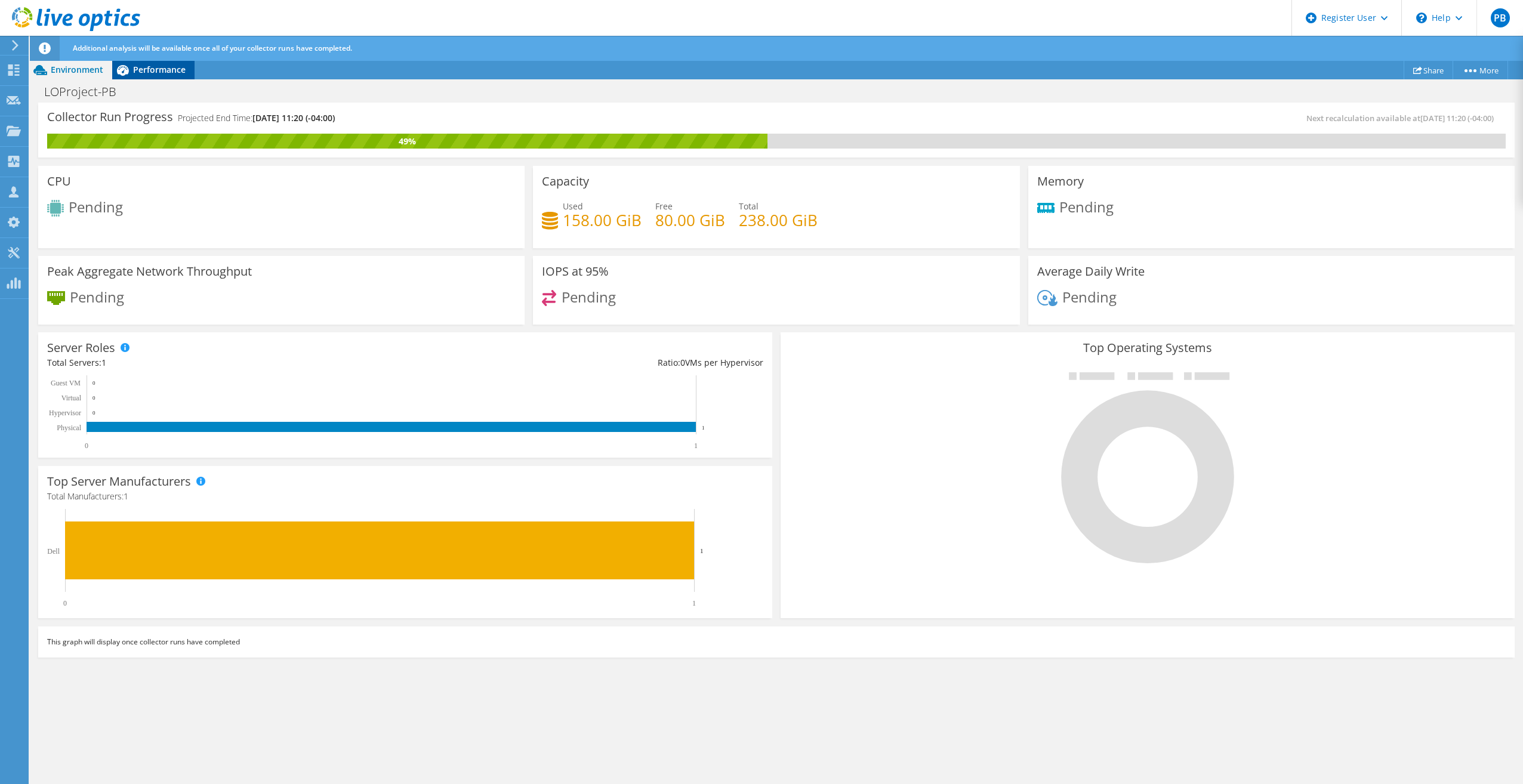
click at [146, 68] on span "Performance" at bounding box center [160, 70] width 53 height 11
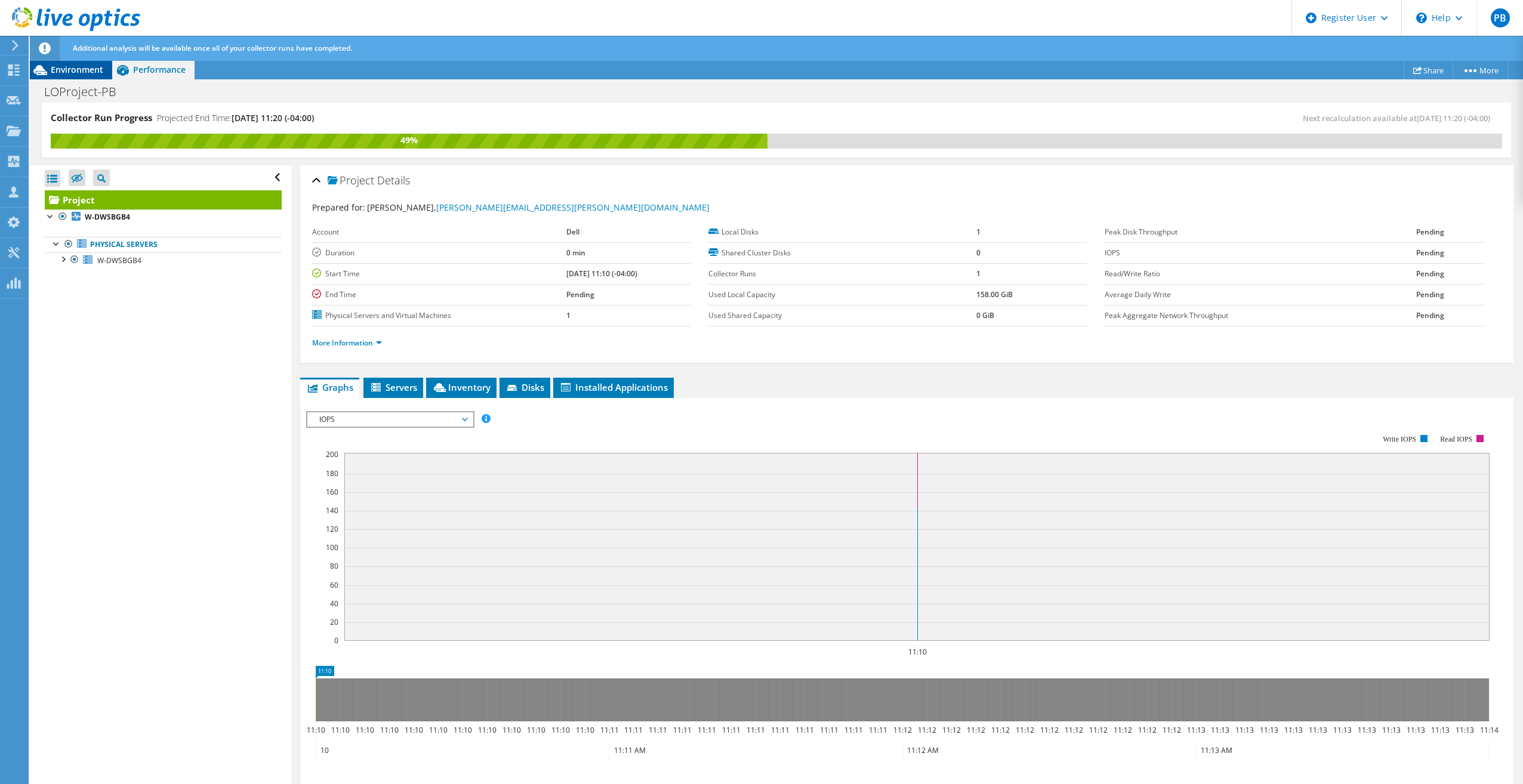
click at [82, 70] on span "Environment" at bounding box center [77, 70] width 53 height 11
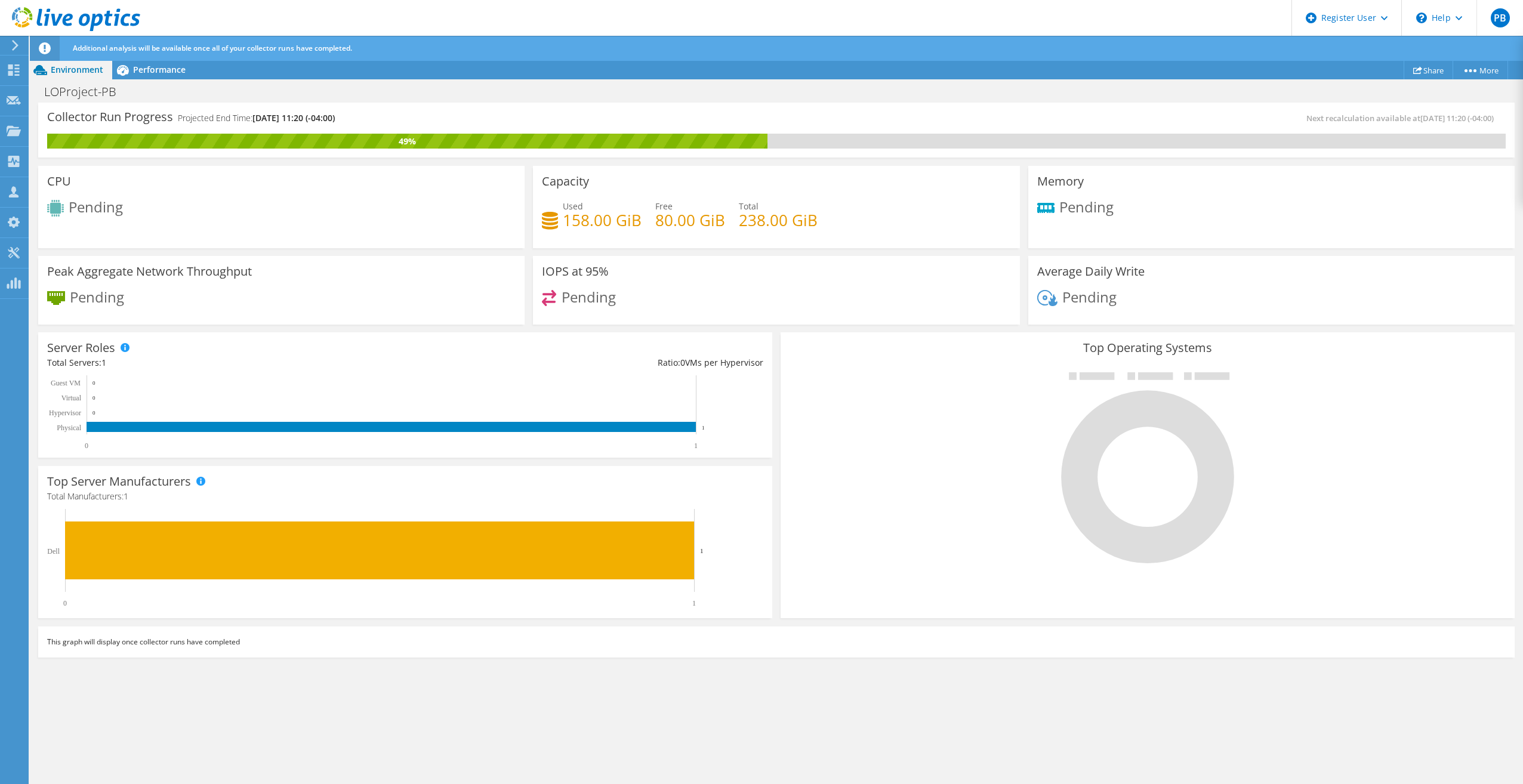
click at [939, 679] on div "Collector Run Progress Projected End Time: 09/10/2025, 11:20 (-04:00) Next reca…" at bounding box center [776, 444] width 1493 height 682
click at [141, 75] on div "Performance" at bounding box center [153, 70] width 83 height 19
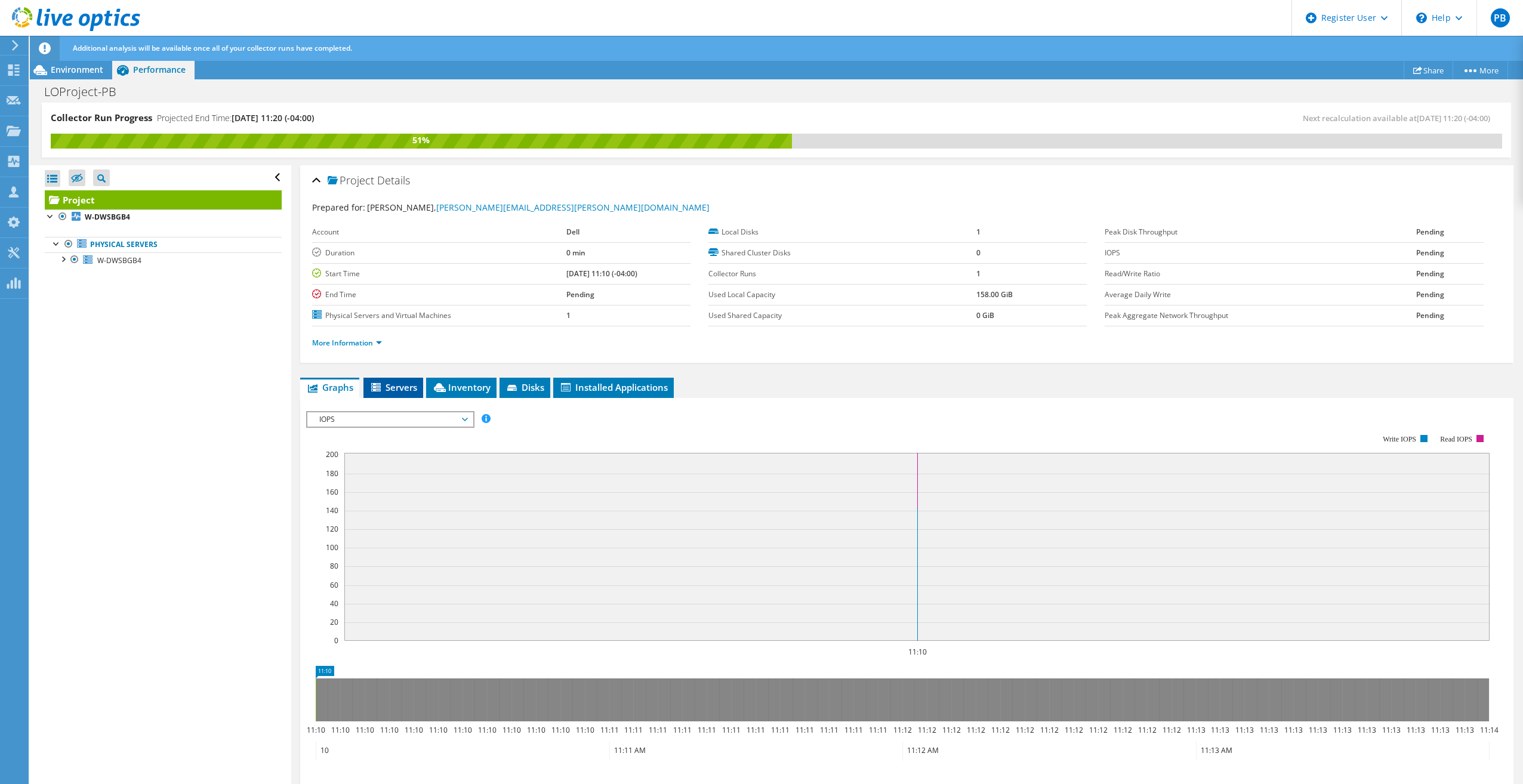
click at [417, 385] on li "Servers" at bounding box center [393, 387] width 60 height 20
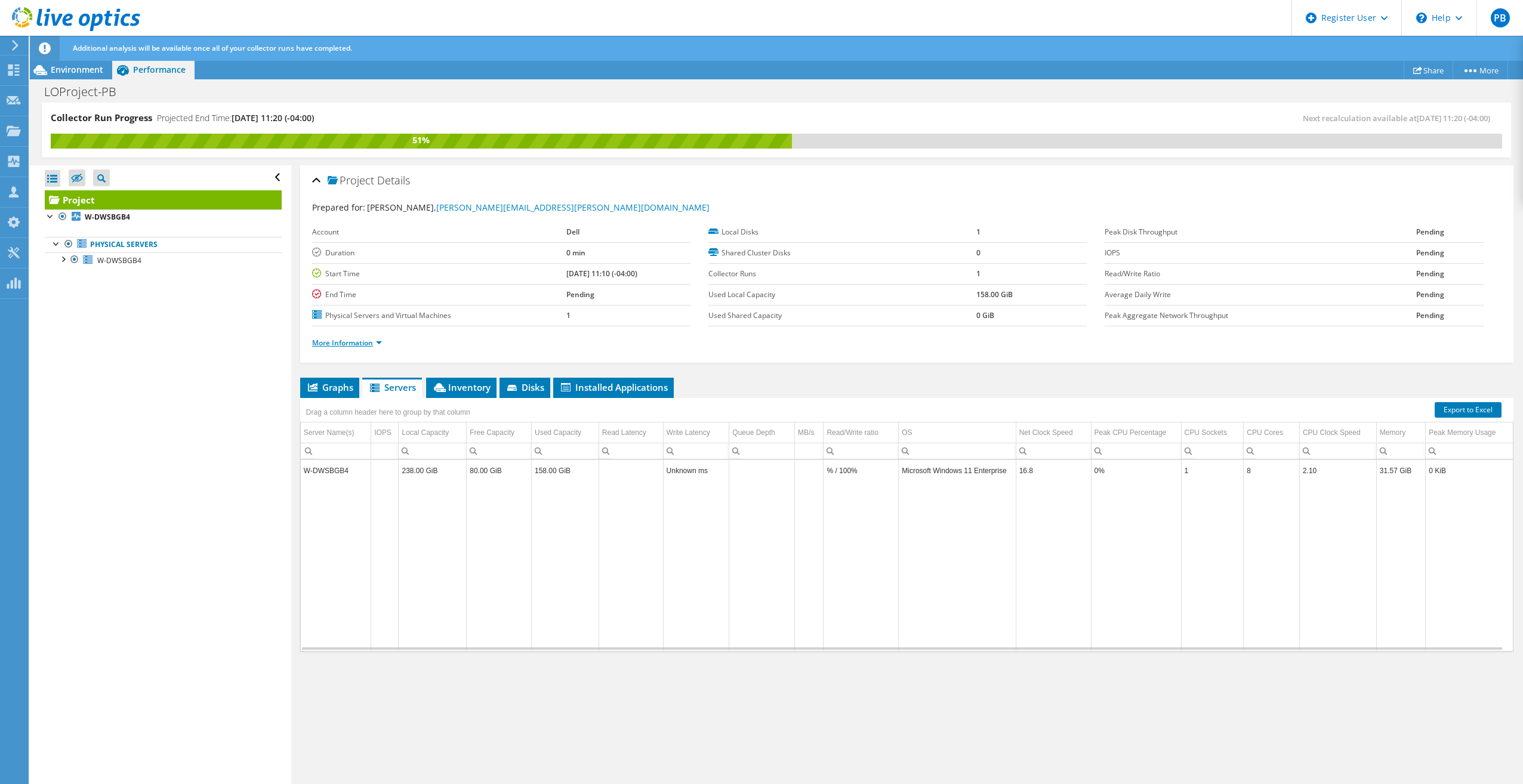
click at [350, 345] on link "More Information" at bounding box center [347, 343] width 70 height 10
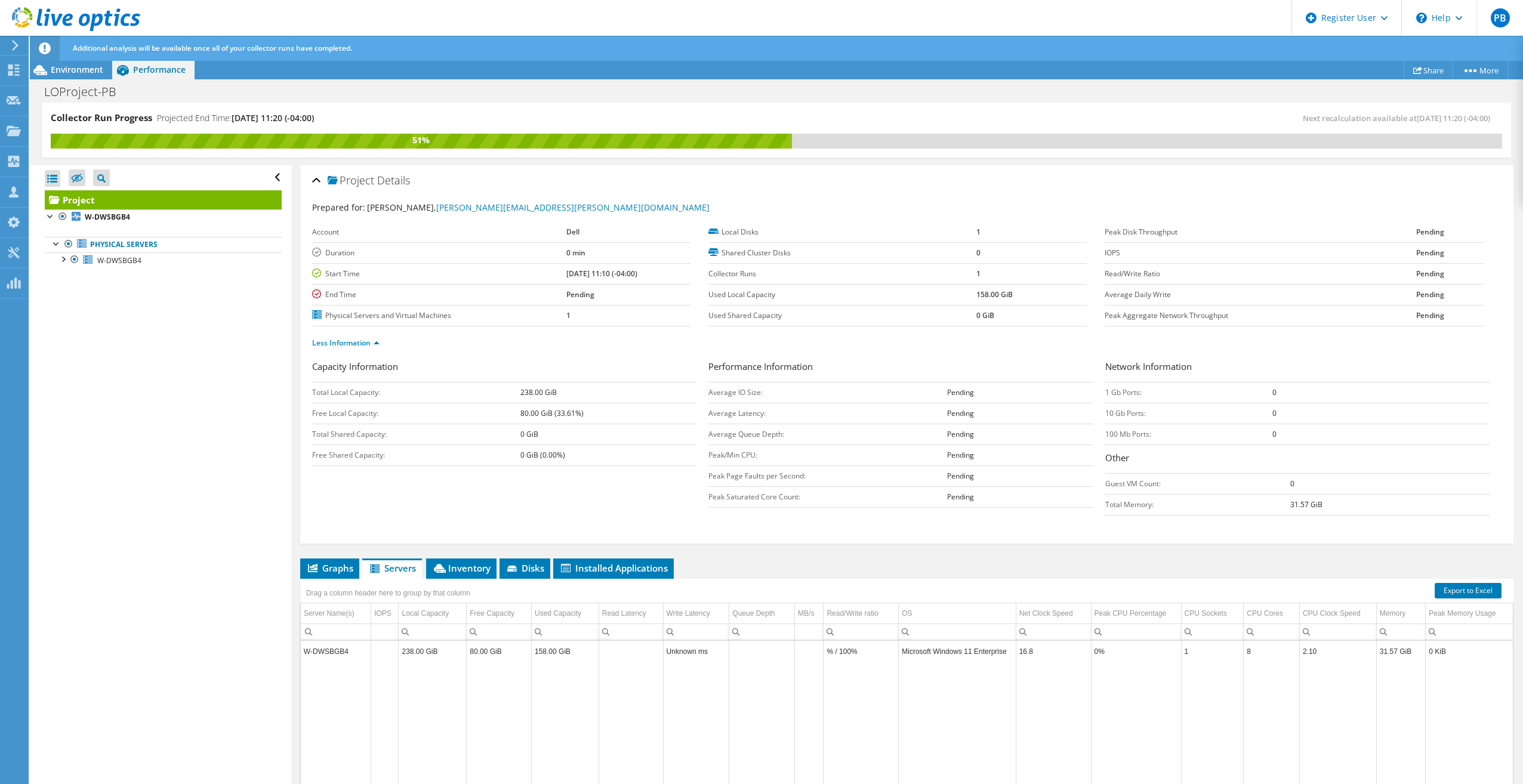
click at [1140, 358] on div "Less Information" at bounding box center [906, 343] width 1189 height 33
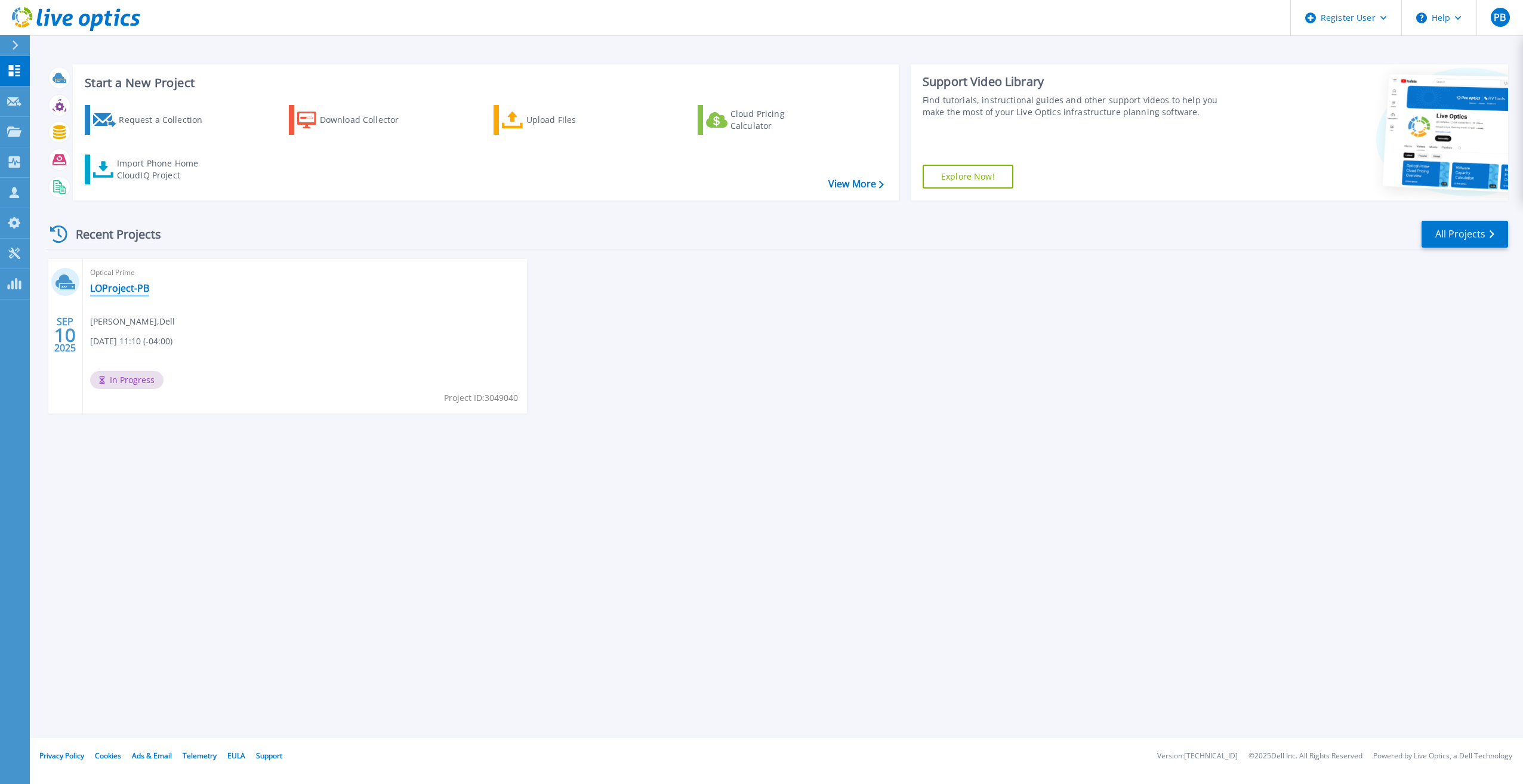
click at [108, 286] on link "LOProject-PB" at bounding box center [119, 288] width 59 height 12
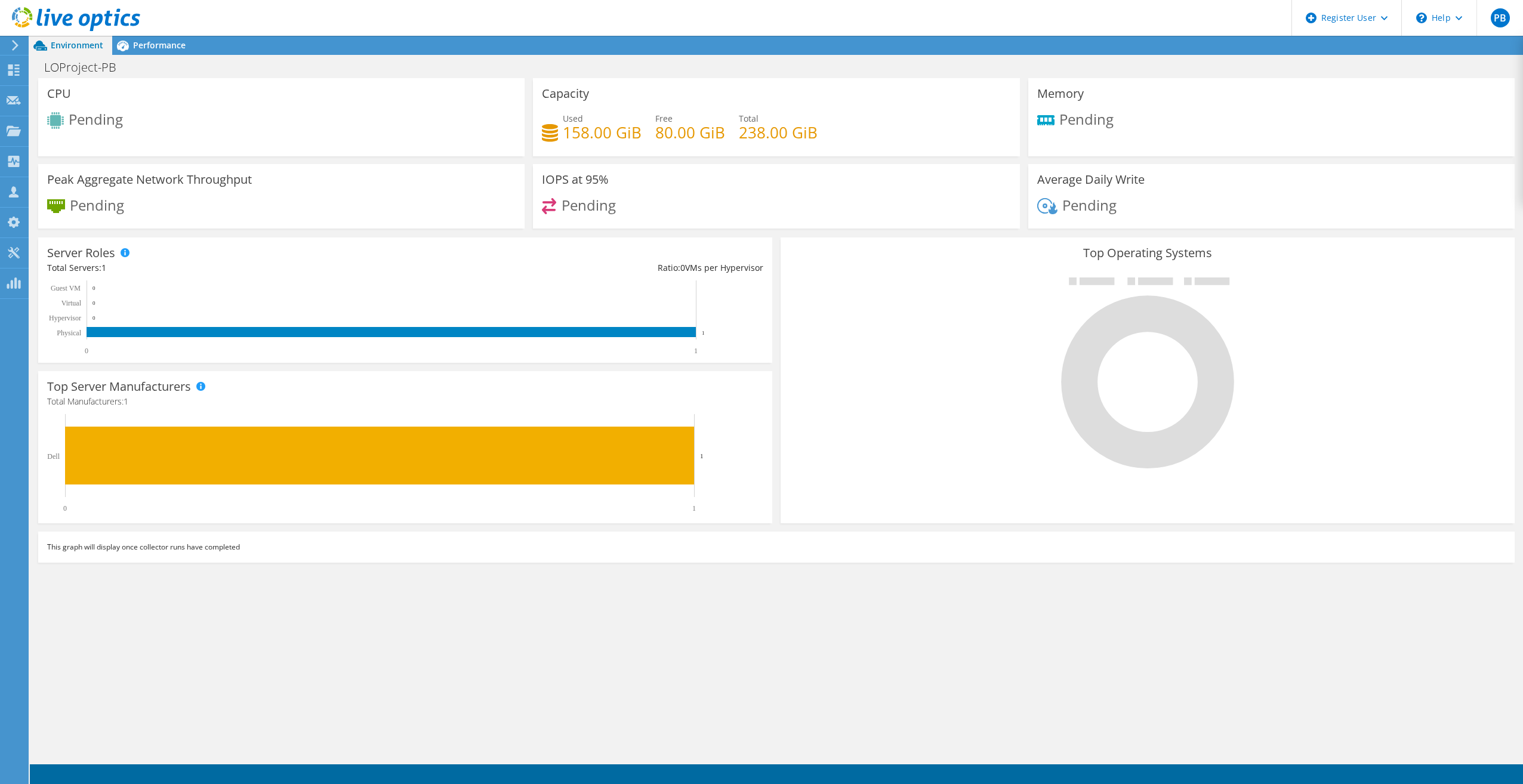
click at [660, 671] on div "CPU Pending Capacity Used 158.00 GiB Free 80.00 GiB Total 238.00 GiB Memory Pen…" at bounding box center [776, 419] width 1493 height 682
click at [394, 630] on div "CPU Pending Capacity Used 158.00 GiB Free 80.00 GiB Total 238.00 GiB Memory Pen…" at bounding box center [776, 419] width 1493 height 682
click at [165, 45] on span "Performance" at bounding box center [160, 45] width 53 height 11
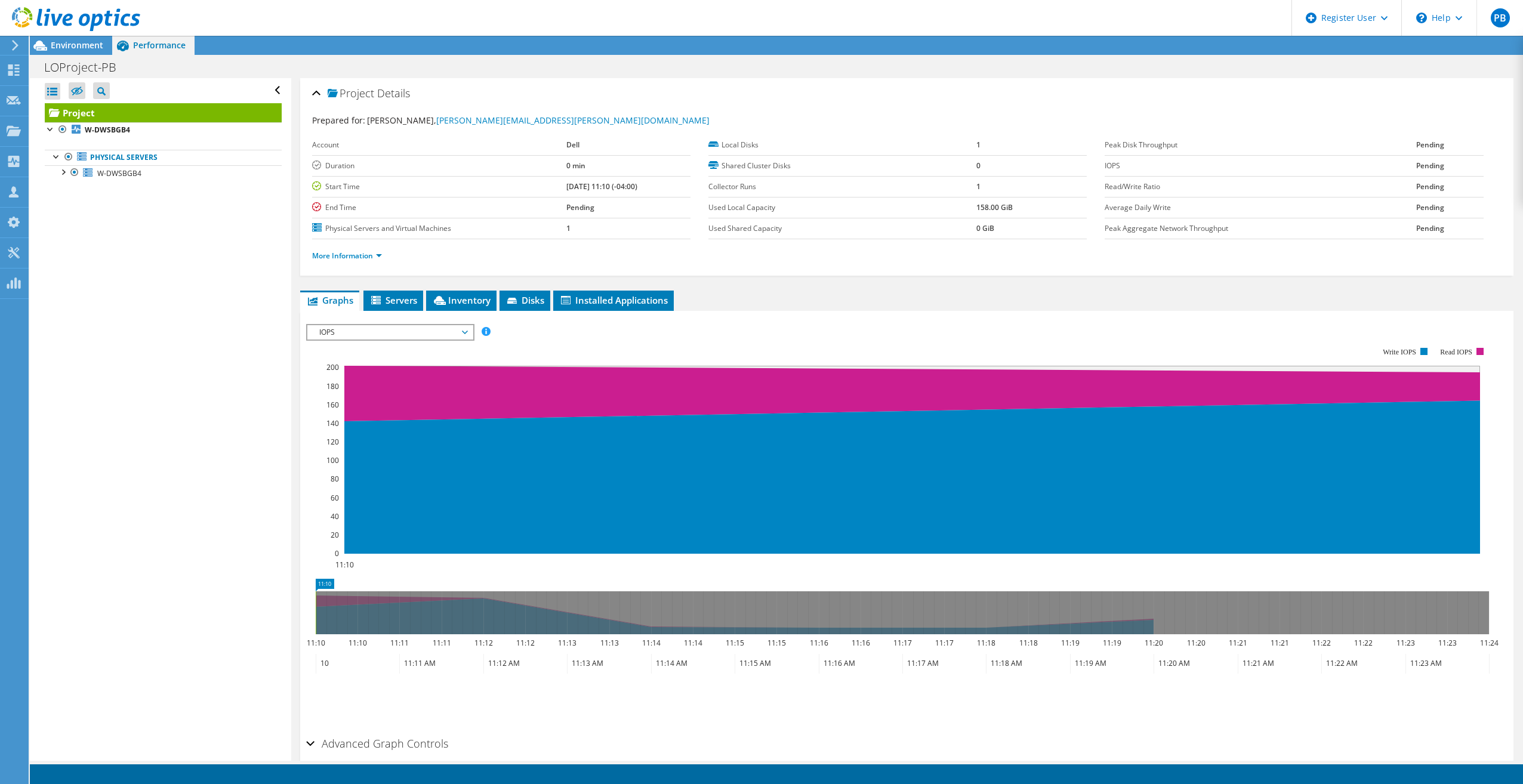
click at [442, 330] on span "IOPS" at bounding box center [390, 332] width 153 height 14
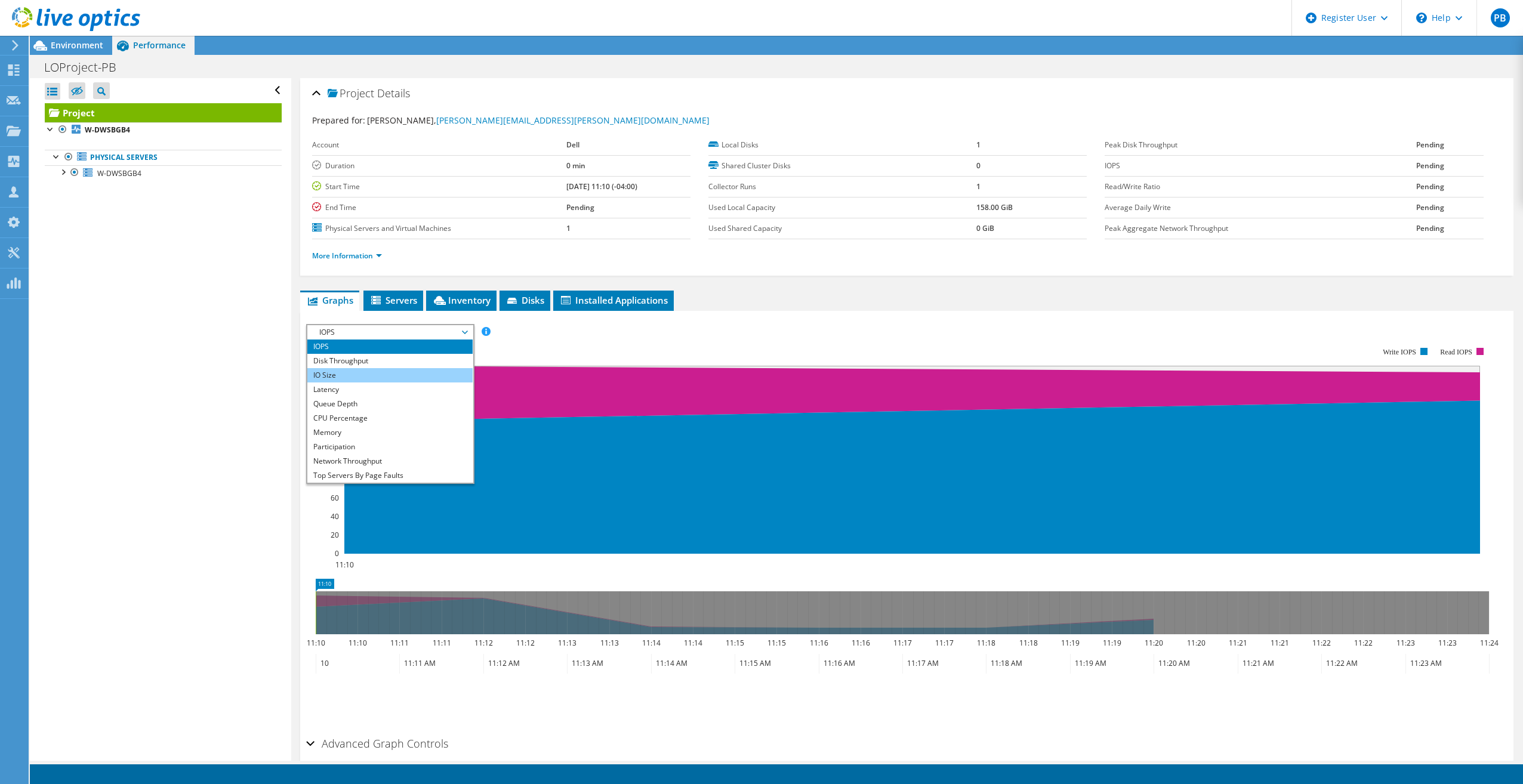
click at [417, 374] on li "IO Size" at bounding box center [390, 375] width 165 height 14
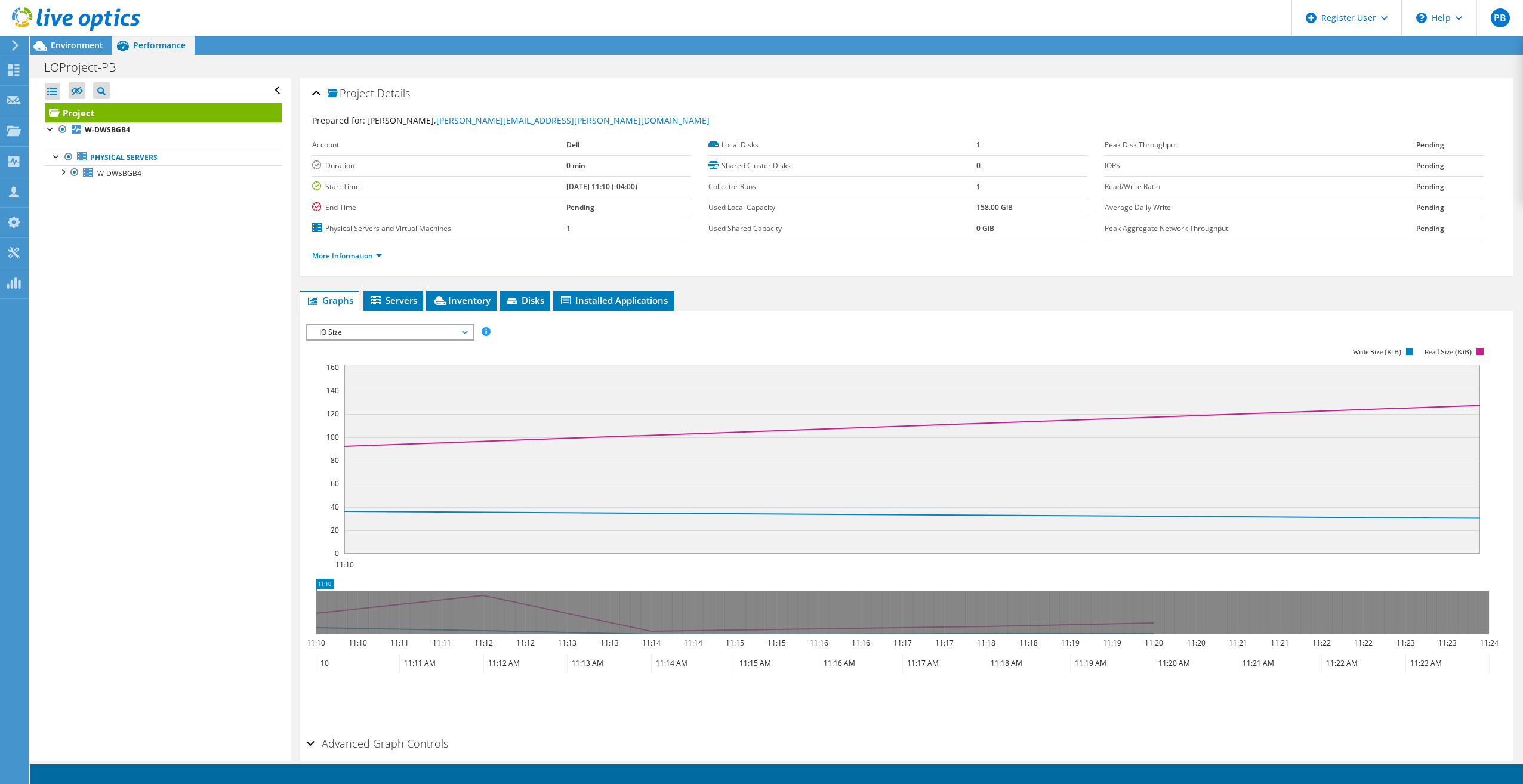
click at [630, 454] on rect at bounding box center [912, 459] width 1135 height 189
click at [333, 340] on div "IO Size IOPS Disk Throughput IO Size Latency Queue Depth CPU Percentage Memory …" at bounding box center [390, 332] width 168 height 16
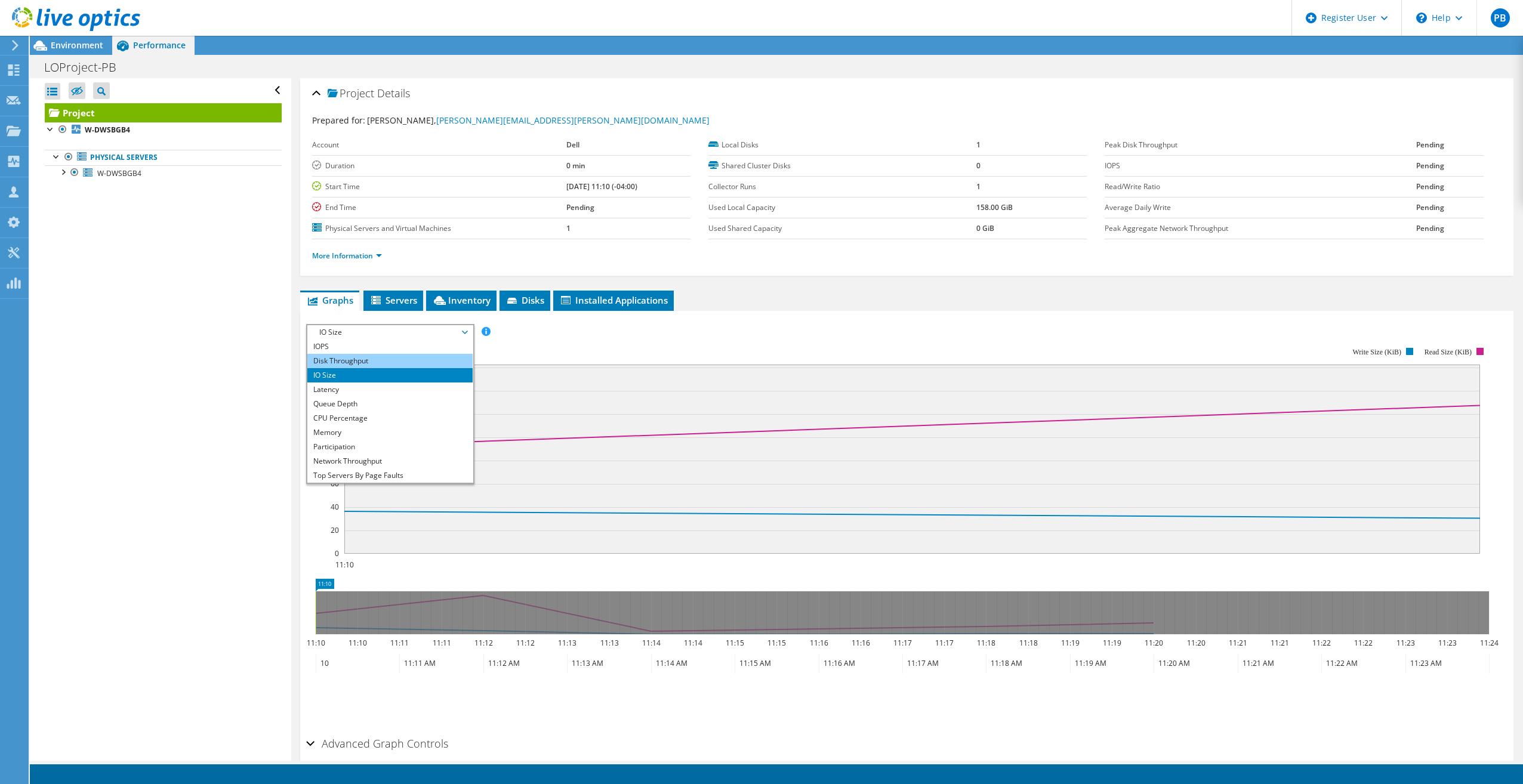
click at [379, 359] on li "Disk Throughput" at bounding box center [390, 361] width 165 height 14
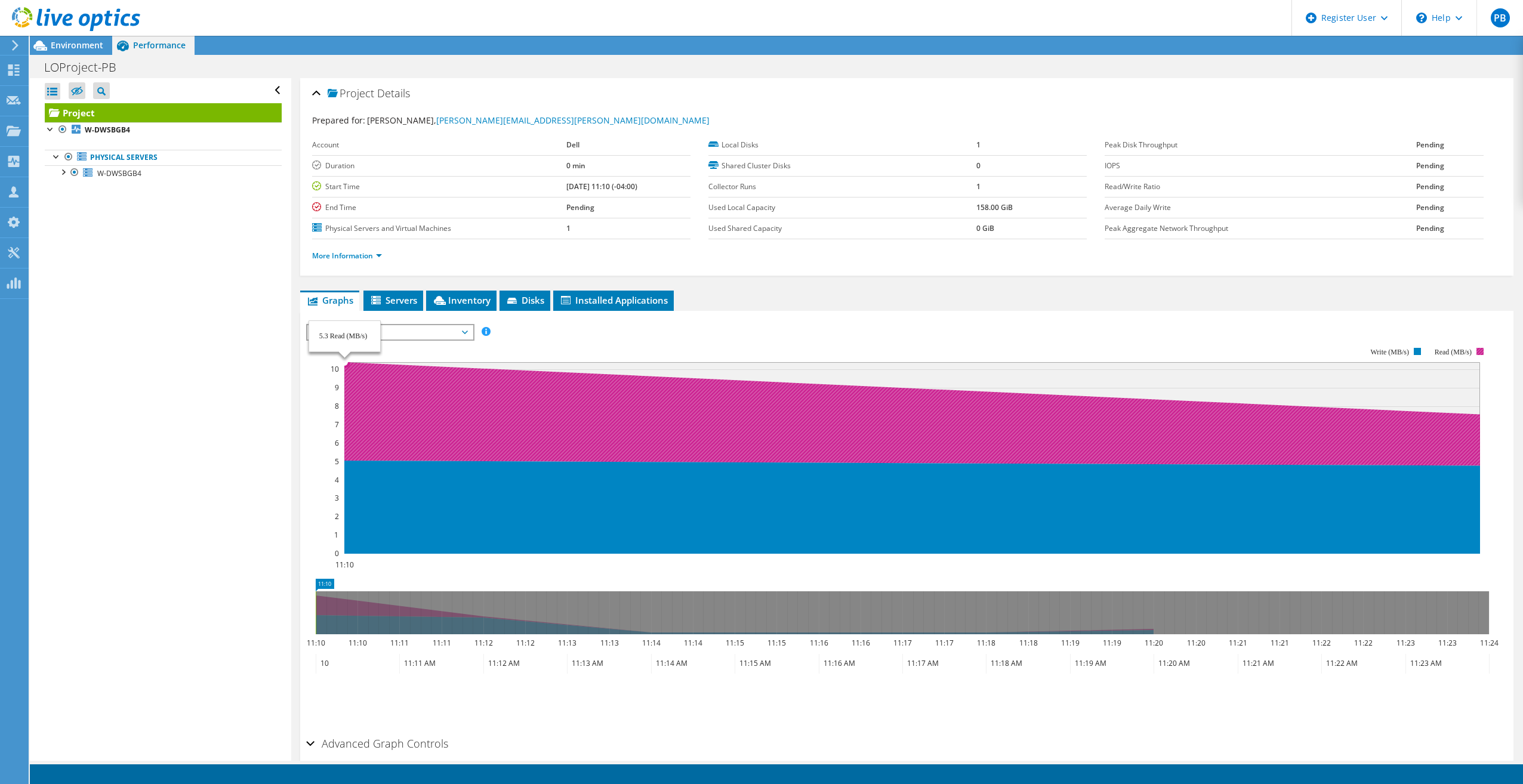
click at [616, 374] on rect at bounding box center [912, 457] width 1135 height 192
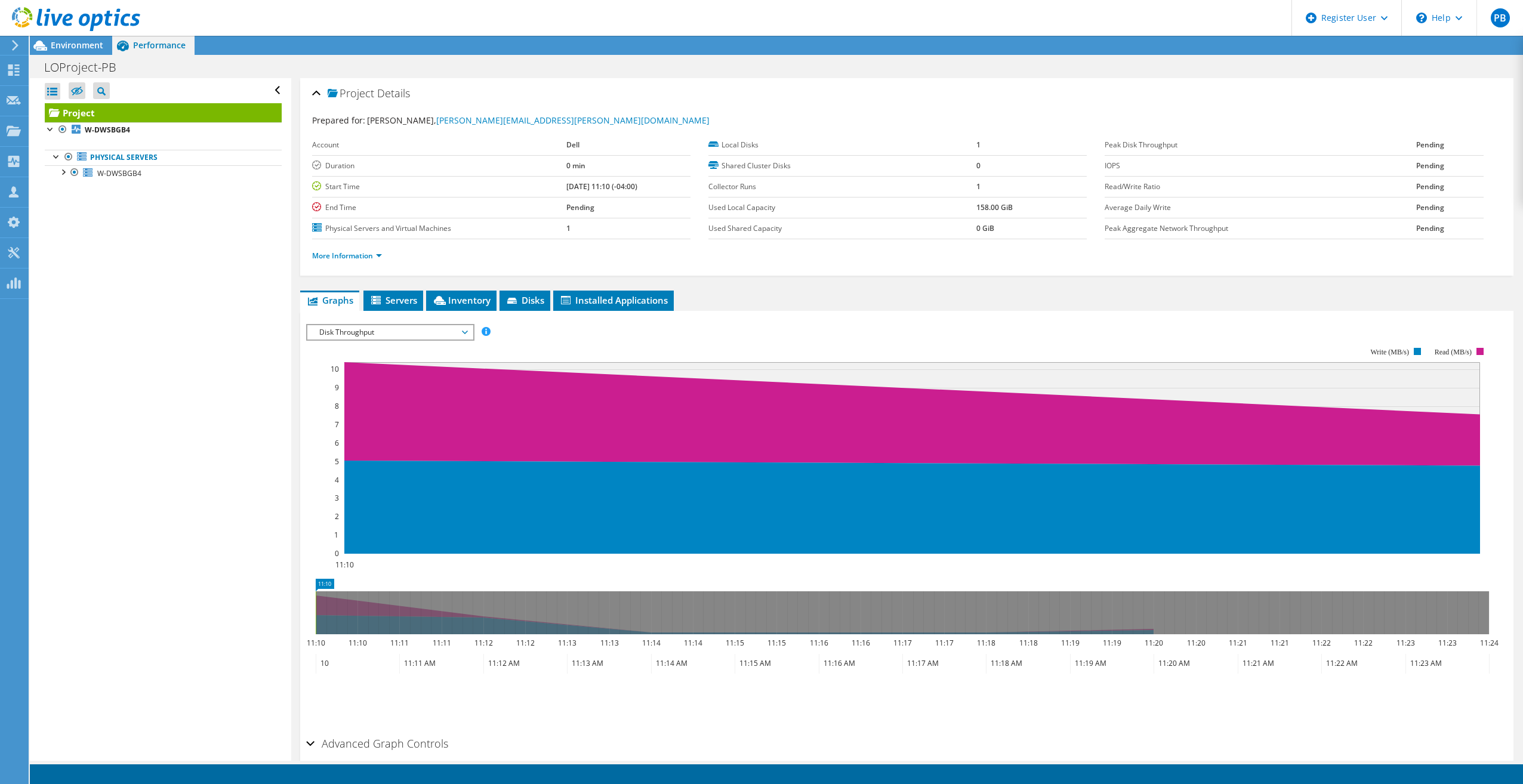
click at [421, 333] on span "Disk Throughput" at bounding box center [390, 332] width 153 height 14
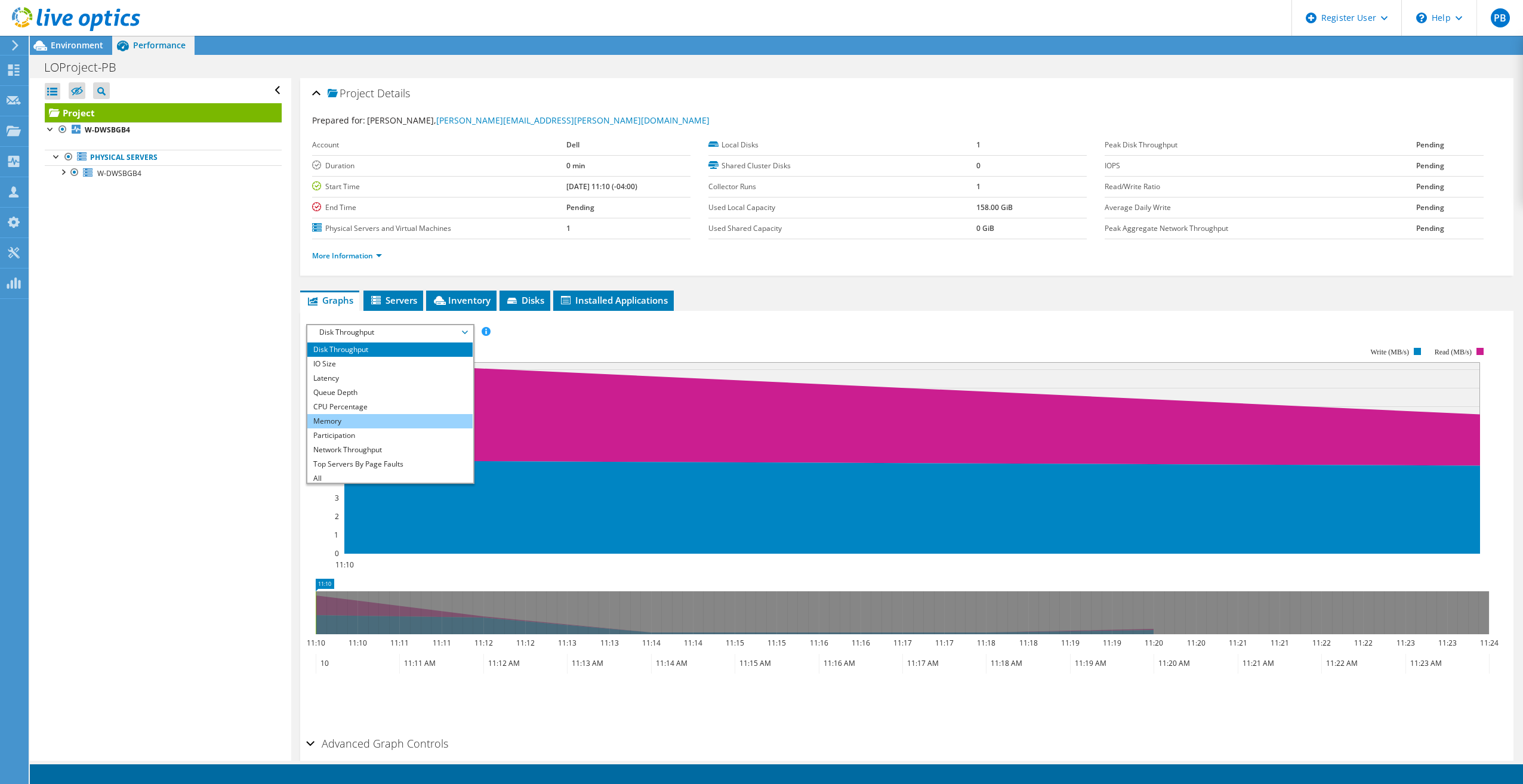
scroll to position [14, 0]
click at [388, 422] on li "Memory" at bounding box center [390, 418] width 165 height 14
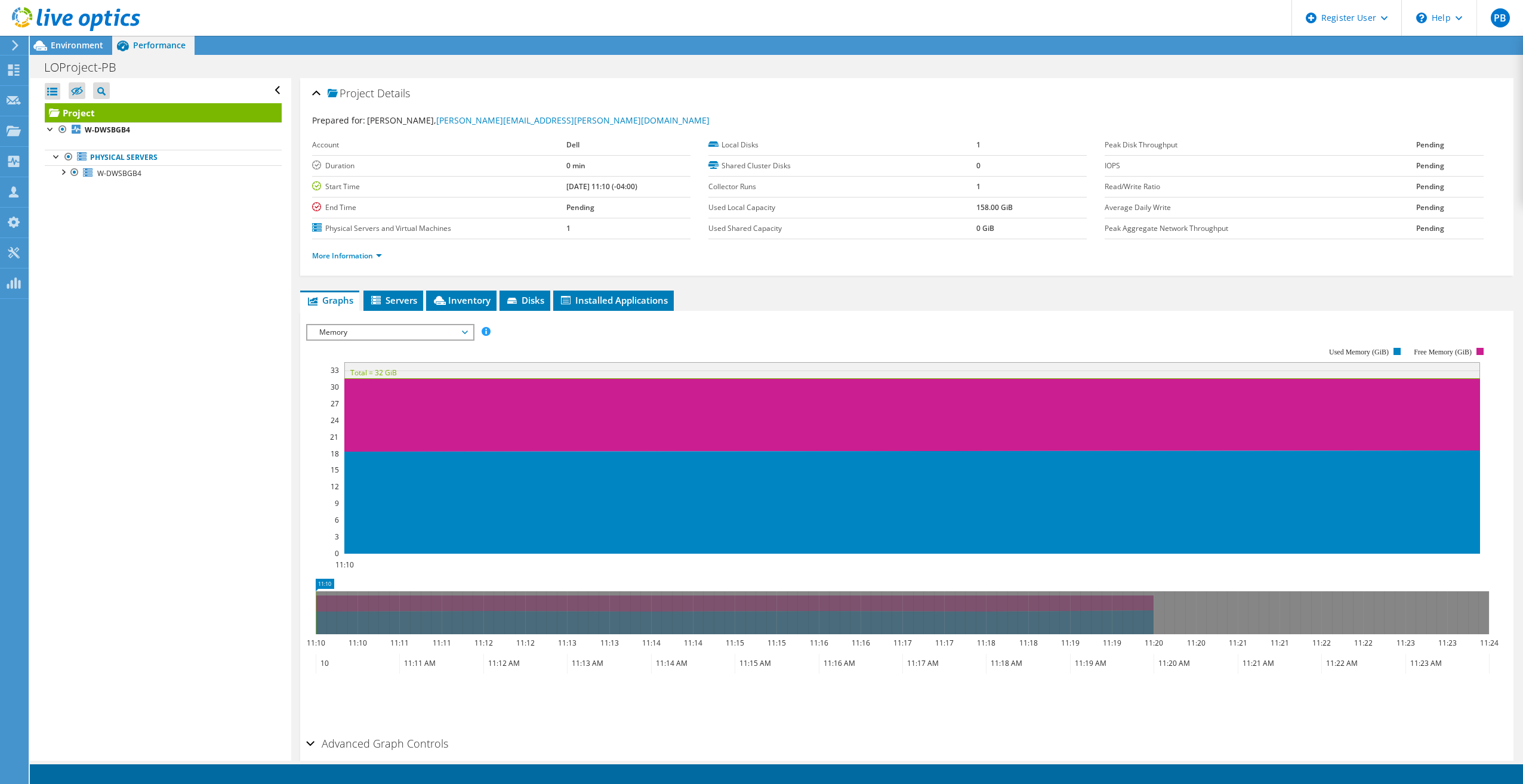
click at [430, 329] on span "Memory" at bounding box center [390, 332] width 153 height 14
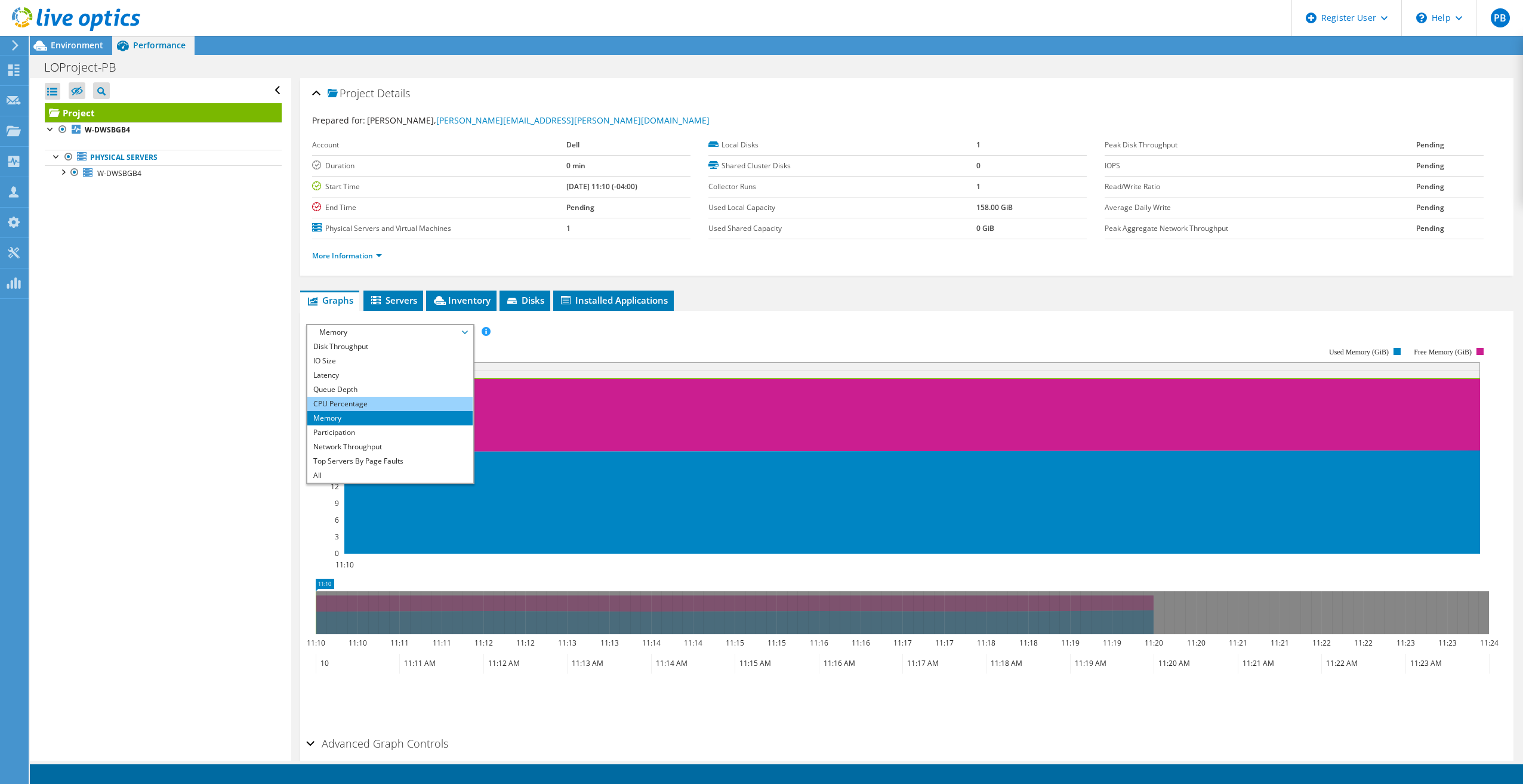
click at [383, 407] on li "CPU Percentage" at bounding box center [390, 404] width 165 height 14
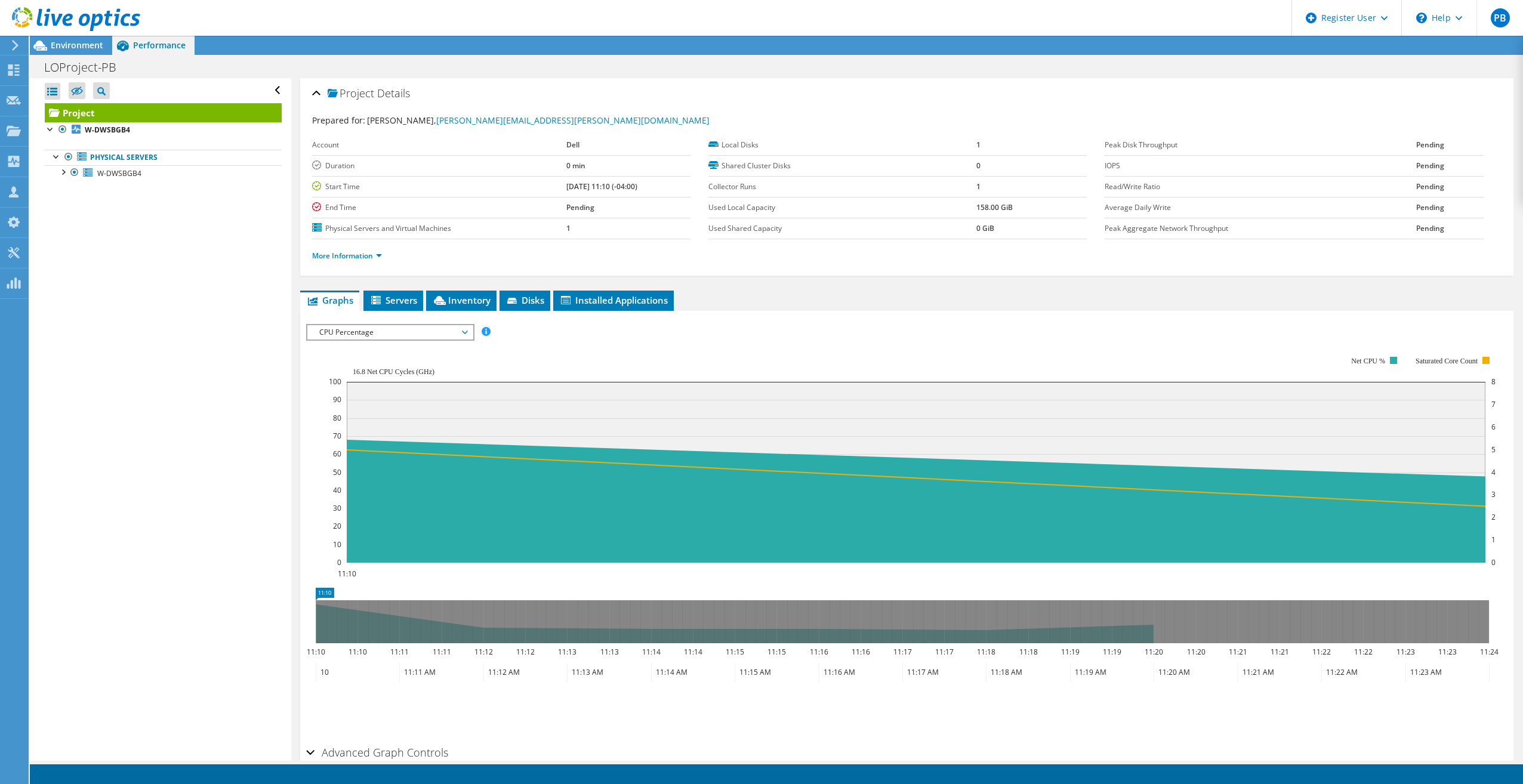
click at [415, 324] on div "CPU Percentage IOPS Disk Throughput IO Size Latency Queue Depth CPU Percentage …" at bounding box center [390, 332] width 168 height 16
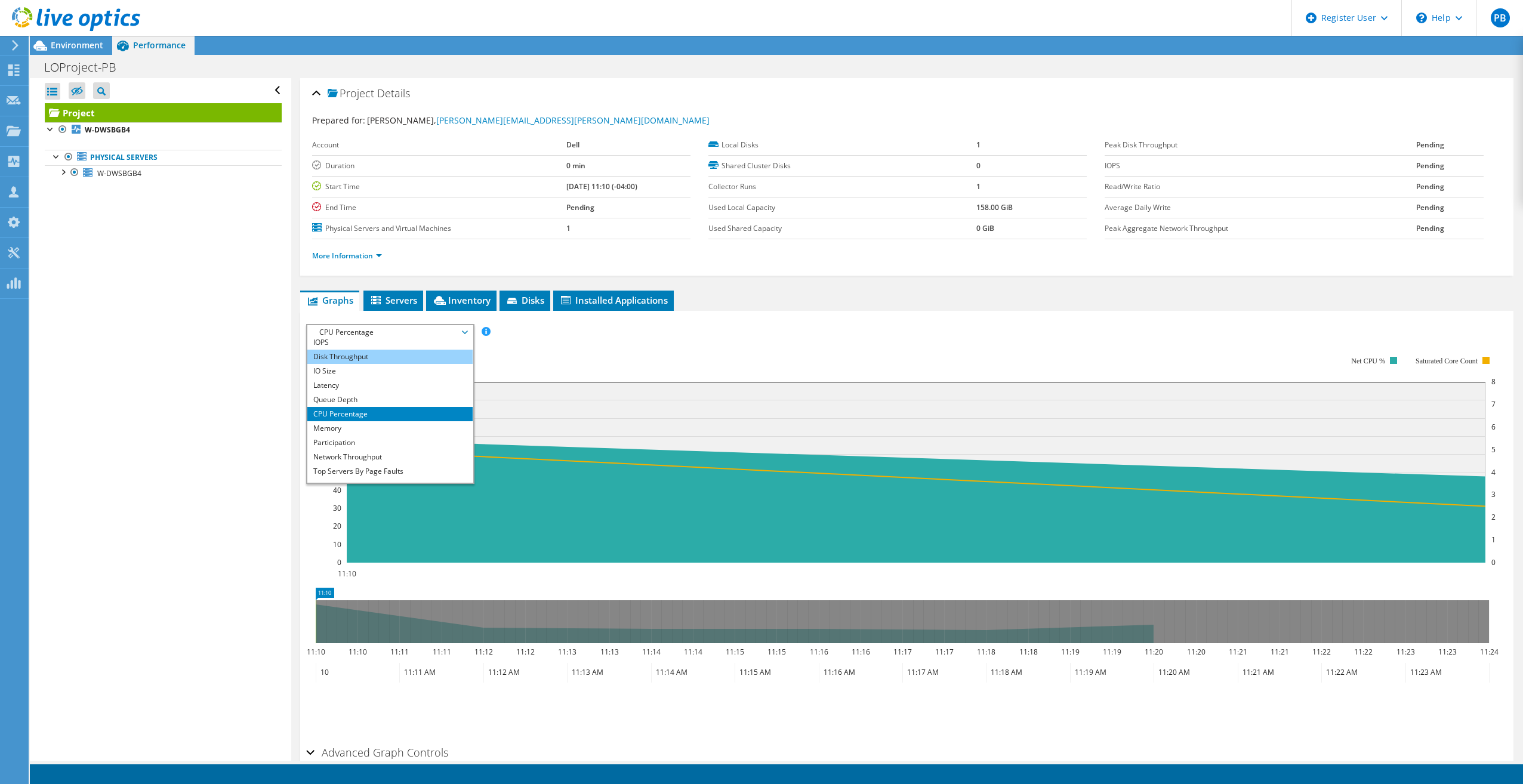
scroll to position [0, 0]
click at [348, 347] on li "IOPS" at bounding box center [390, 347] width 165 height 14
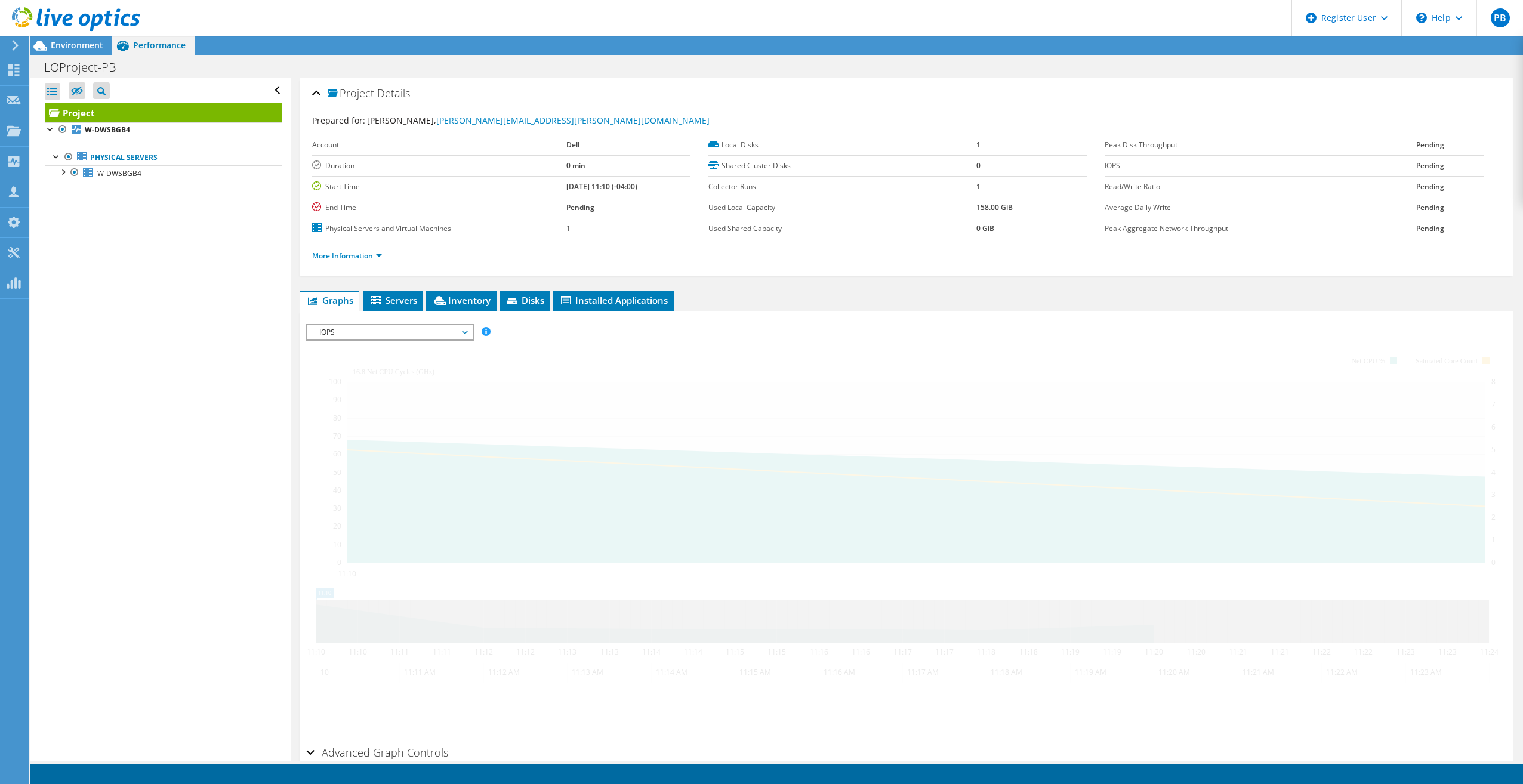
click at [680, 389] on div at bounding box center [907, 532] width 1201 height 417
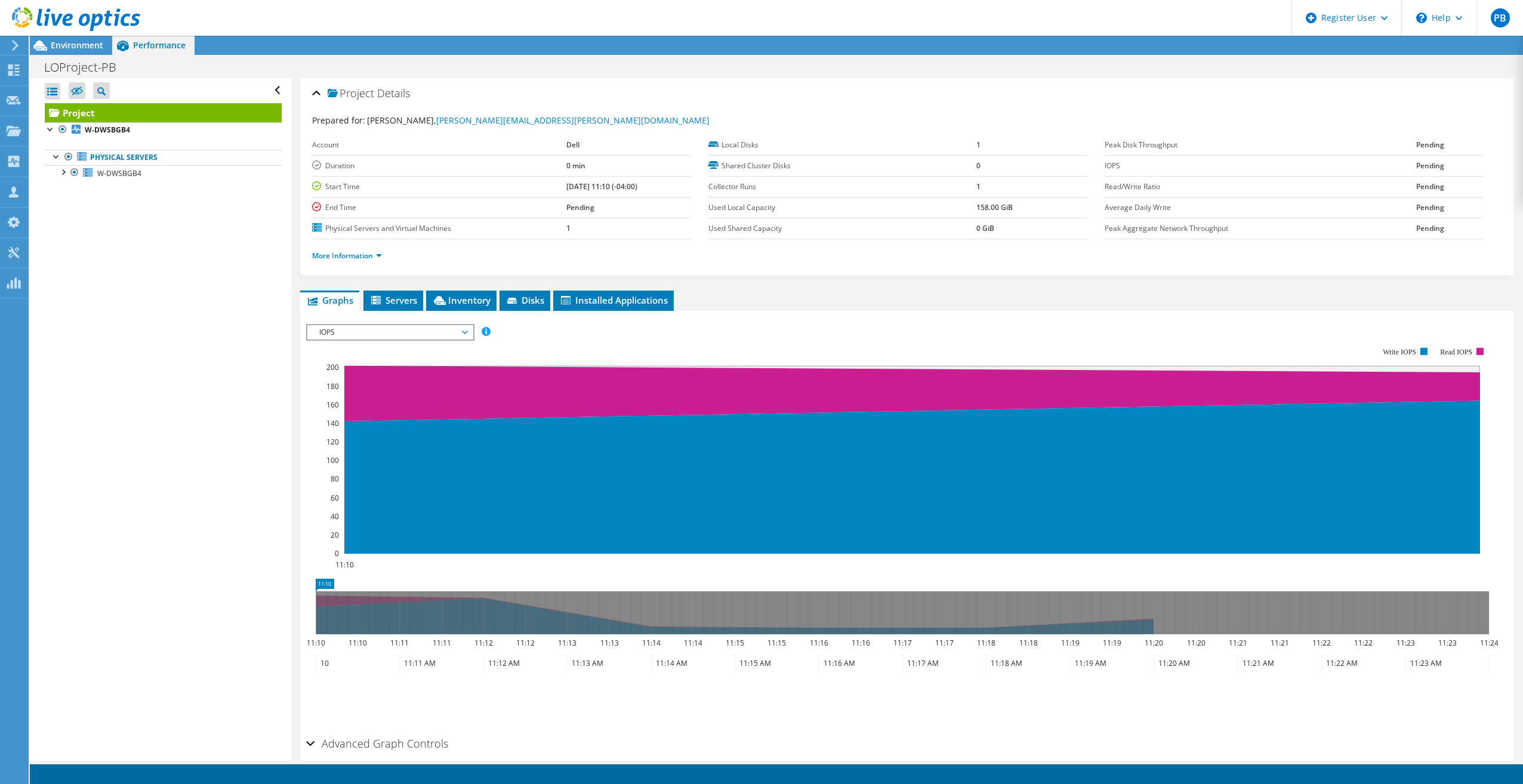
drag, startPoint x: 470, startPoint y: 340, endPoint x: 474, endPoint y: 333, distance: 8.1
click at [469, 340] on div "IOPS IOPS Disk Throughput IO Size Latency Queue Depth CPU Percentage Memory Pag…" at bounding box center [390, 332] width 168 height 16
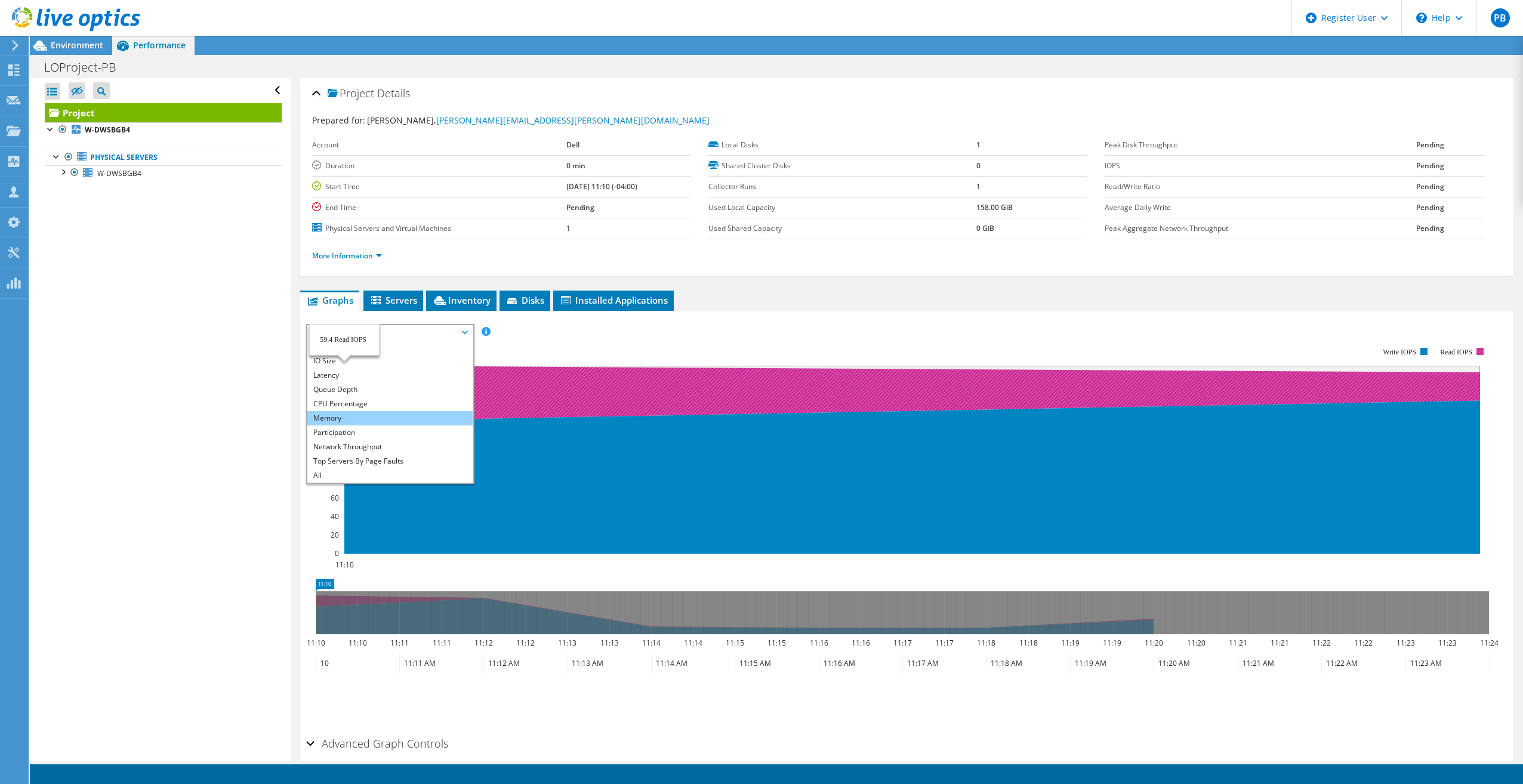
scroll to position [53, 0]
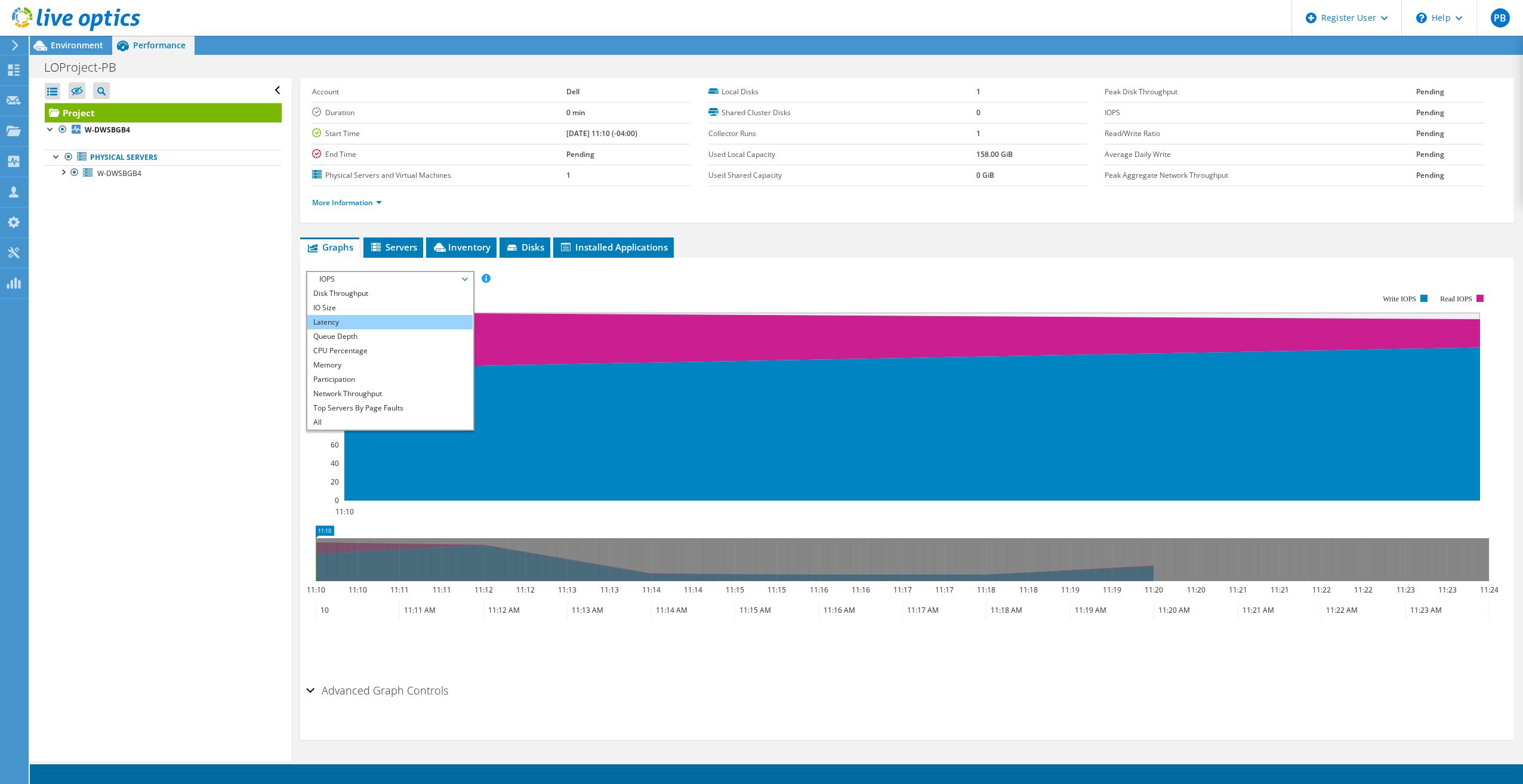
click at [395, 320] on li "Latency" at bounding box center [390, 322] width 165 height 14
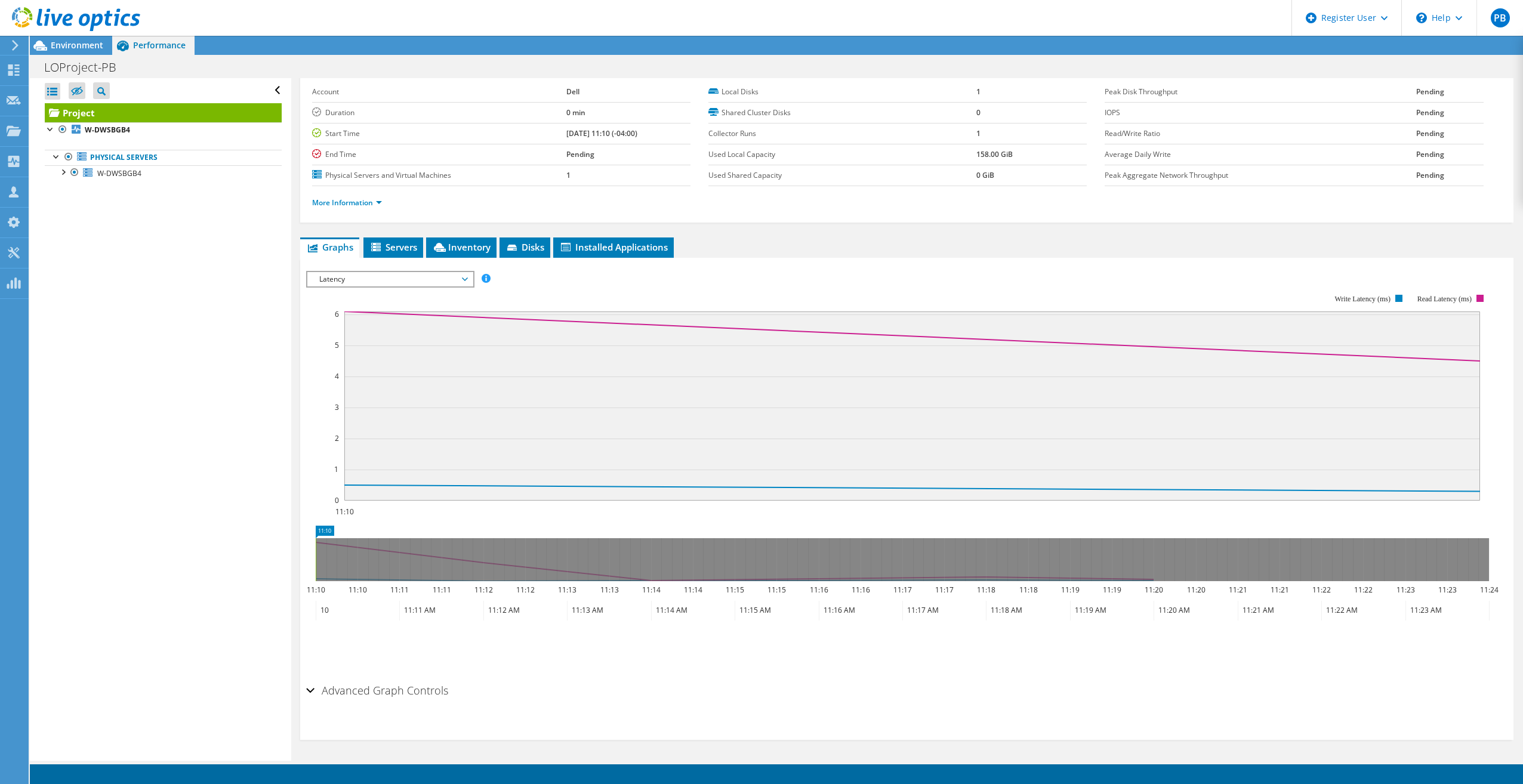
scroll to position [0, 0]
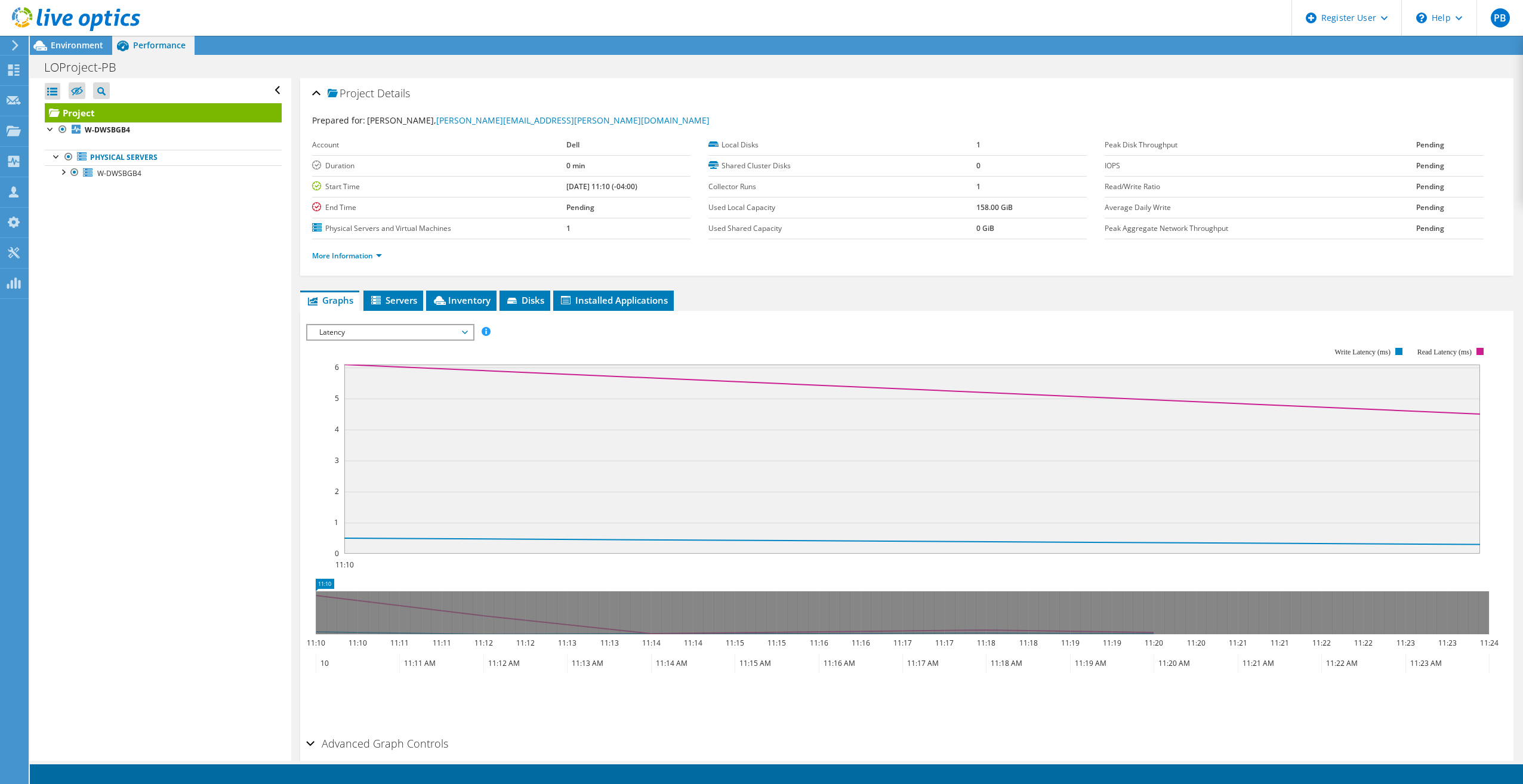
drag, startPoint x: 146, startPoint y: 393, endPoint x: 159, endPoint y: 392, distance: 13.0
click at [145, 393] on div "Open All Close All Hide Excluded Nodes Project Tree Filter" at bounding box center [160, 419] width 261 height 682
click at [1061, 424] on rect at bounding box center [912, 459] width 1135 height 189
click at [1042, 336] on rect at bounding box center [898, 450] width 1183 height 239
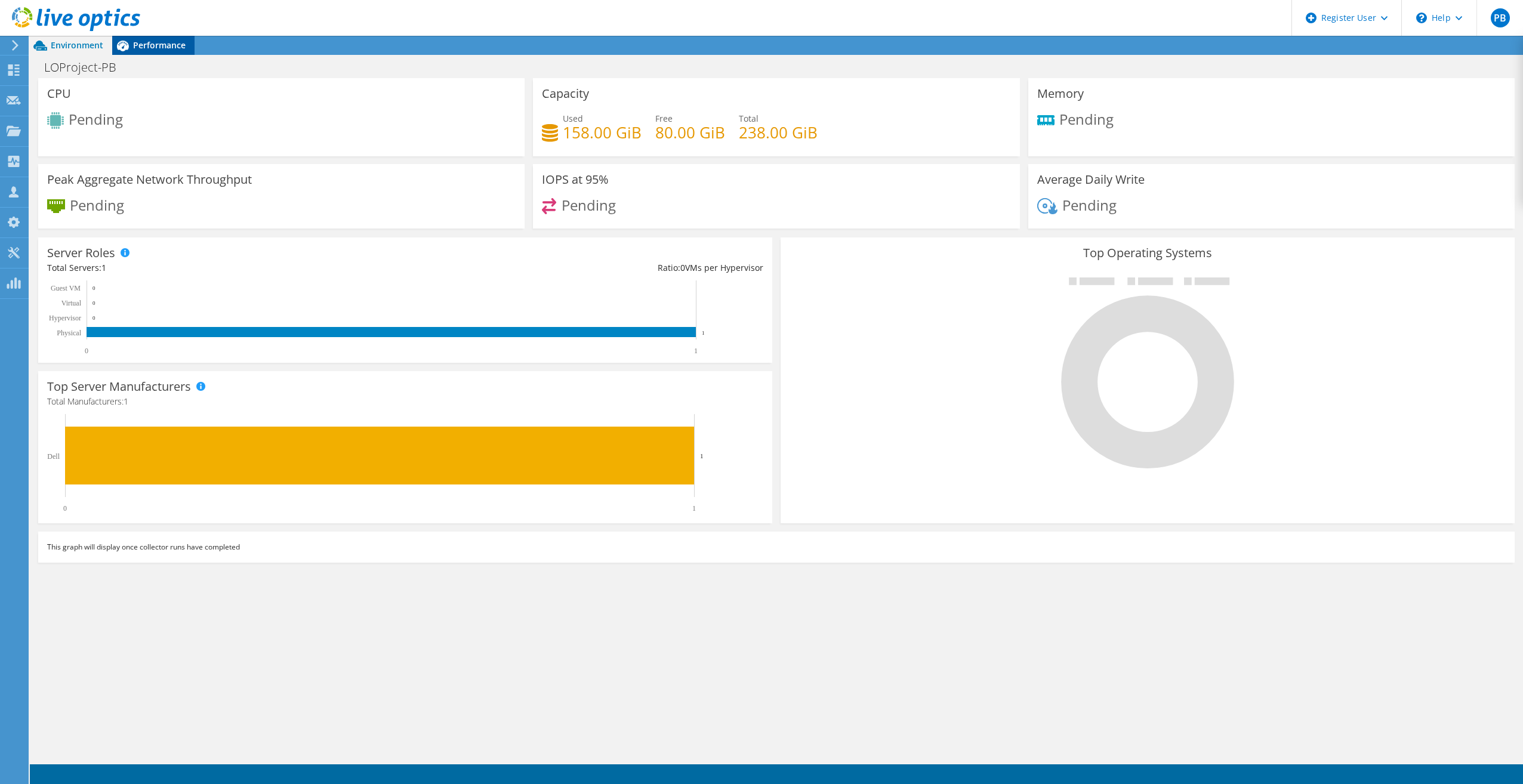
click at [139, 50] on span "Performance" at bounding box center [160, 45] width 53 height 11
click at [815, 679] on div "CPU Pending Capacity Used 158.00 GiB Free 80.00 GiB Total 238.00 GiB Memory Pen…" at bounding box center [776, 419] width 1493 height 682
